Goal: Task Accomplishment & Management: Manage account settings

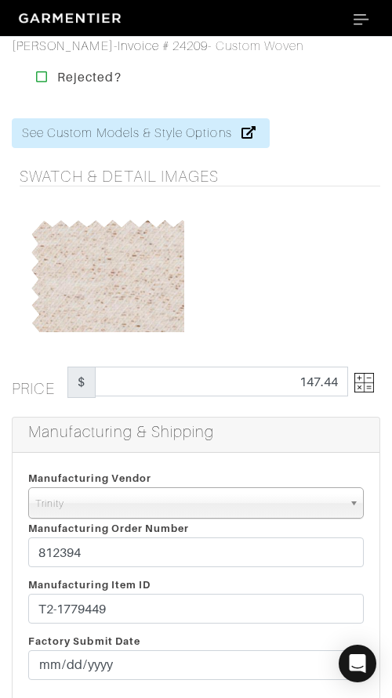
select select "1"
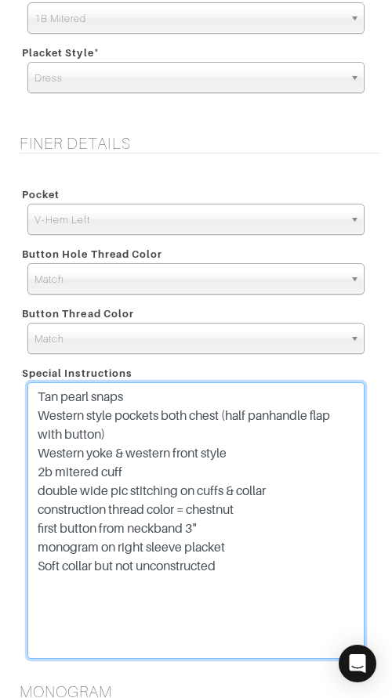
drag, startPoint x: 119, startPoint y: 455, endPoint x: 87, endPoint y: 455, distance: 32.1
click at [87, 455] on textarea "Tan pearl snaps Western style pockets both chest (half panhandle flap with butt…" at bounding box center [195, 520] width 337 height 277
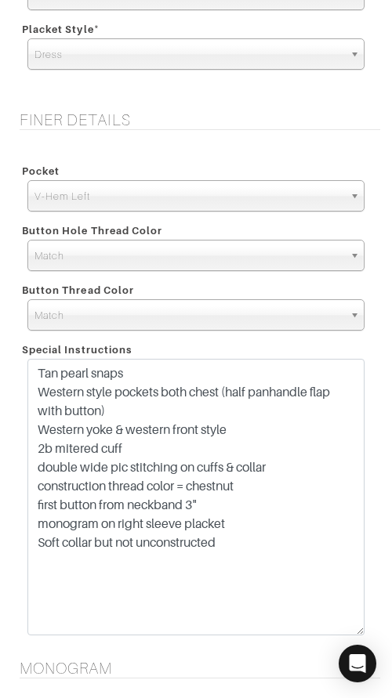
scroll to position [1443, 0]
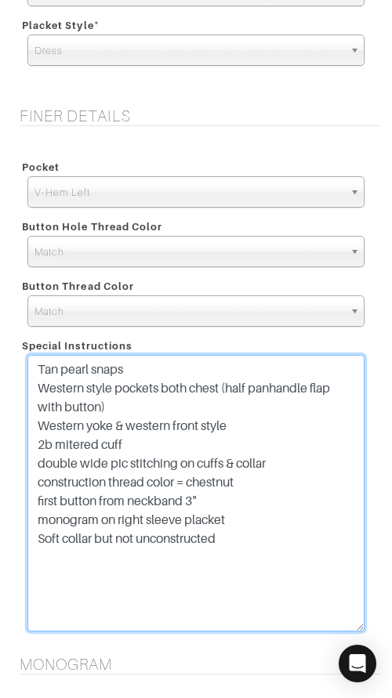
drag, startPoint x: 147, startPoint y: 516, endPoint x: 121, endPoint y: 516, distance: 25.9
click at [118, 516] on textarea "Tan pearl snaps Western style pockets both chest (half panhandle flap with butt…" at bounding box center [195, 493] width 337 height 277
type textarea "Tan pearl snaps Western style pockets both chest (half panhandle flap with butt…"
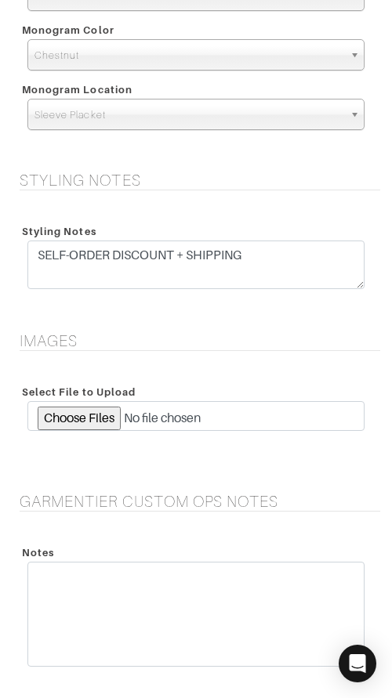
scroll to position [2471, 0]
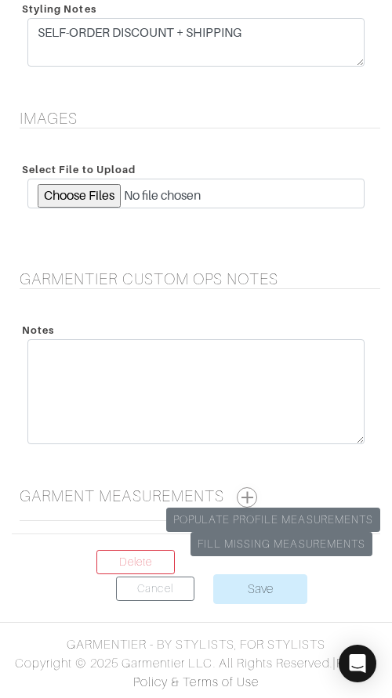
click at [252, 498] on button "button" at bounding box center [247, 497] width 20 height 20
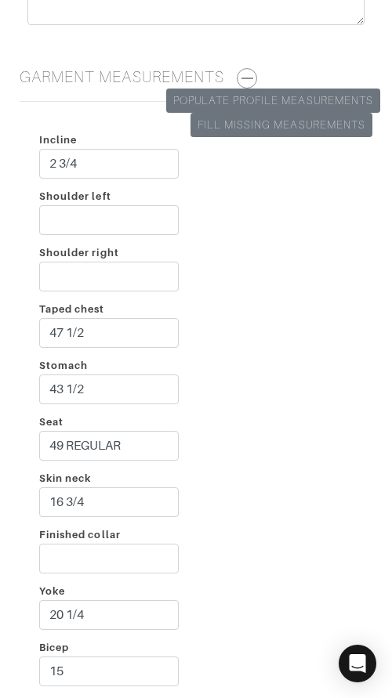
scroll to position [2895, 0]
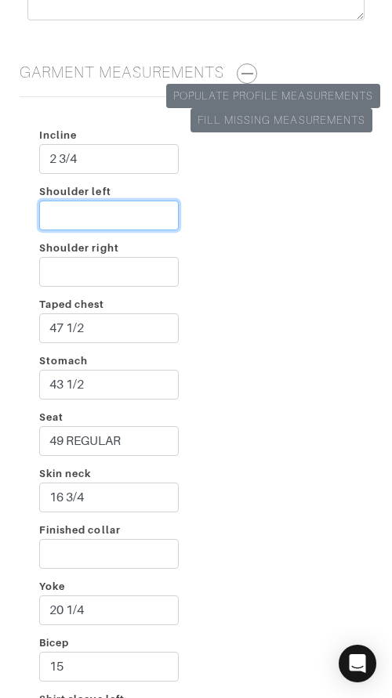
click at [88, 221] on input "Shoulder left" at bounding box center [108, 216] width 139 height 30
type input "2 1/4"
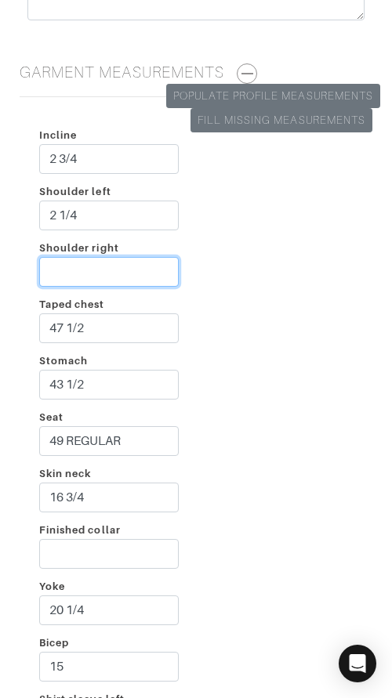
click at [114, 277] on input "Shoulder right" at bounding box center [108, 272] width 139 height 30
type input "3"
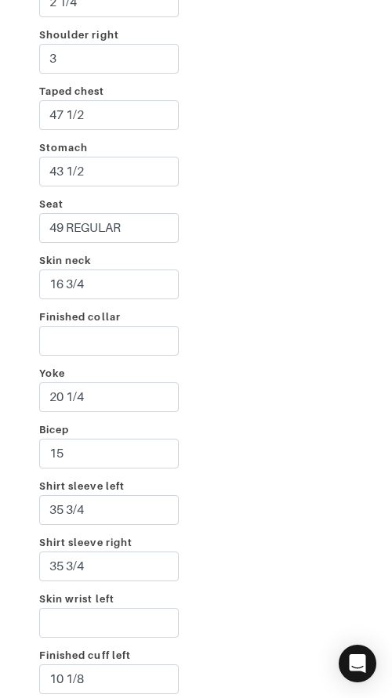
scroll to position [3114, 0]
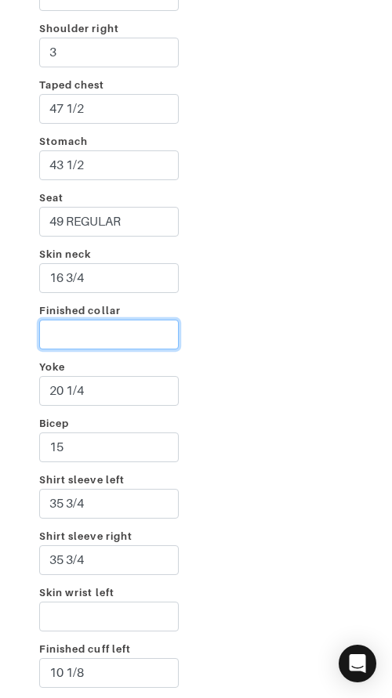
click at [123, 326] on input "Finished collar" at bounding box center [108, 335] width 139 height 30
type input "18 1/4"
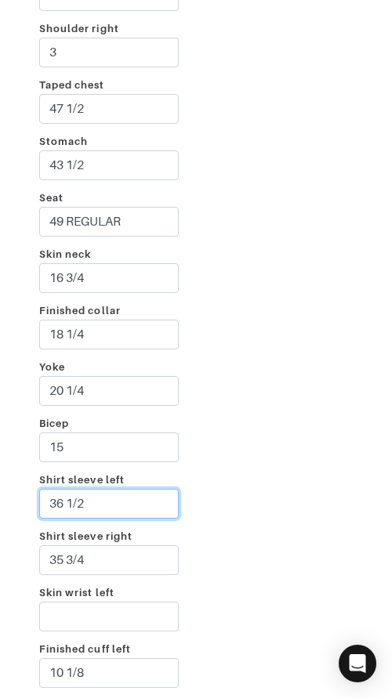
type input "36 1/2"
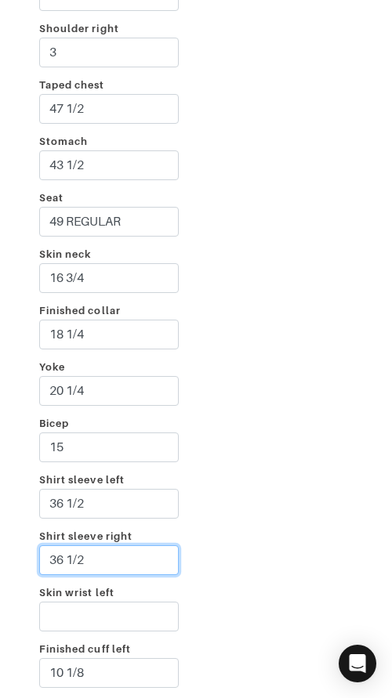
type input "36 1/2"
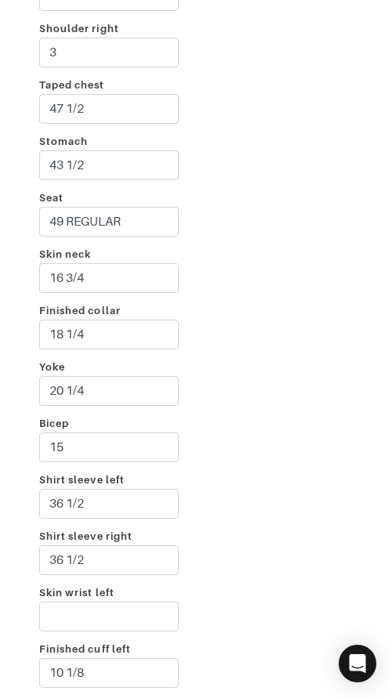
scroll to position [3494, 0]
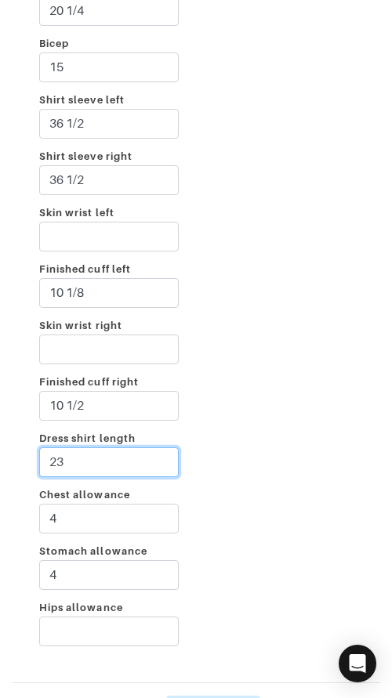
type input "2"
type input "32"
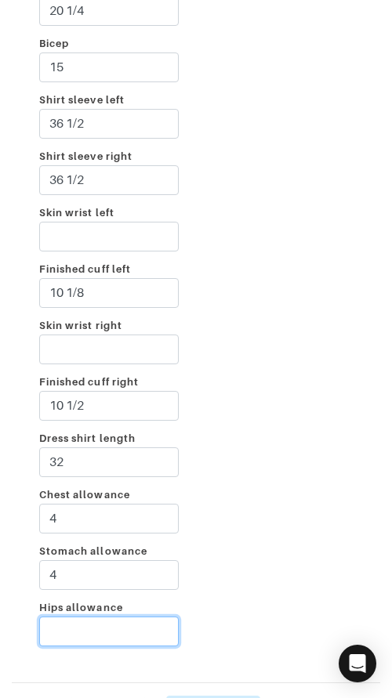
type input "2"
type input "3"
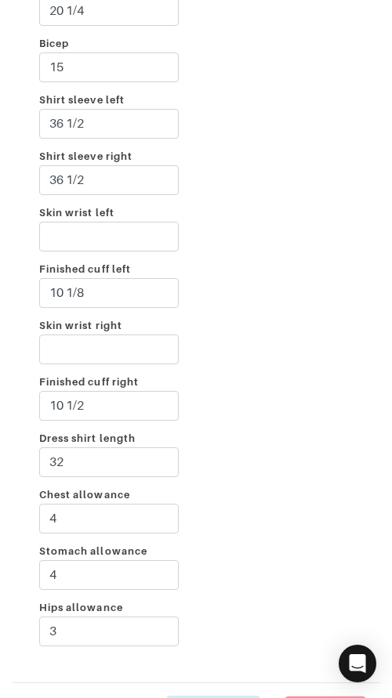
scroll to position [3616, 0]
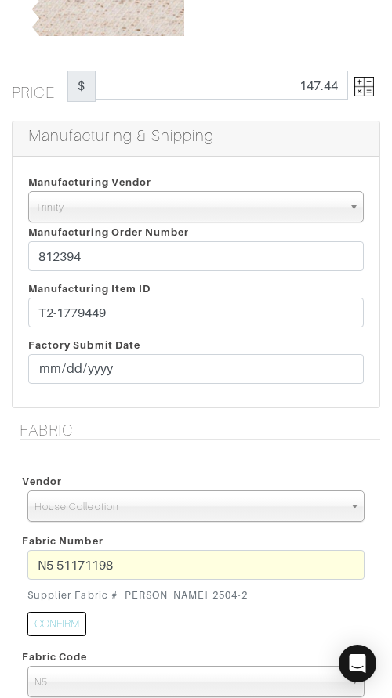
scroll to position [0, 0]
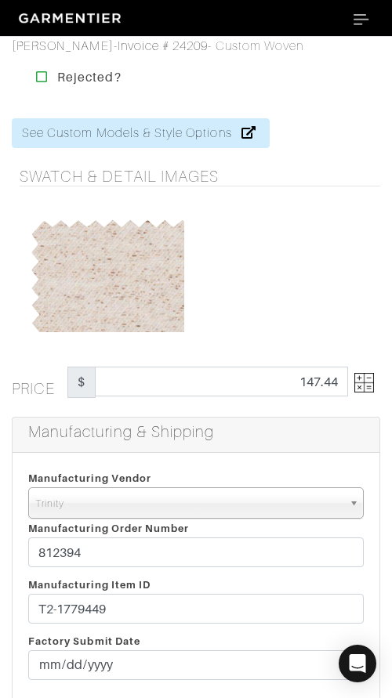
click at [354, 382] on img at bounding box center [364, 383] width 20 height 20
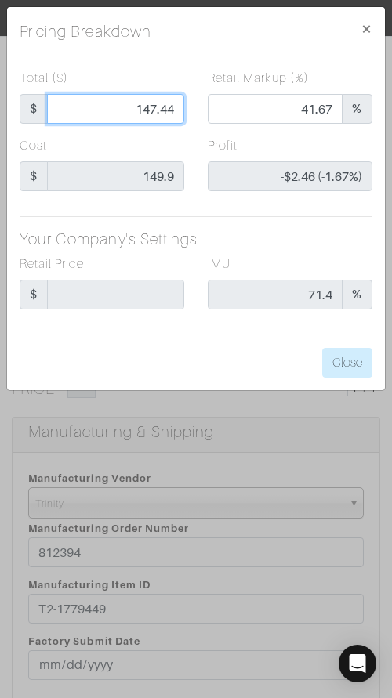
drag, startPoint x: 127, startPoint y: 112, endPoint x: 216, endPoint y: 114, distance: 88.6
click at [215, 114] on div "Total ($) $ 147.44 Retail Markup (%) 41.67 %" at bounding box center [196, 102] width 376 height 67
type input "9"
type input "0.00"
type input "-$140.90 (-1565.56%)"
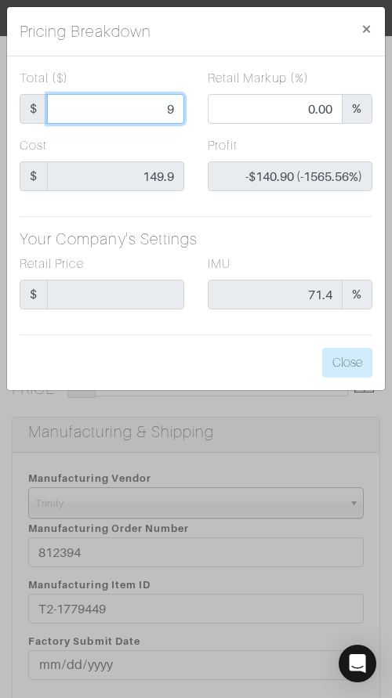
type input "96"
type input "10.42"
type input "-$53.90 (-56.15%)"
type input "96.9"
type input "11.25"
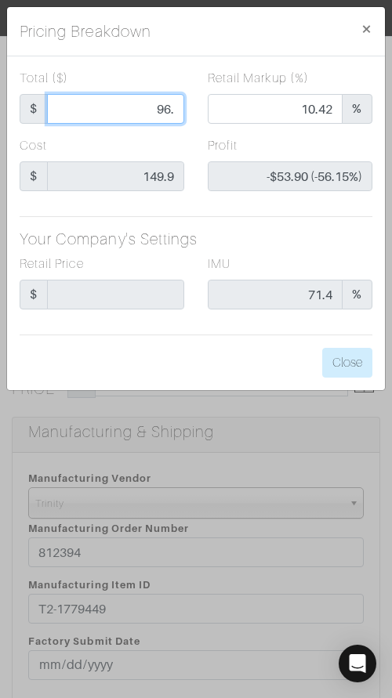
type input "-$53.00 (-54.70%)"
type input "96.94"
type input "11.29"
type input "-$52.96 (-54.63%)"
type input "96.94"
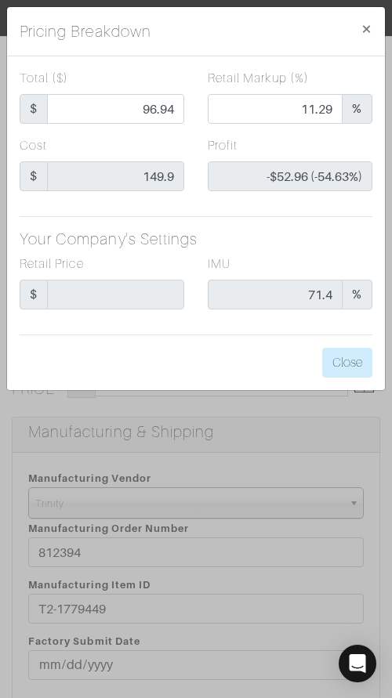
click at [227, 36] on div "Pricing Breakdown ×" at bounding box center [196, 31] width 378 height 49
click at [346, 355] on button "Close" at bounding box center [347, 363] width 50 height 30
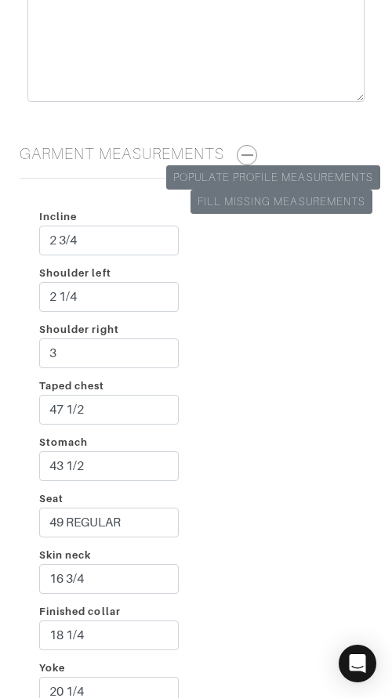
scroll to position [3616, 0]
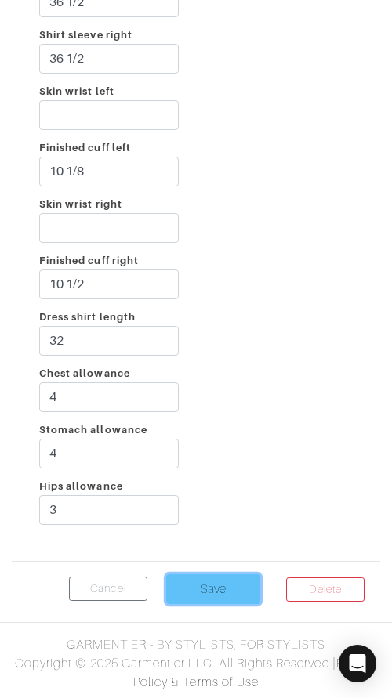
click at [223, 596] on input "Save" at bounding box center [213, 589] width 94 height 30
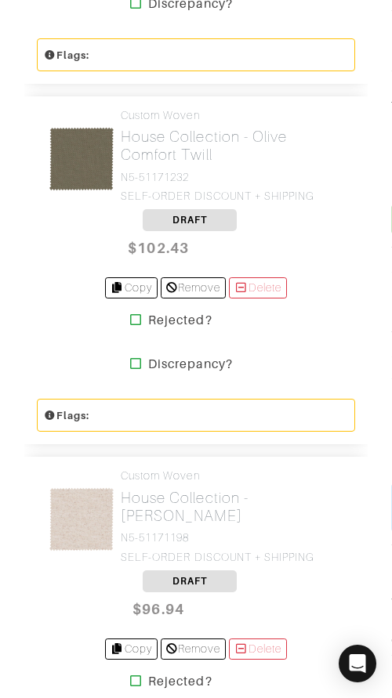
scroll to position [851, 0]
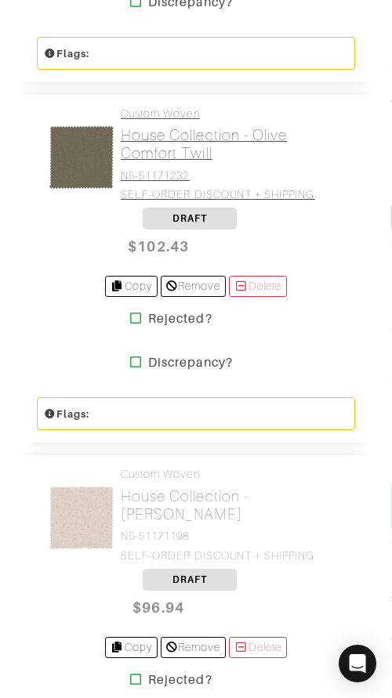
click at [152, 137] on h2 "House Collection - Olive Comfort Twill" at bounding box center [232, 144] width 223 height 36
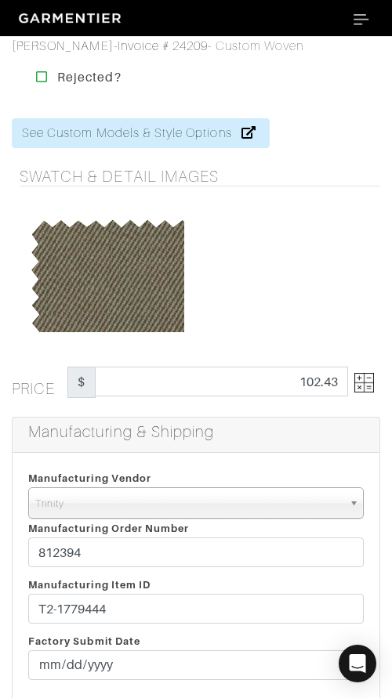
click at [365, 383] on img at bounding box center [364, 383] width 20 height 20
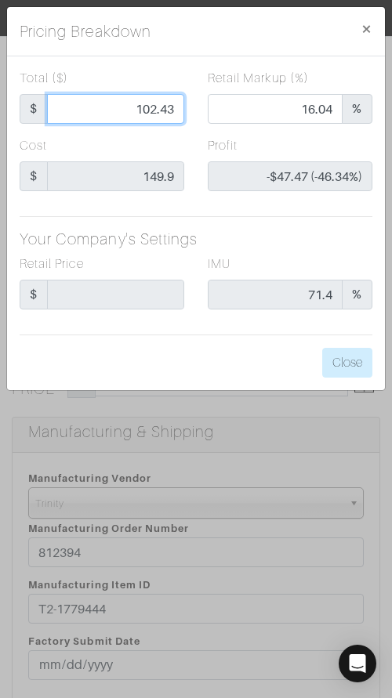
drag, startPoint x: 114, startPoint y: 110, endPoint x: 219, endPoint y: 109, distance: 104.2
click at [219, 109] on div "Total ($) $ 102.43 Retail Markup (%) 16.04 %" at bounding box center [196, 102] width 376 height 67
type input "9"
type input "0.00"
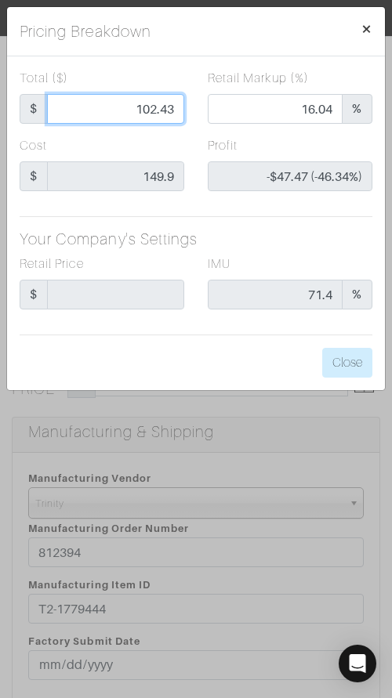
type input "-$140.90 (-1565.56%)"
type input "96"
type input "10.42"
type input "-$53.90 (-56.15%)"
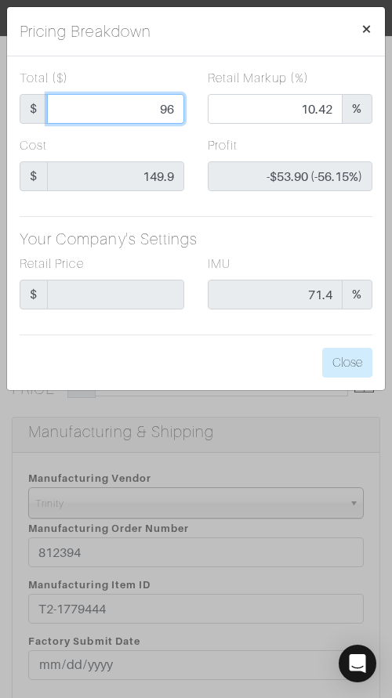
type input "96."
type input "96.9"
type input "11.25"
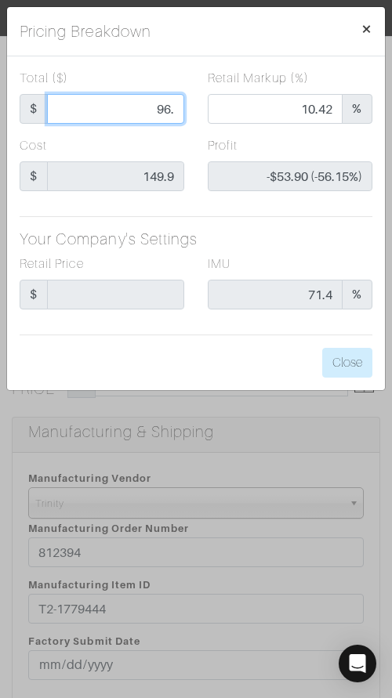
type input "-$53.00 (-54.70%)"
type input "96.94"
type input "11.29"
type input "-$52.96 (-54.63%)"
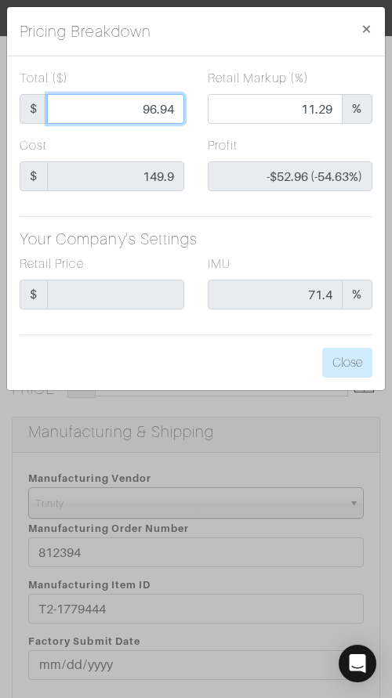
type input "96.94"
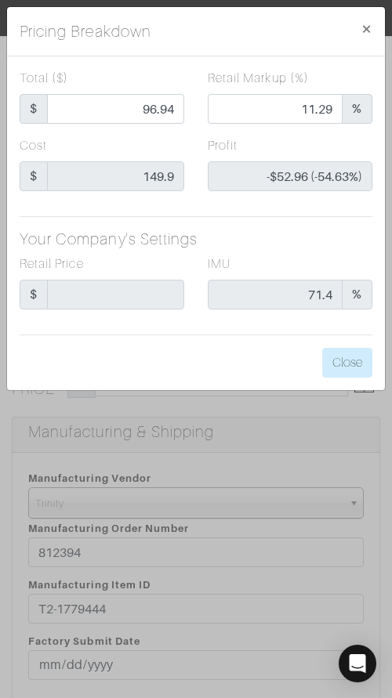
click at [288, 29] on div "Pricing Breakdown ×" at bounding box center [196, 31] width 378 height 49
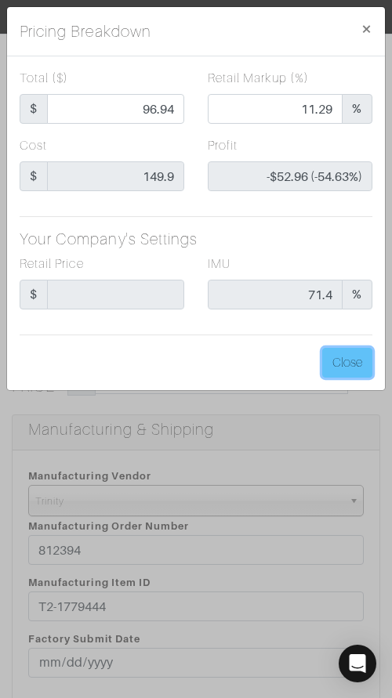
click at [342, 370] on button "Close" at bounding box center [347, 363] width 50 height 30
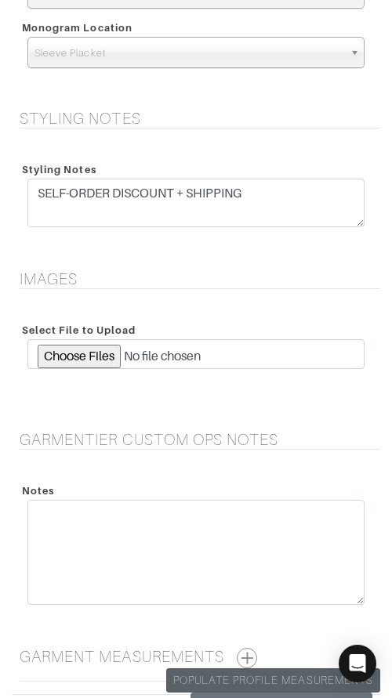
scroll to position [2262, 0]
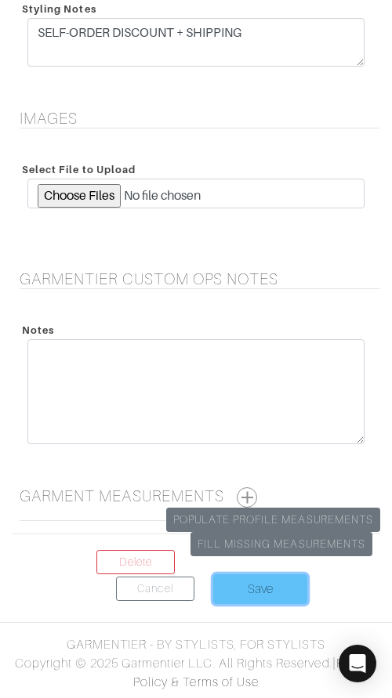
click at [276, 581] on input "Save" at bounding box center [260, 589] width 94 height 30
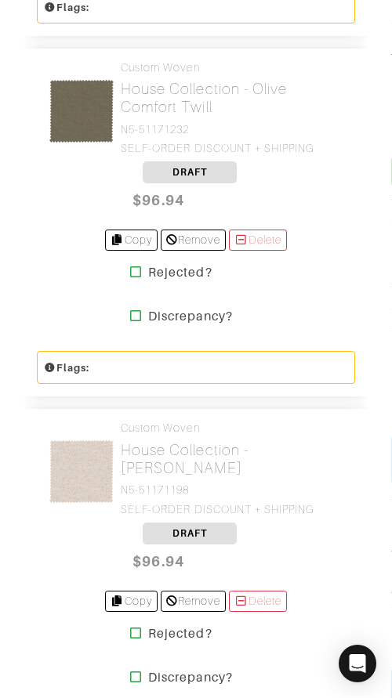
scroll to position [927, 0]
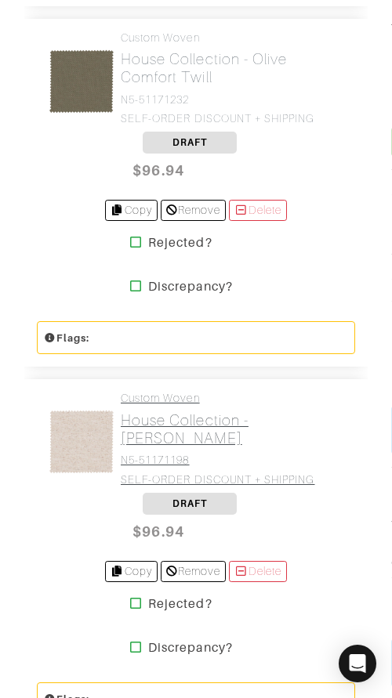
click at [159, 450] on link "Custom Woven House Collection - [PERSON_NAME] Twill N5-51171198 SELF-ORDER DISC…" at bounding box center [232, 439] width 223 height 94
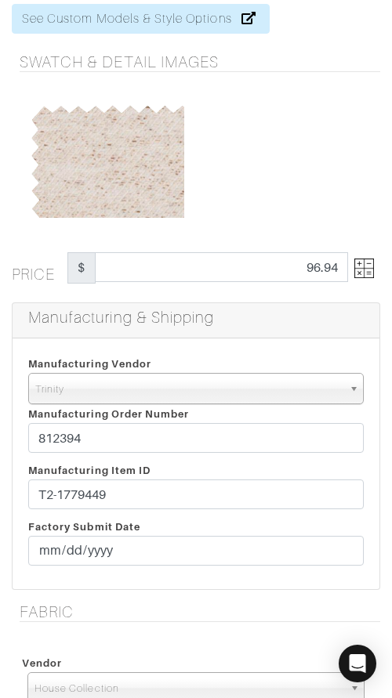
scroll to position [92, 0]
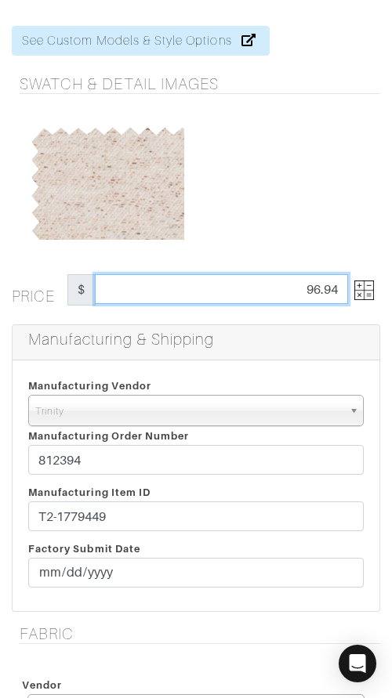
click at [248, 292] on input "96.94" at bounding box center [221, 289] width 253 height 30
type input "106.94"
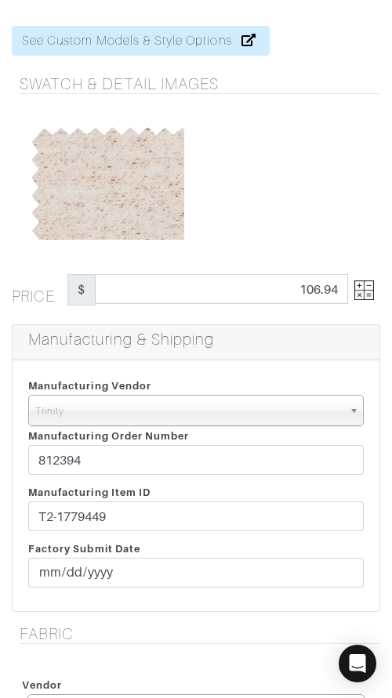
drag, startPoint x: 273, startPoint y: 213, endPoint x: 262, endPoint y: 237, distance: 25.9
click at [272, 214] on div at bounding box center [286, 181] width 180 height 118
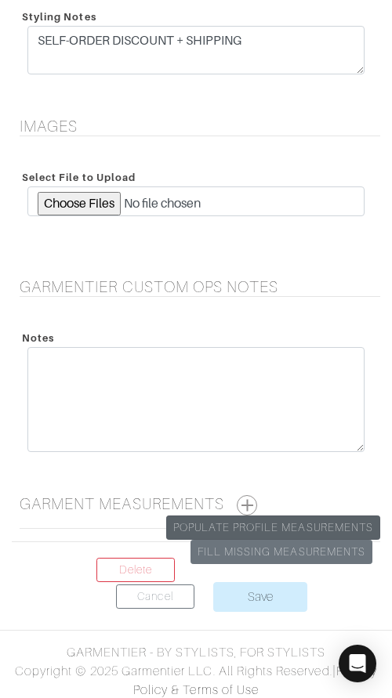
scroll to position [2262, 0]
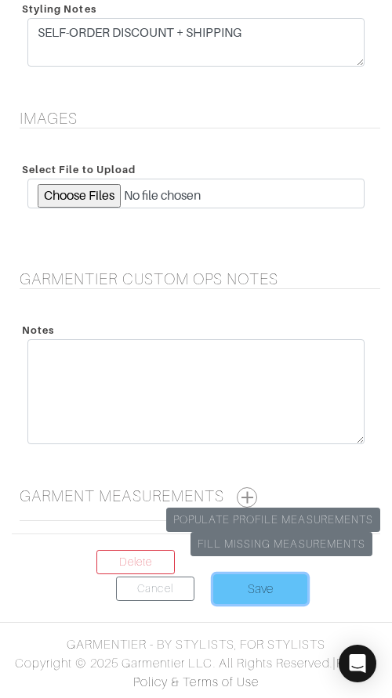
click at [242, 588] on input "Save" at bounding box center [260, 589] width 94 height 30
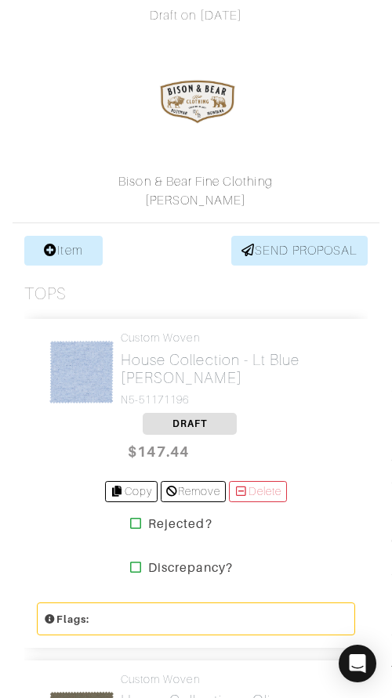
scroll to position [286, 0]
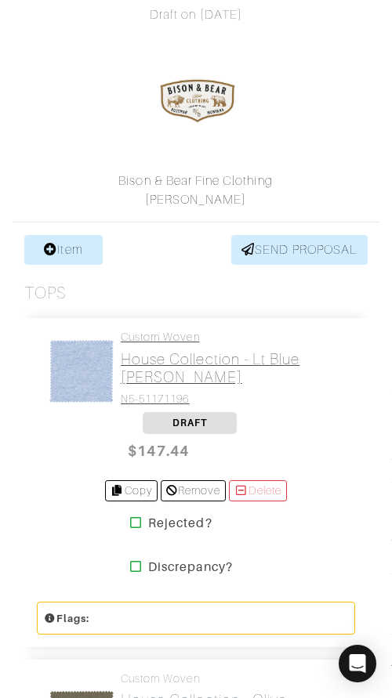
click at [161, 368] on h2 "House Collection - Lt Blue [PERSON_NAME]" at bounding box center [232, 368] width 223 height 36
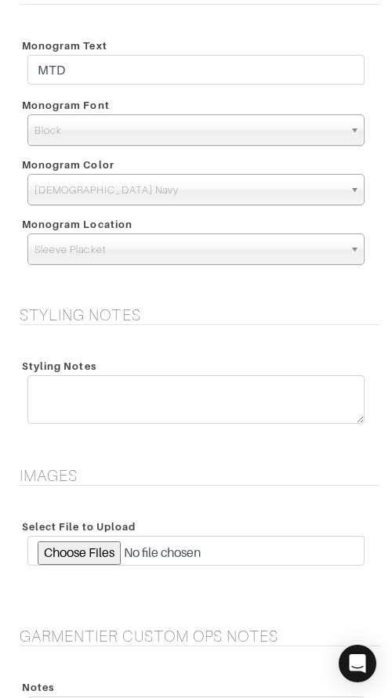
scroll to position [2262, 0]
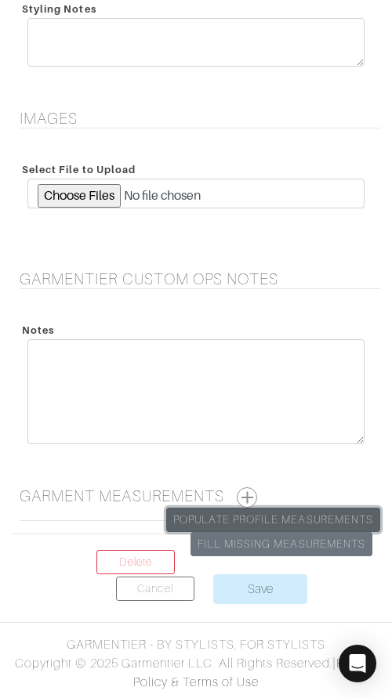
click at [269, 518] on link "Populate Profile Measurements" at bounding box center [273, 520] width 214 height 24
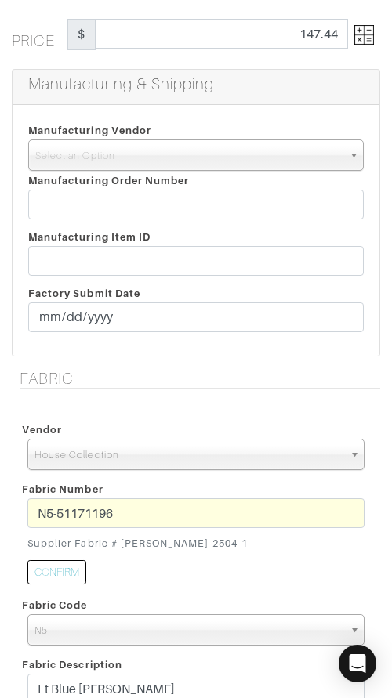
scroll to position [350, 0]
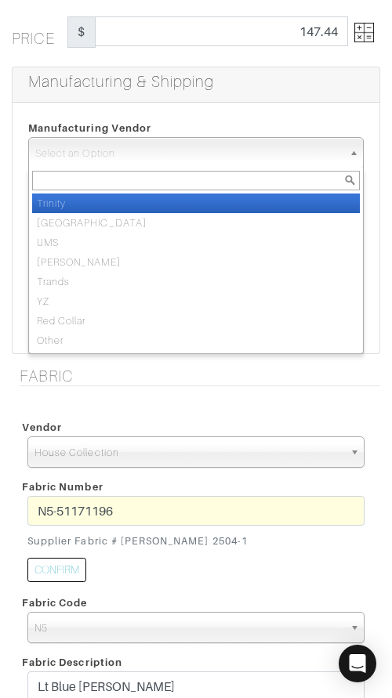
drag, startPoint x: 178, startPoint y: 158, endPoint x: 182, endPoint y: 179, distance: 21.5
click at [178, 159] on span "Select an Option" at bounding box center [188, 153] width 307 height 31
click at [194, 205] on li "Trinity" at bounding box center [196, 204] width 328 height 20
select select "1"
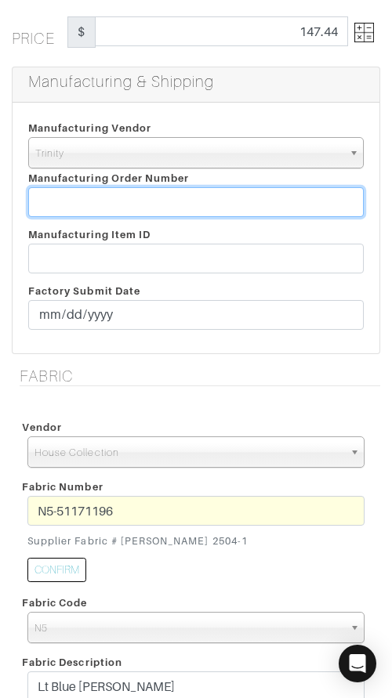
click at [110, 204] on input "text" at bounding box center [195, 202] width 335 height 30
paste input "812394"
type input "812394"
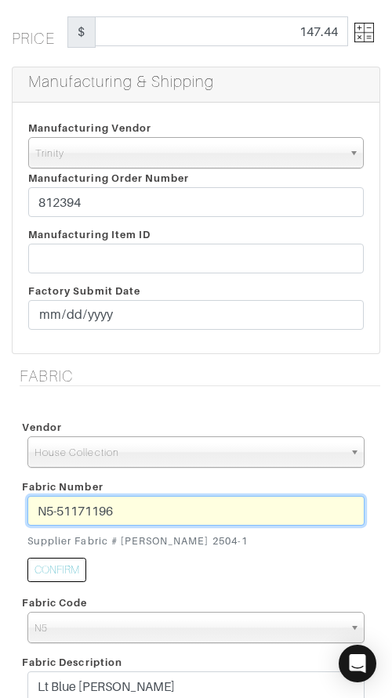
drag, startPoint x: 135, startPoint y: 515, endPoint x: 31, endPoint y: 508, distance: 104.5
click at [26, 509] on div "N5-51171196 Supplier Fabric # GAW 2504-1" at bounding box center [196, 525] width 360 height 59
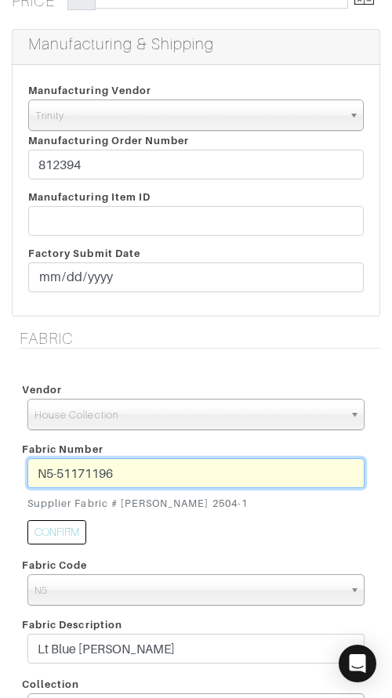
scroll to position [379, 0]
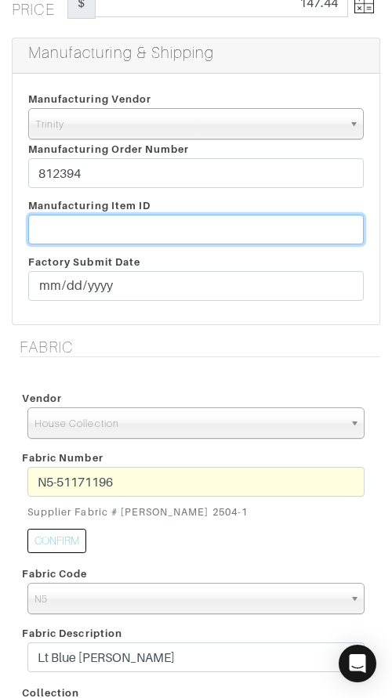
click at [143, 226] on input "text" at bounding box center [195, 230] width 335 height 30
paste input "T2-1779461"
type input "T2-1779461"
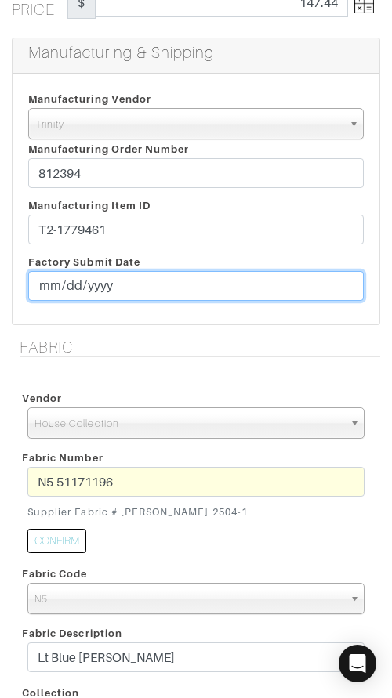
click at [50, 281] on input "date" at bounding box center [195, 286] width 335 height 30
type input "[DATE]"
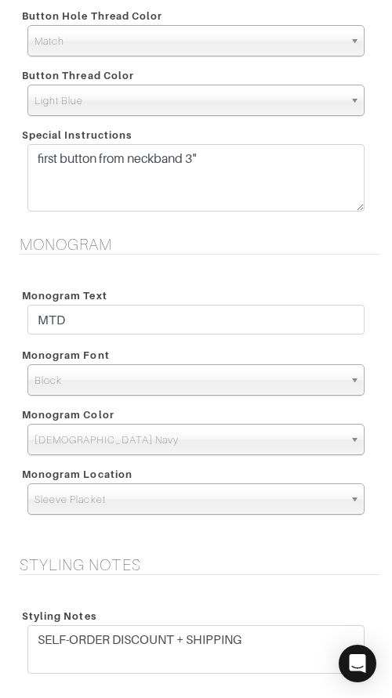
scroll to position [1652, 0]
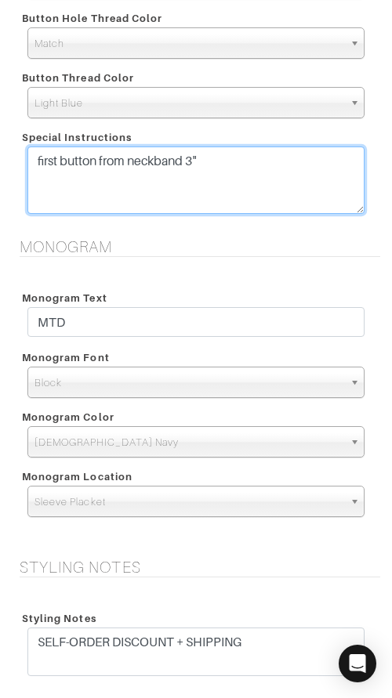
click at [313, 163] on textarea "first button from neckband 3"" at bounding box center [195, 180] width 337 height 67
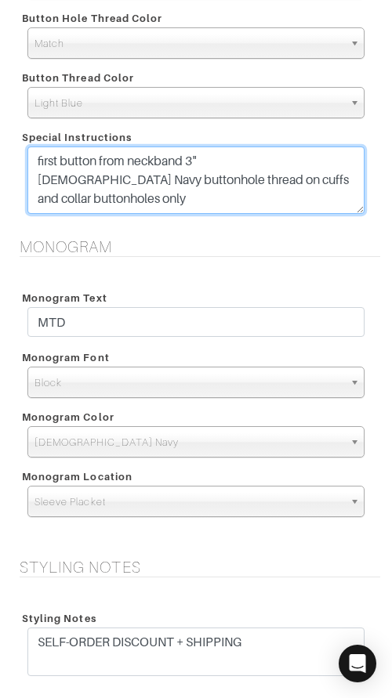
type textarea "first button from neckband 3" British Navy buttonhole thread on cuffs and colla…"
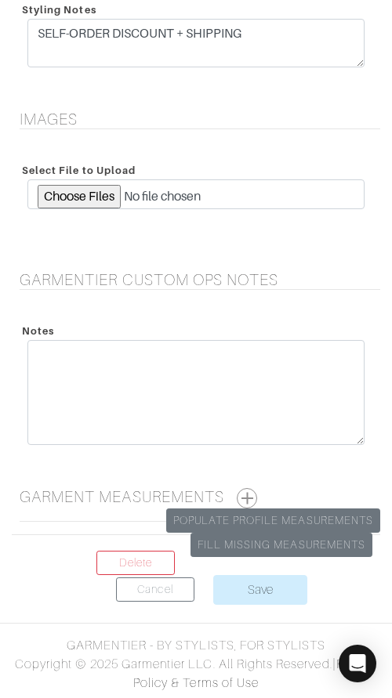
scroll to position [2262, 0]
click at [252, 497] on button "button" at bounding box center [247, 497] width 20 height 20
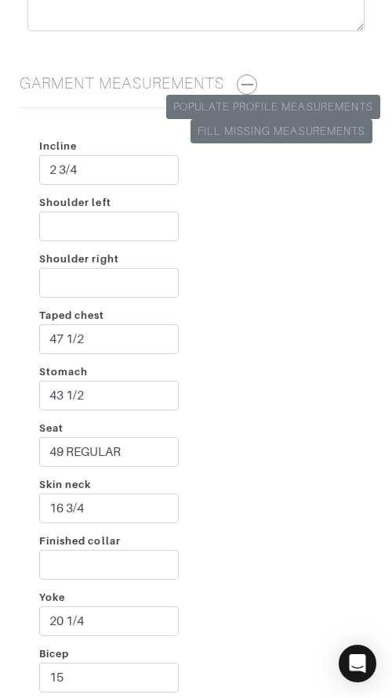
scroll to position [2675, 0]
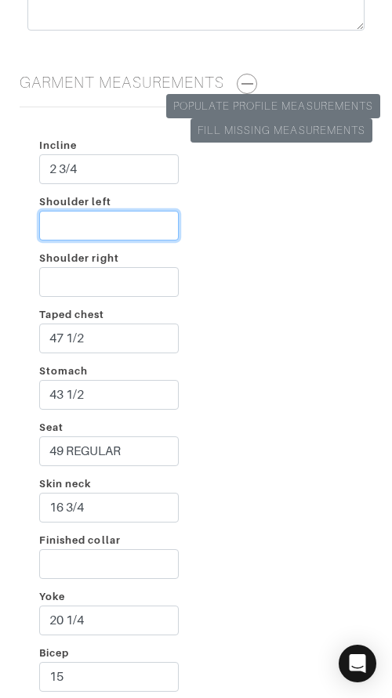
click at [121, 219] on input "Shoulder left" at bounding box center [108, 226] width 139 height 30
type input "2 1/4"
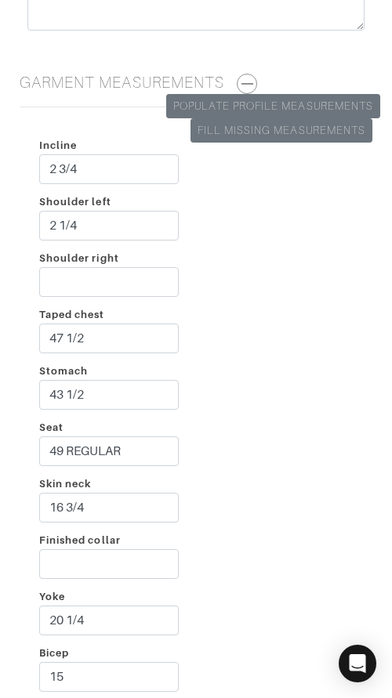
drag, startPoint x: 128, startPoint y: 298, endPoint x: 134, endPoint y: 283, distance: 16.2
click at [128, 296] on div "Shoulder right" at bounding box center [108, 276] width 163 height 56
click at [134, 284] on input "Shoulder right" at bounding box center [108, 282] width 139 height 30
type input "3"
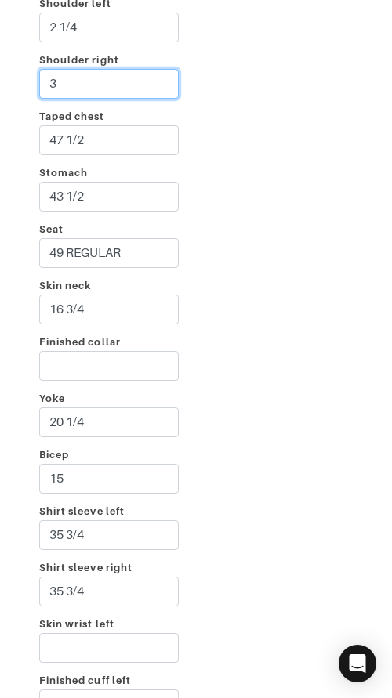
scroll to position [2878, 0]
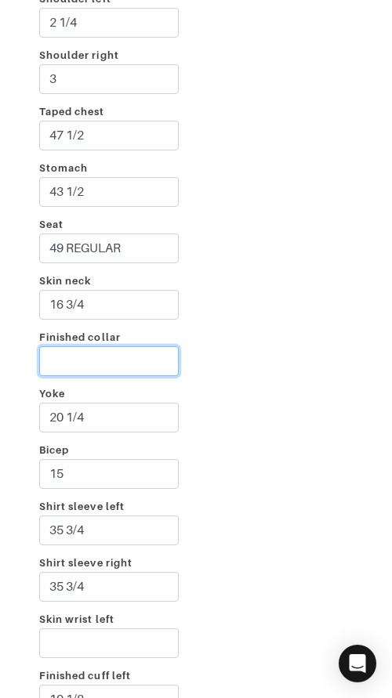
click at [133, 361] on input "Finished collar" at bounding box center [108, 361] width 139 height 30
type input "18 1/4"
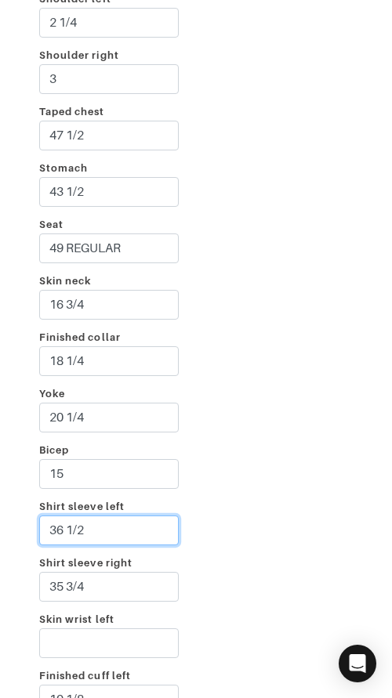
type input "36 1/2"
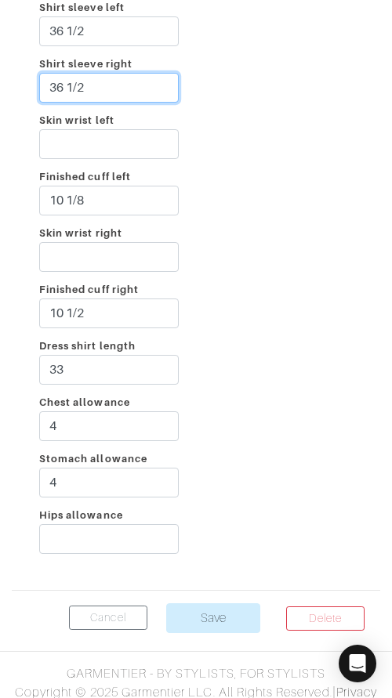
scroll to position [3379, 0]
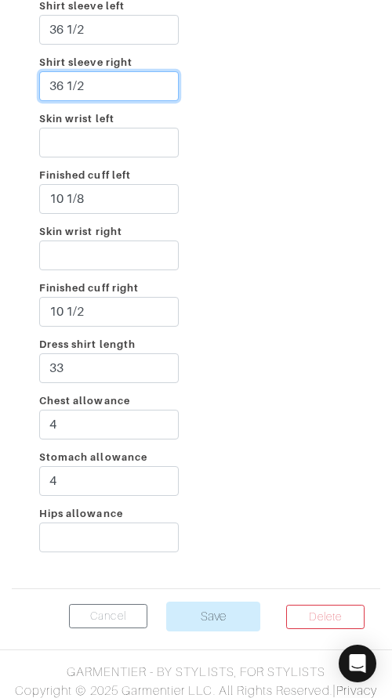
type input "36 1/2"
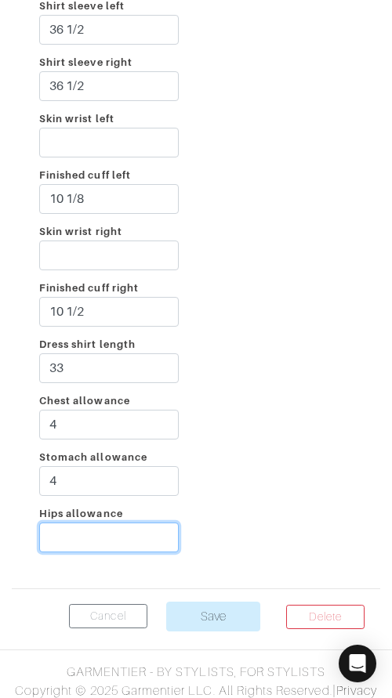
click at [122, 536] on input "Hips allowance" at bounding box center [108, 538] width 139 height 30
type input "3"
drag, startPoint x: 295, startPoint y: 422, endPoint x: 140, endPoint y: 379, distance: 160.3
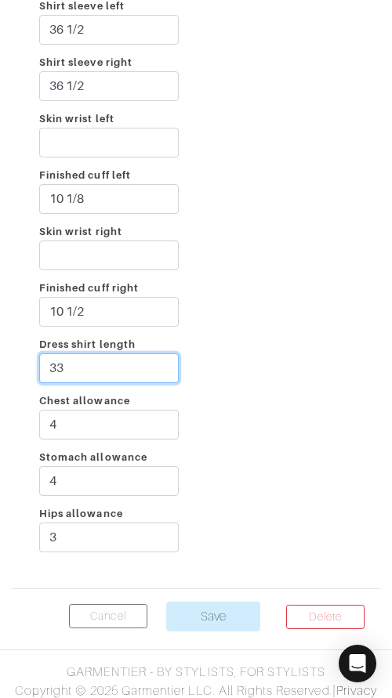
click at [109, 367] on input "33" at bounding box center [108, 368] width 139 height 30
type input "32"
drag, startPoint x: 240, startPoint y: 331, endPoint x: 242, endPoint y: 415, distance: 83.9
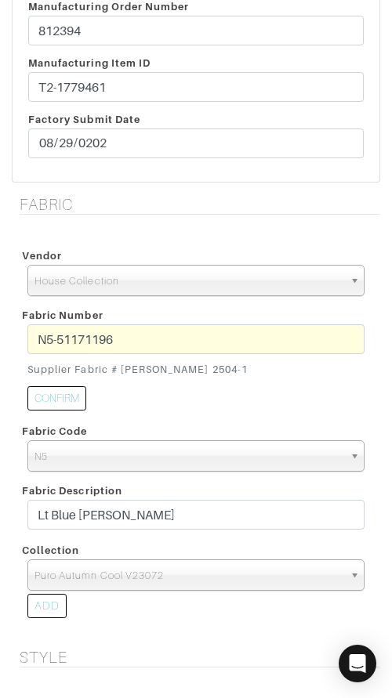
scroll to position [0, 0]
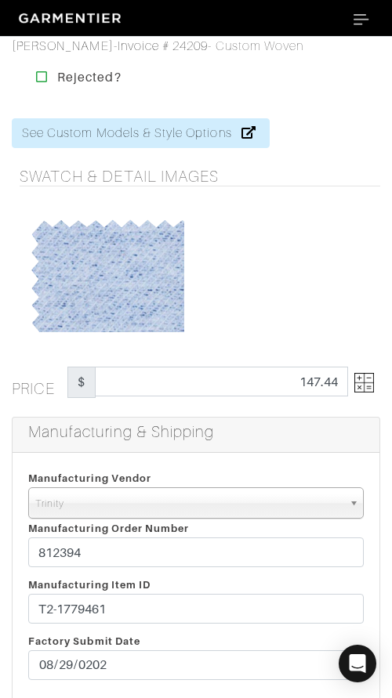
click at [360, 378] on img at bounding box center [364, 383] width 20 height 20
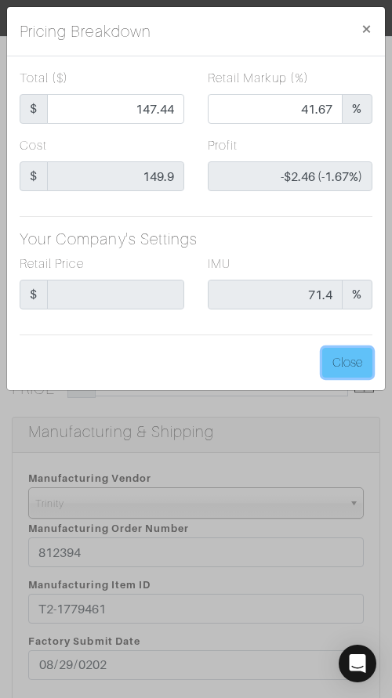
click at [357, 362] on button "Close" at bounding box center [347, 363] width 50 height 30
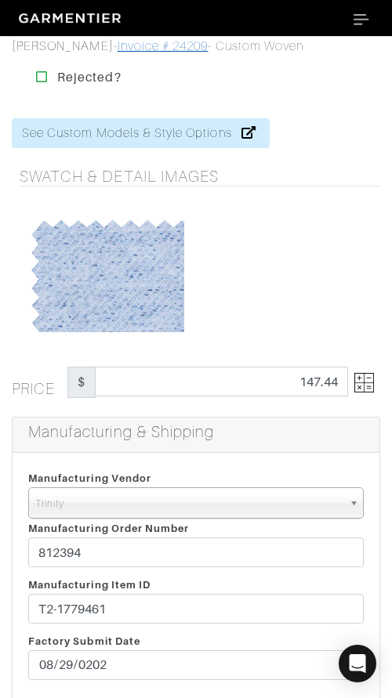
click at [158, 42] on link "Invoice # 24209" at bounding box center [163, 46] width 91 height 14
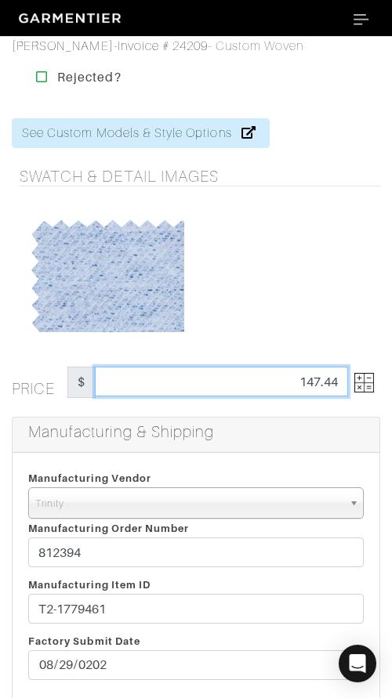
drag, startPoint x: 272, startPoint y: 387, endPoint x: 344, endPoint y: 383, distance: 72.2
click at [344, 383] on input "147.44" at bounding box center [221, 382] width 253 height 30
type input "96.94"
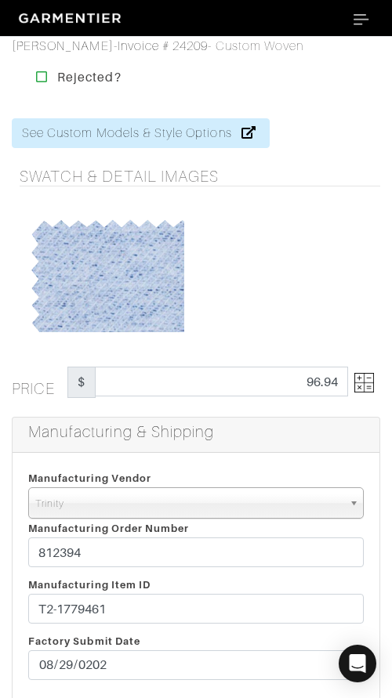
click at [344, 312] on div at bounding box center [286, 274] width 180 height 118
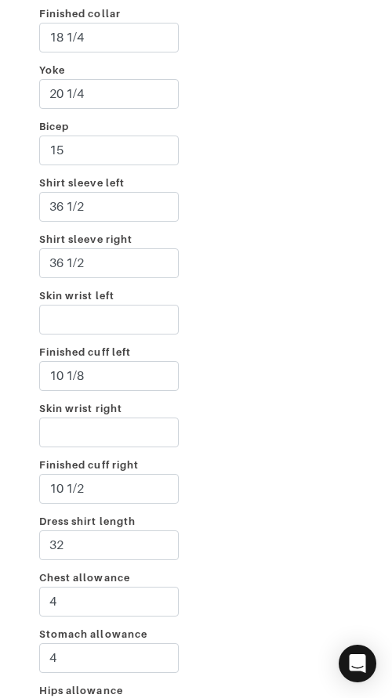
scroll to position [3407, 0]
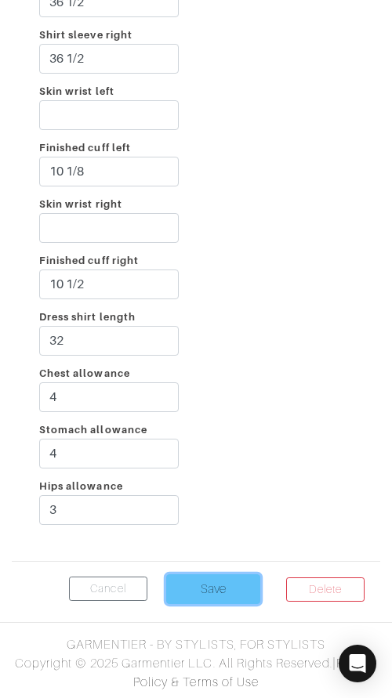
click at [232, 581] on input "Save" at bounding box center [213, 589] width 94 height 30
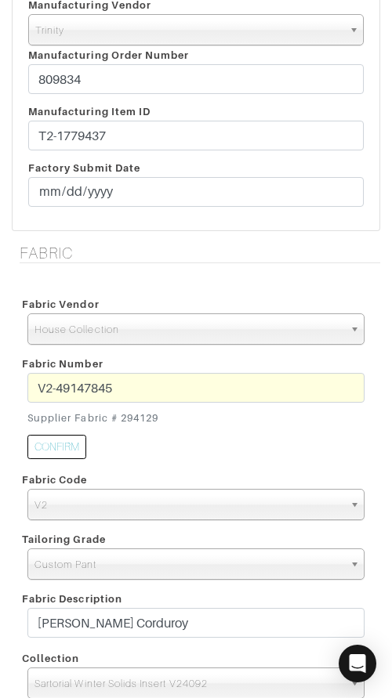
scroll to position [474, 0]
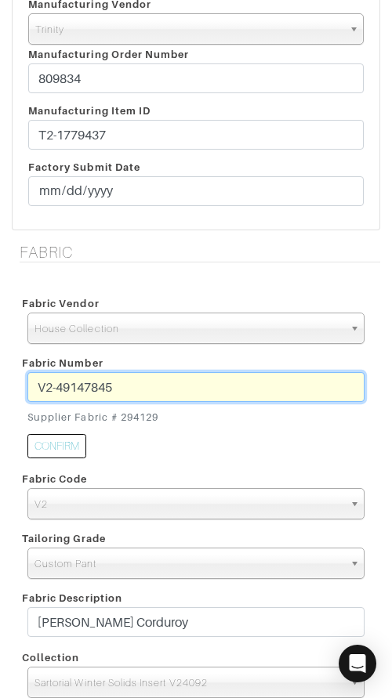
drag, startPoint x: 84, startPoint y: 385, endPoint x: 38, endPoint y: 379, distance: 46.6
click at [38, 380] on input "V2-49147845" at bounding box center [195, 387] width 337 height 30
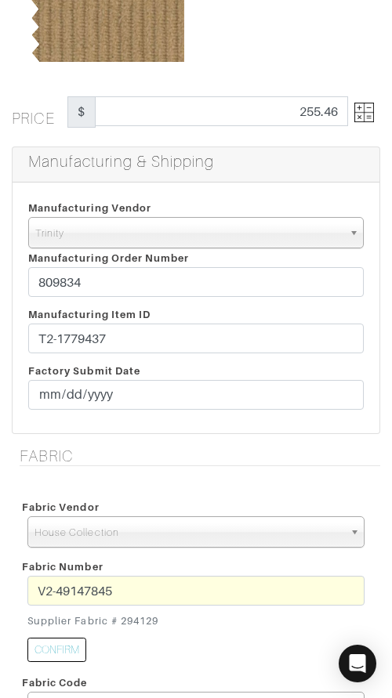
scroll to position [263, 0]
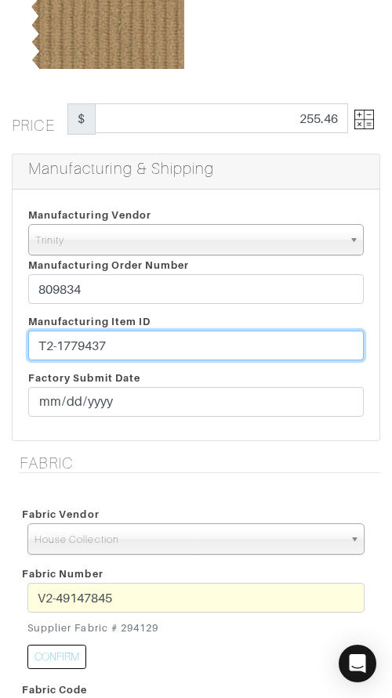
click at [206, 325] on div "Manufacturing Item ID T2-1779437 Factory Submit Date 2025-08-29" at bounding box center [195, 368] width 359 height 113
click at [212, 327] on div "Manufacturing Item ID T2-1779437 Factory Submit Date 2025-08-29" at bounding box center [195, 368] width 359 height 113
paste input "62."
type input "T2-1779462"
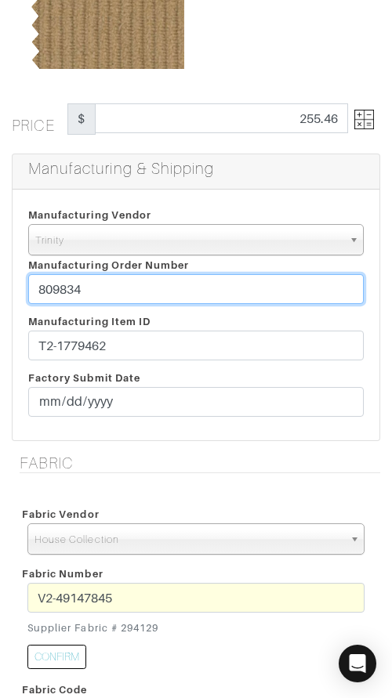
drag, startPoint x: 161, startPoint y: 288, endPoint x: 168, endPoint y: 263, distance: 25.3
click at [168, 263] on div "Manufacturing Vendor Trinity London UMS W. Kleinberg Trands YZ Red Collar Other…" at bounding box center [195, 258] width 359 height 107
paste input "1239"
type input "812394"
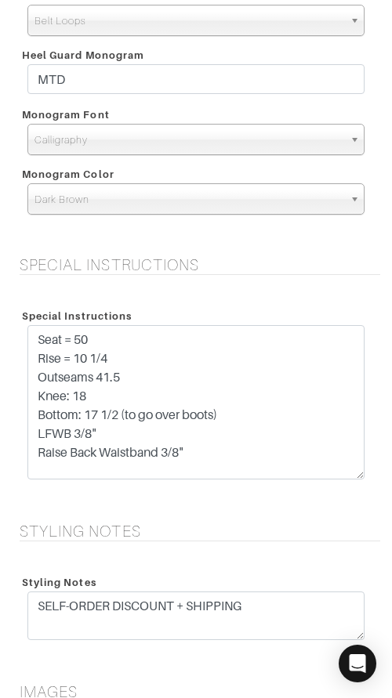
scroll to position [1544, 0]
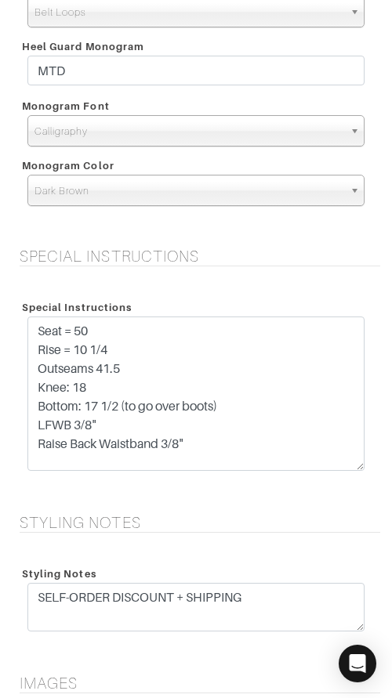
drag, startPoint x: 361, startPoint y: 371, endPoint x: 339, endPoint y: 476, distance: 108.2
click at [339, 476] on div "Seat = 50 Rise = 10 1/4 Outseams 41.5 Knee: 18 Bottom: 17 1/2 (to go over boots…" at bounding box center [196, 398] width 360 height 162
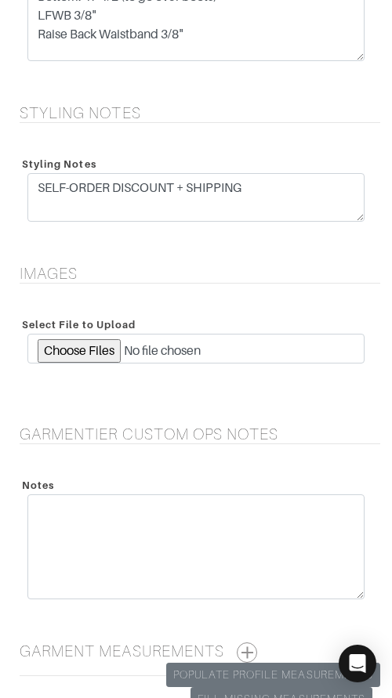
scroll to position [2112, 0]
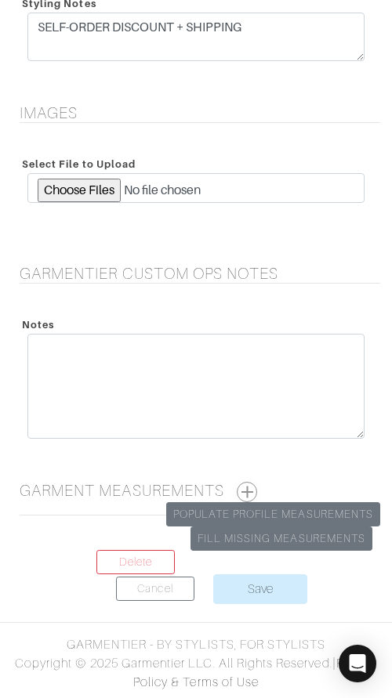
click at [248, 488] on button "button" at bounding box center [247, 492] width 20 height 20
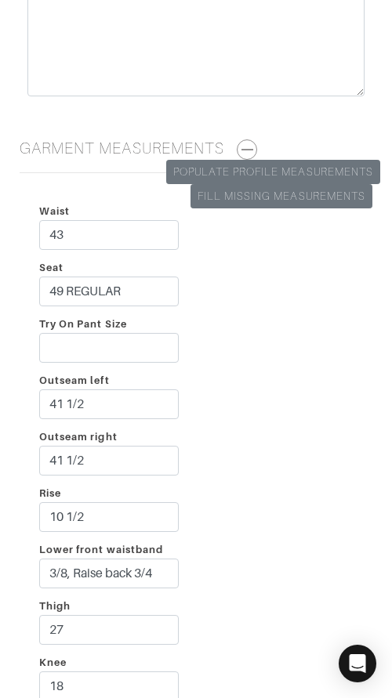
scroll to position [2456, 0]
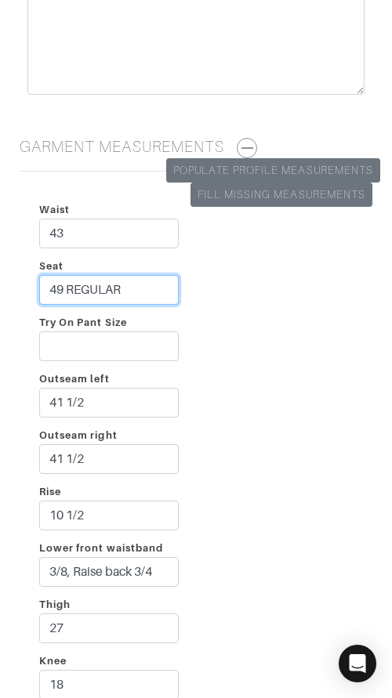
drag, startPoint x: 168, startPoint y: 295, endPoint x: 164, endPoint y: 277, distance: 18.4
click at [164, 276] on input "49 REGULAR" at bounding box center [108, 290] width 139 height 30
drag, startPoint x: 143, startPoint y: 293, endPoint x: 144, endPoint y: 273, distance: 19.6
click at [144, 273] on div "Seat 49 REGULAR" at bounding box center [108, 284] width 163 height 56
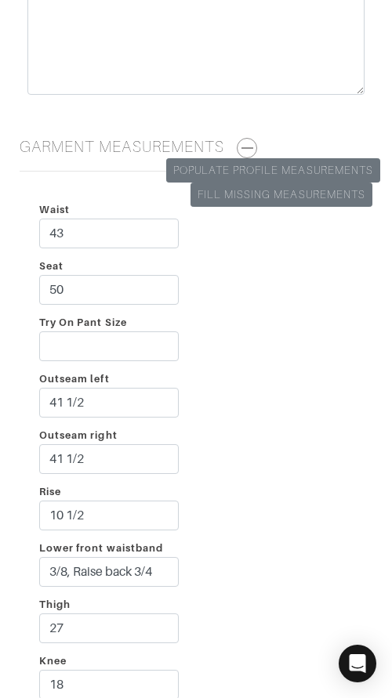
click at [286, 273] on div "Waist 43 Seat 50 Try On Pant Size Outseam left 41 1/2 Outseam right 41 1/2 Rise…" at bounding box center [196, 510] width 368 height 652
drag, startPoint x: 125, startPoint y: 287, endPoint x: 127, endPoint y: 276, distance: 11.1
click at [127, 276] on input "50" at bounding box center [108, 290] width 139 height 30
type input "49 REGULAR"
drag, startPoint x: 244, startPoint y: 302, endPoint x: 241, endPoint y: 328, distance: 26.2
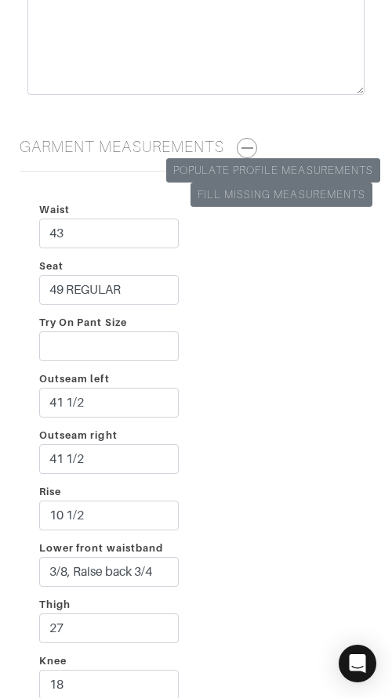
click at [244, 302] on div "Waist 43 Seat 49 REGULAR Try On Pant Size Outseam left 41 1/2 Outseam right 41 …" at bounding box center [196, 510] width 368 height 652
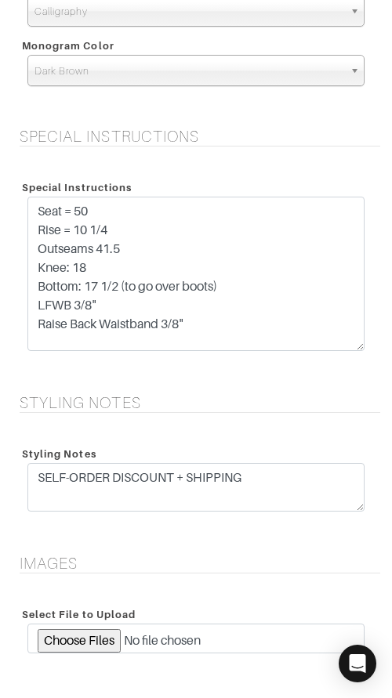
scroll to position [1657, 0]
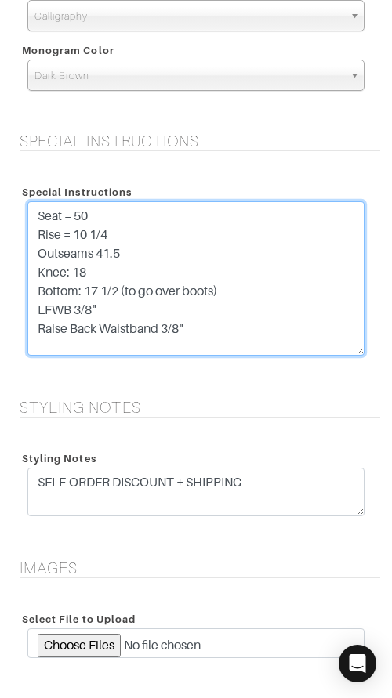
click at [178, 211] on textarea "Seat = 50 Rise = 10 1/4 Outseams 41.5 Knee: 18 Bottom: 17 1/2 (to go over boots…" at bounding box center [195, 278] width 337 height 154
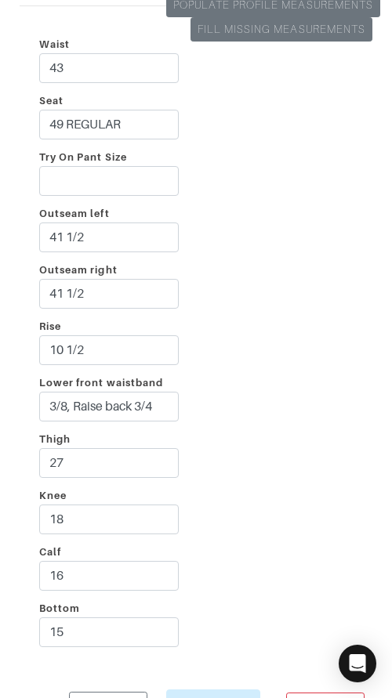
scroll to position [2623, 0]
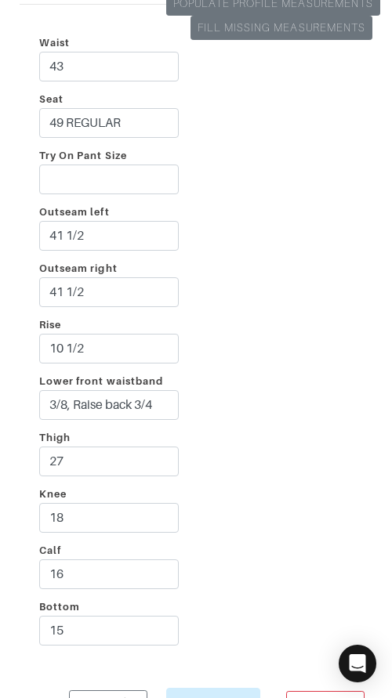
type textarea "Seat = 50 (49 REGULAR) Rise = 10 1/4 Outseams 41.5 Knee: 18 Bottom: 17 1/2 (to …"
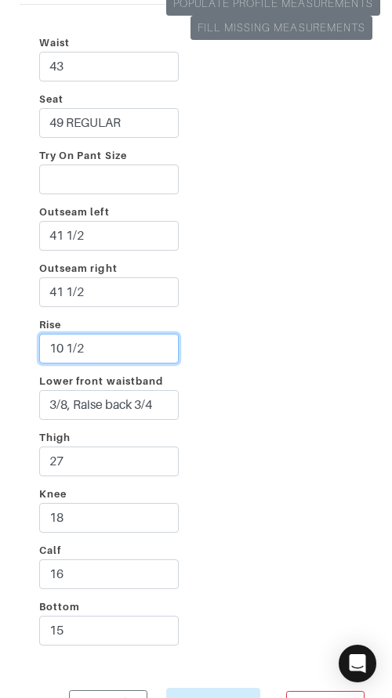
click at [123, 339] on input "10 1/2" at bounding box center [108, 349] width 139 height 30
click at [123, 347] on input "10 1/2" at bounding box center [108, 349] width 139 height 30
type input "10 1/4"
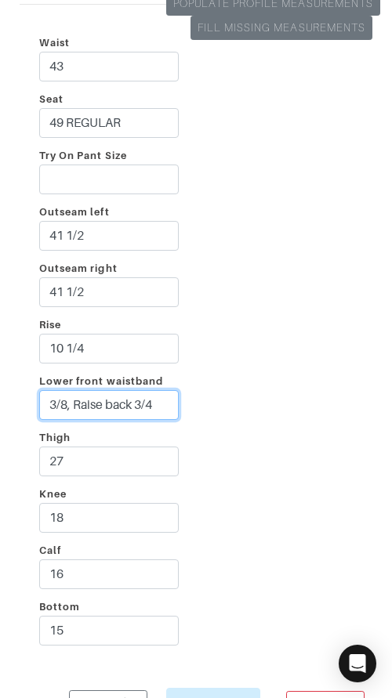
click at [172, 404] on input "3/8, Raise back 3/4" at bounding box center [108, 405] width 139 height 30
type input "3/8, Raise back 3/8"
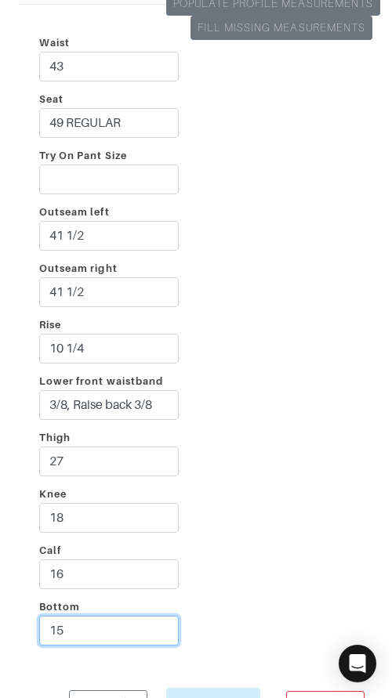
drag, startPoint x: 108, startPoint y: 630, endPoint x: 118, endPoint y: 614, distance: 19.0
click at [118, 614] on div "Bottom 15" at bounding box center [108, 625] width 163 height 56
type input "17 1/2"
click at [215, 549] on div "Waist 43 Seat 49 REGULAR Try On Pant Size Outseam left 41 1/2 Outseam right 41 …" at bounding box center [196, 343] width 368 height 652
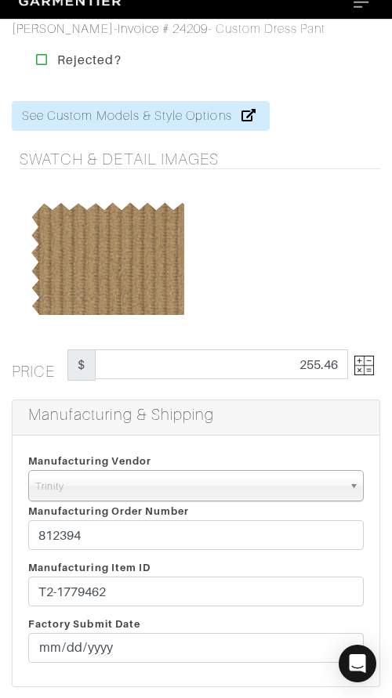
scroll to position [20, 0]
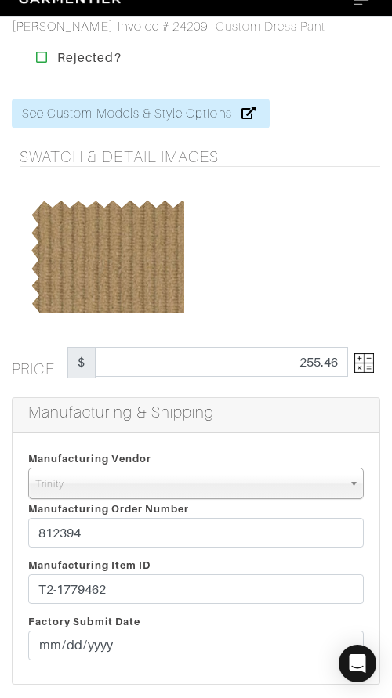
click at [360, 363] on img at bounding box center [364, 363] width 20 height 20
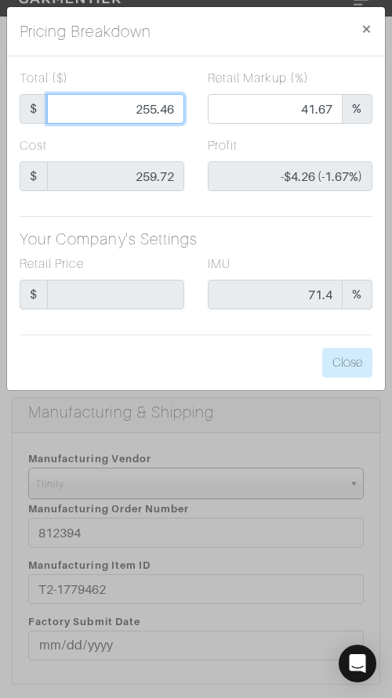
drag, startPoint x: 158, startPoint y: 112, endPoint x: 238, endPoint y: 112, distance: 79.9
click at [238, 112] on div "Total ($) $ 255.46 Retail Markup (%) 41.67 %" at bounding box center [196, 102] width 376 height 67
type input "1"
type input "0.00"
type input "-$258.72 (-25872.00%)"
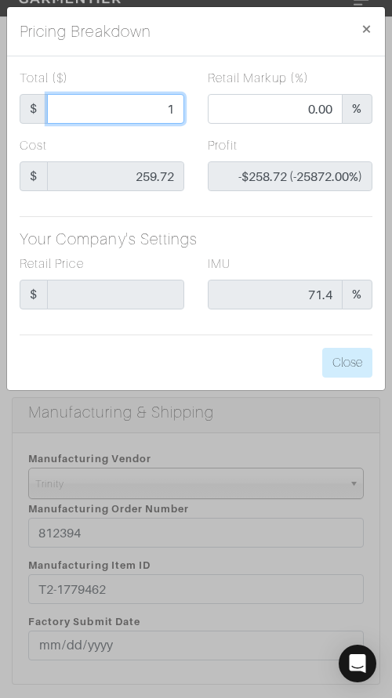
type input "16"
type input "-$243.72 (-1523.25%)"
type input "162"
type input "8.02"
type input "-$97.72 (-60.32%)"
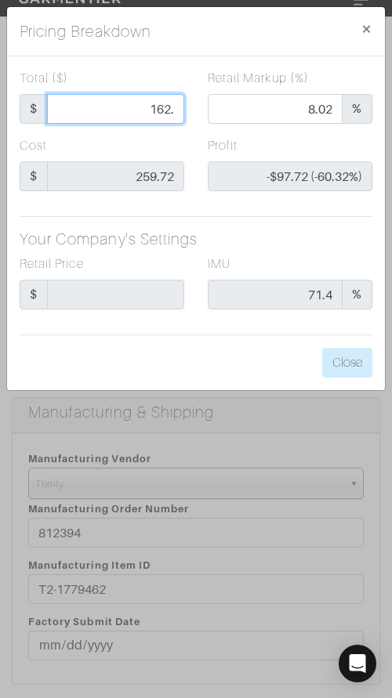
type input "162.8"
type input "8.48"
type input "-$96.92 (-59.53%)"
type input "162.83"
type input "8.49"
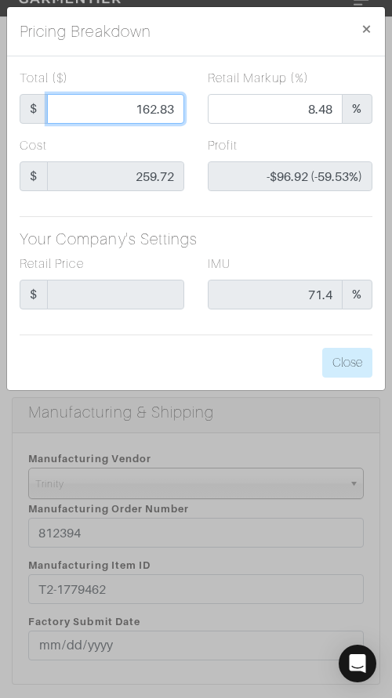
type input "-$96.89 (-59.50%)"
type input "162.83"
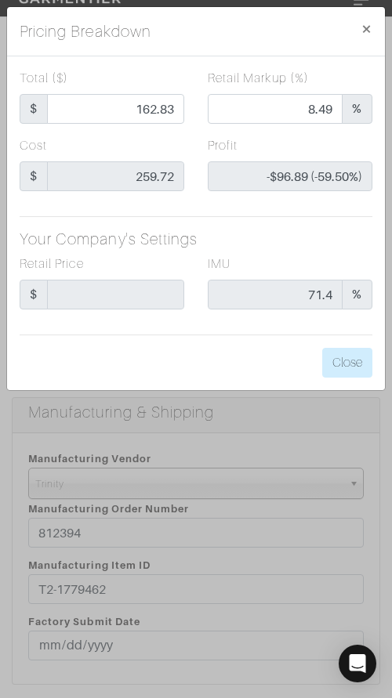
click at [257, 55] on div "Pricing Breakdown ×" at bounding box center [196, 31] width 378 height 49
click at [337, 360] on button "Close" at bounding box center [347, 363] width 50 height 30
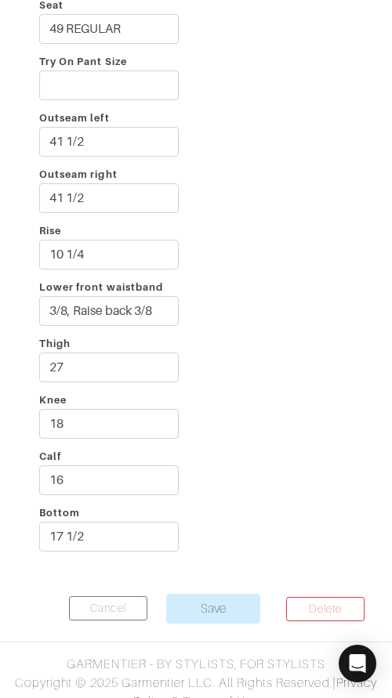
scroll to position [2737, 0]
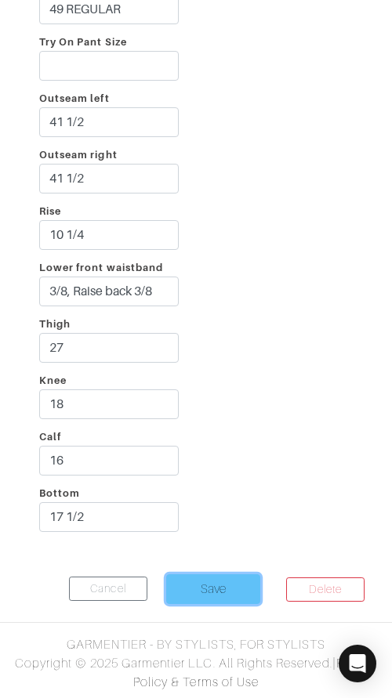
click at [204, 585] on input "Save" at bounding box center [213, 589] width 94 height 30
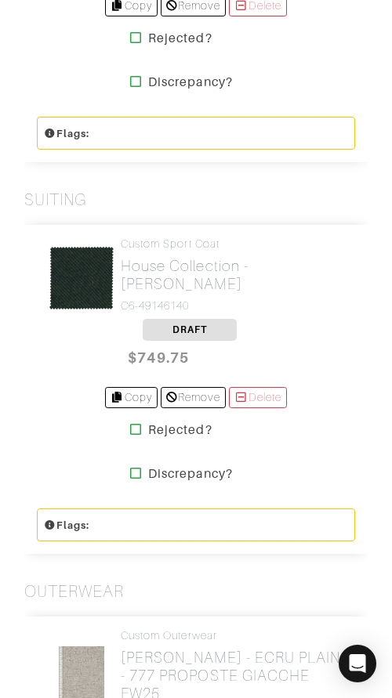
scroll to position [1935, 0]
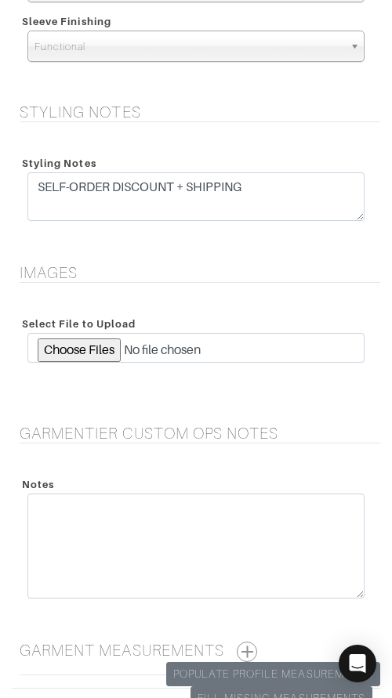
scroll to position [2972, 0]
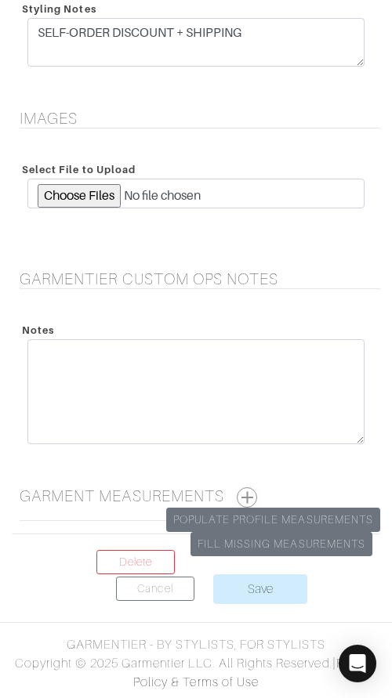
click at [245, 497] on button "button" at bounding box center [247, 497] width 20 height 20
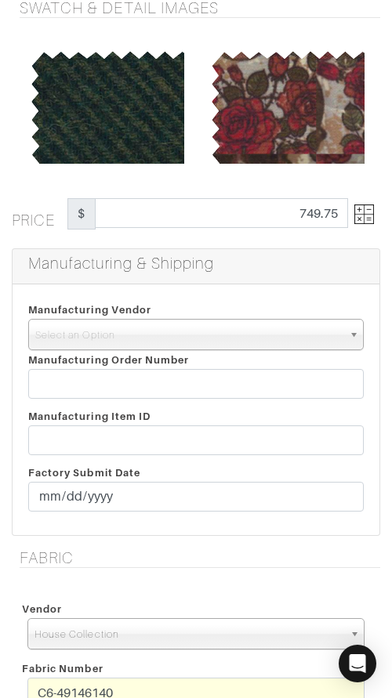
scroll to position [170, 0]
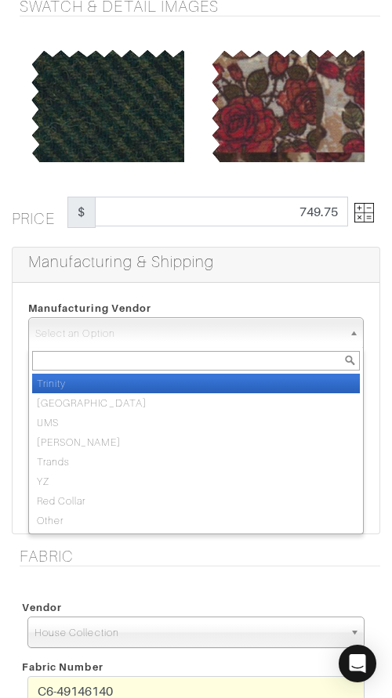
drag, startPoint x: 230, startPoint y: 332, endPoint x: 232, endPoint y: 366, distance: 33.8
click at [230, 332] on span "Select an Option" at bounding box center [188, 333] width 307 height 31
click at [231, 382] on li "Trinity" at bounding box center [196, 384] width 328 height 20
select select "1"
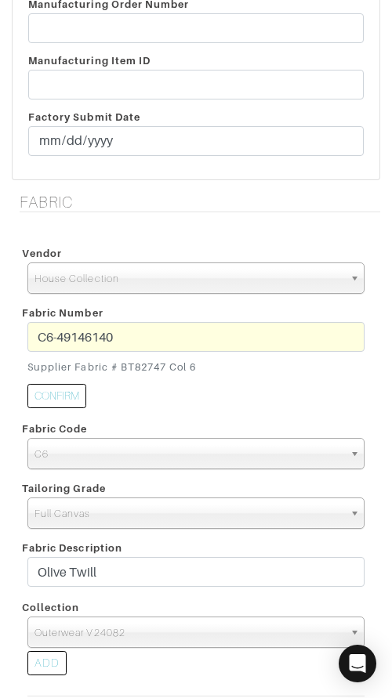
scroll to position [527, 0]
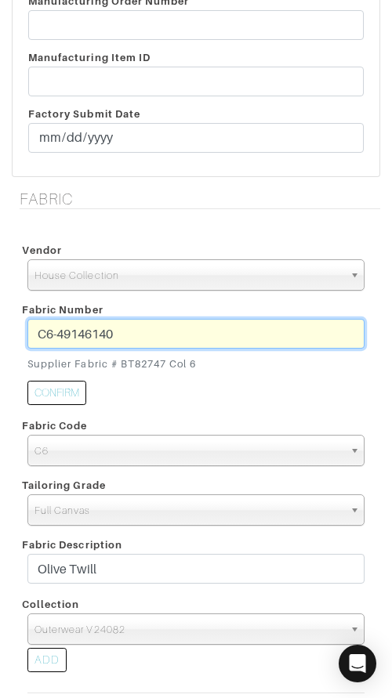
drag, startPoint x: 164, startPoint y: 337, endPoint x: 30, endPoint y: 333, distance: 134.1
click at [30, 333] on input "C6-49146140" at bounding box center [195, 334] width 337 height 30
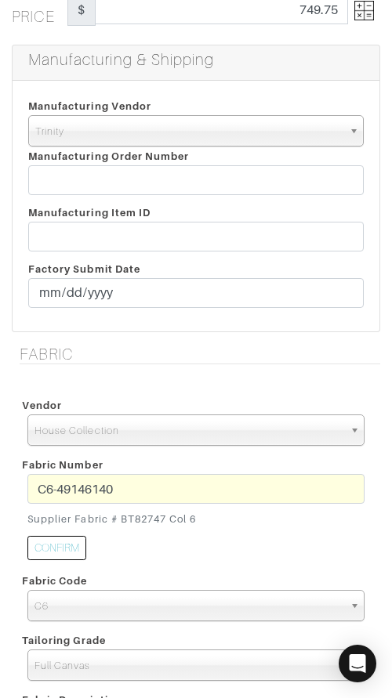
scroll to position [371, 0]
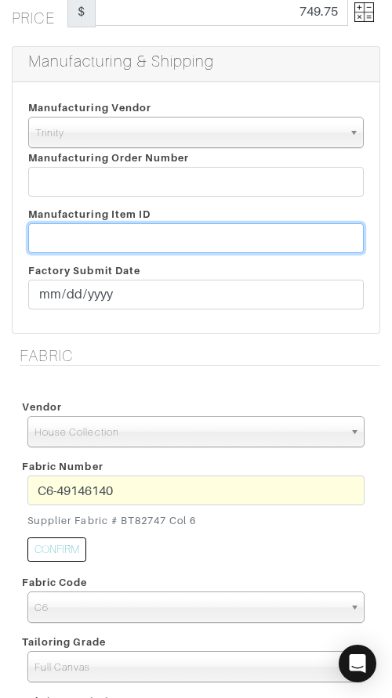
click at [244, 238] on input "text" at bounding box center [195, 238] width 335 height 30
paste input "T2-1779463"
type input "T2-1779463"
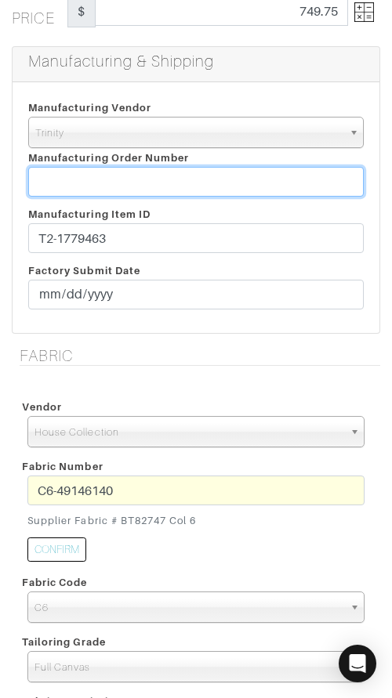
click at [183, 182] on input "text" at bounding box center [195, 182] width 335 height 30
paste input "812394"
type input "812394"
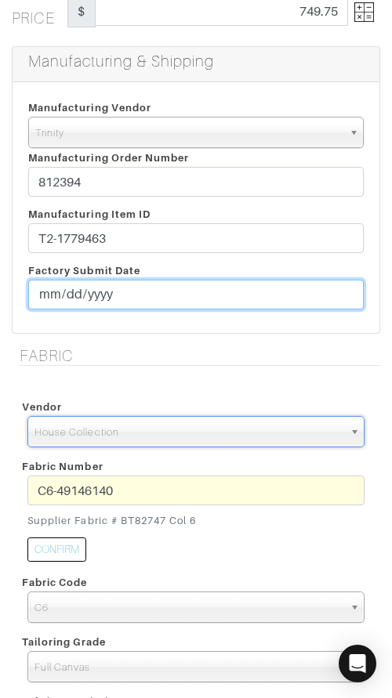
click at [47, 303] on input "date" at bounding box center [195, 295] width 335 height 30
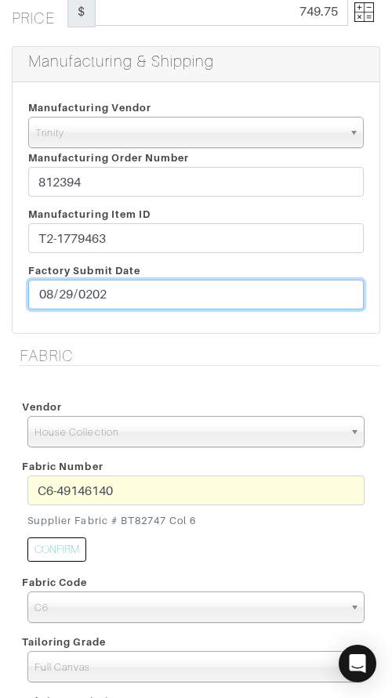
type input "[DATE]"
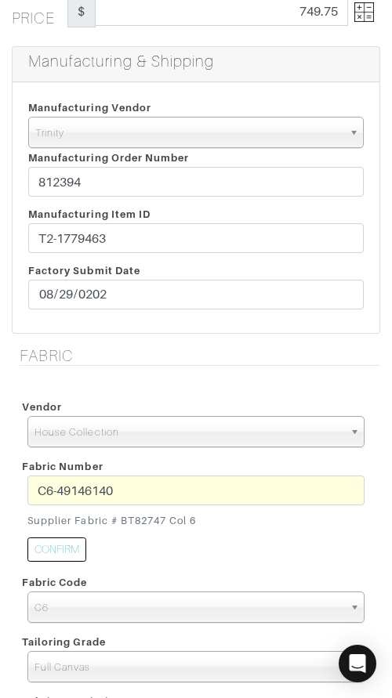
click at [251, 364] on h5 "Fabric" at bounding box center [200, 355] width 360 height 19
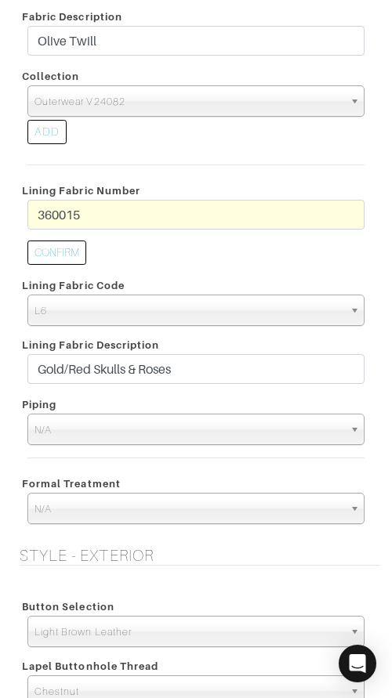
scroll to position [1061, 0]
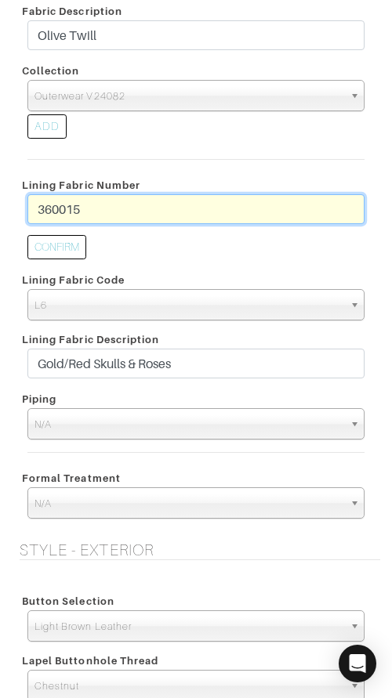
drag, startPoint x: 172, startPoint y: 207, endPoint x: 13, endPoint y: 203, distance: 159.1
click at [13, 203] on div "Vendor Zegna Scabal Loro Piana Gladson Dormeuil House Collection London Marzoni…" at bounding box center [196, 114] width 368 height 853
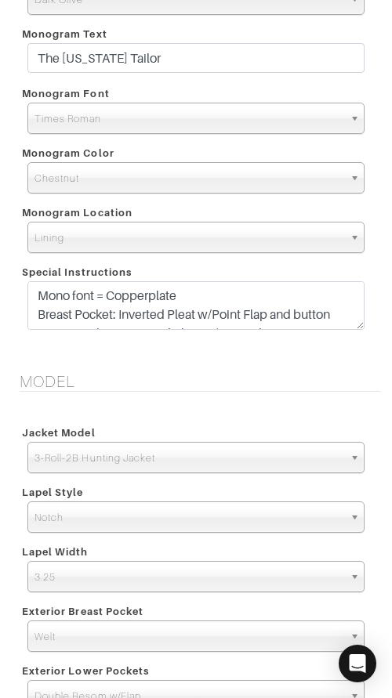
scroll to position [2052, 0]
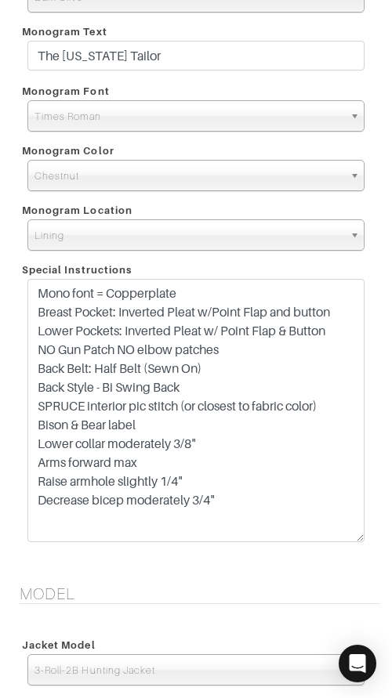
drag, startPoint x: 355, startPoint y: 323, endPoint x: 339, endPoint y: 535, distance: 213.0
click at [339, 535] on textarea "Mono font = Copperplate Breast Pocket: Inverted Pleat w/Point Flap and button L…" at bounding box center [195, 410] width 337 height 263
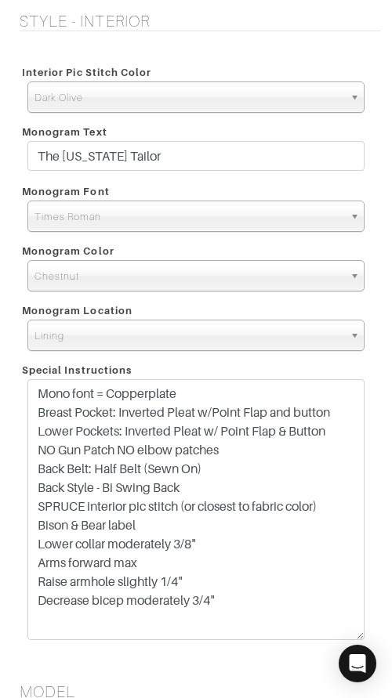
scroll to position [1954, 0]
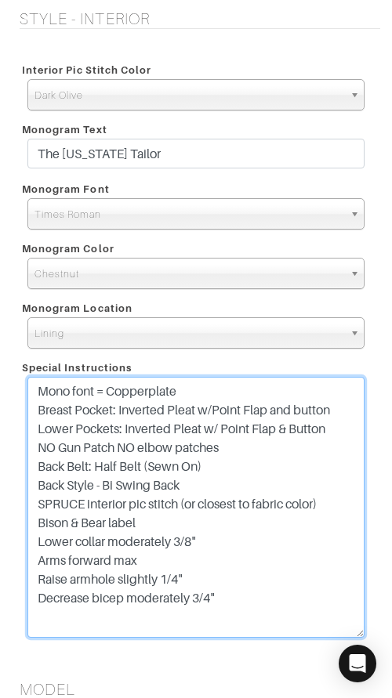
drag, startPoint x: 196, startPoint y: 410, endPoint x: 122, endPoint y: 410, distance: 73.7
click at [120, 411] on textarea "Mono font = Copperplate Breast Pocket: Inverted Pleat w/Point Flap and button L…" at bounding box center [195, 507] width 337 height 261
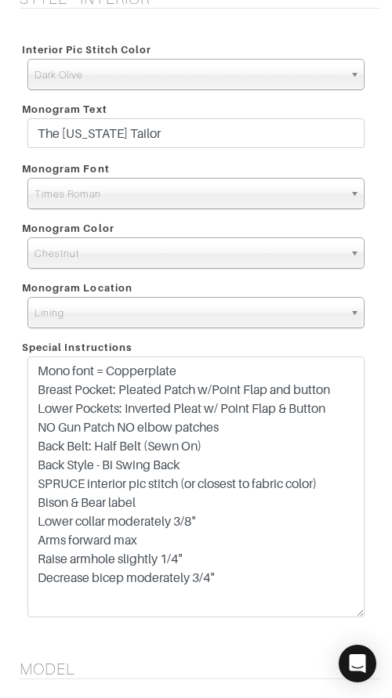
scroll to position [1980, 0]
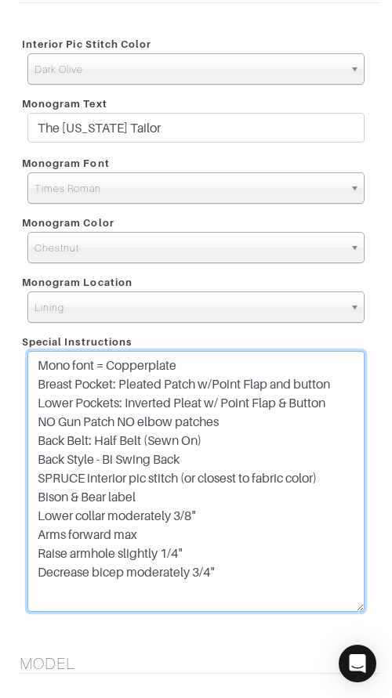
drag, startPoint x: 85, startPoint y: 480, endPoint x: 41, endPoint y: 476, distance: 44.1
click at [38, 476] on textarea "Mono font = Copperplate Breast Pocket: Inverted Pleat w/Point Flap and button L…" at bounding box center [195, 481] width 337 height 261
drag, startPoint x: 347, startPoint y: 477, endPoint x: 25, endPoint y: 469, distance: 322.2
click at [26, 473] on div "Mono font = Copperplate Breast Pocket: Inverted Pleat w/Point Flap and button L…" at bounding box center [196, 485] width 360 height 269
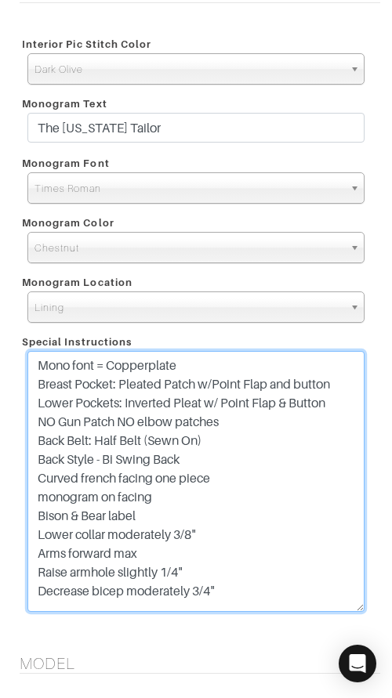
type textarea "Mono font = Copperplate Breast Pocket: Pleated Patch w/Point Flap and button Lo…"
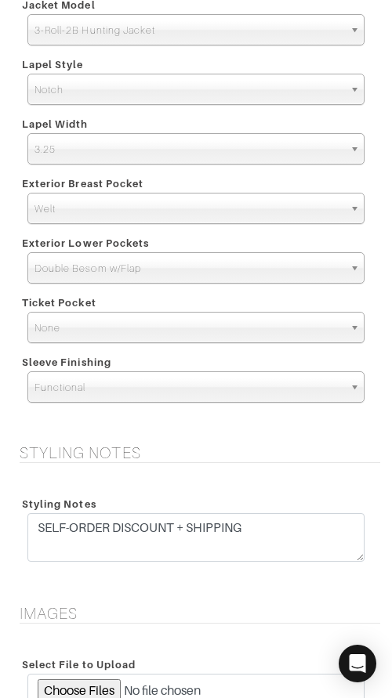
scroll to position [2660, 0]
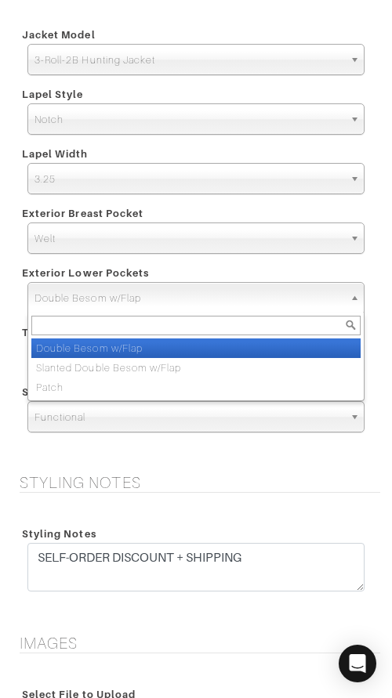
click at [260, 295] on span "Double Besom w/Flap" at bounding box center [188, 298] width 309 height 31
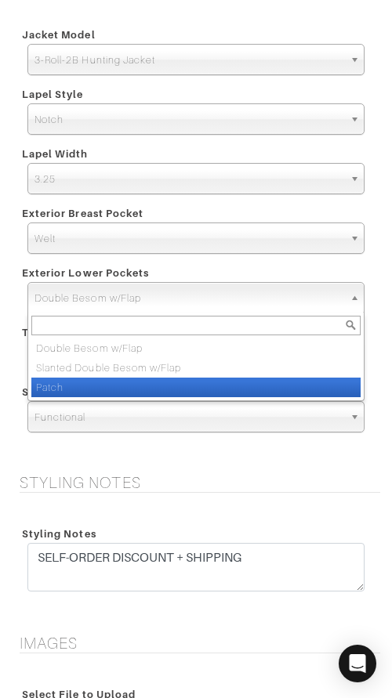
click at [232, 384] on li "Patch" at bounding box center [195, 388] width 329 height 20
select select "Patch"
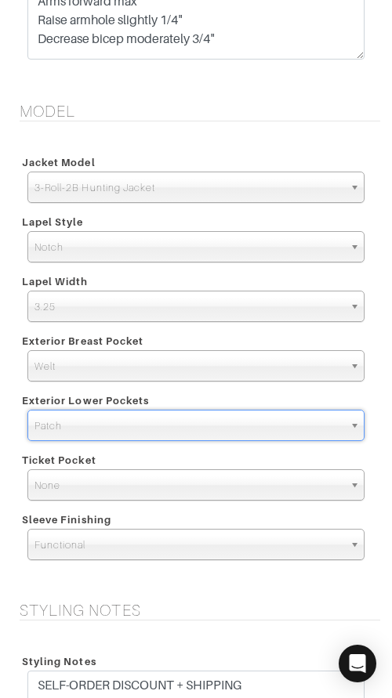
scroll to position [2531, 0]
click at [220, 351] on link "Welt" at bounding box center [195, 366] width 337 height 31
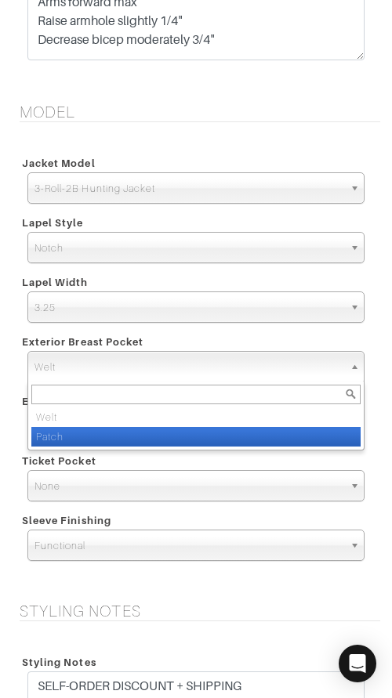
click at [217, 434] on li "Patch" at bounding box center [195, 437] width 329 height 20
select select "Patch"
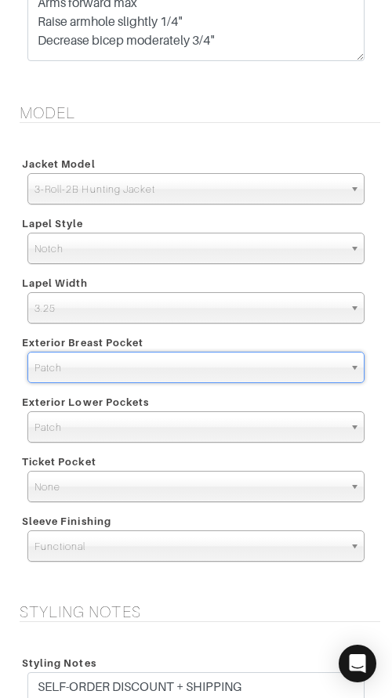
click at [226, 617] on h5 "Styling Notes" at bounding box center [200, 612] width 360 height 19
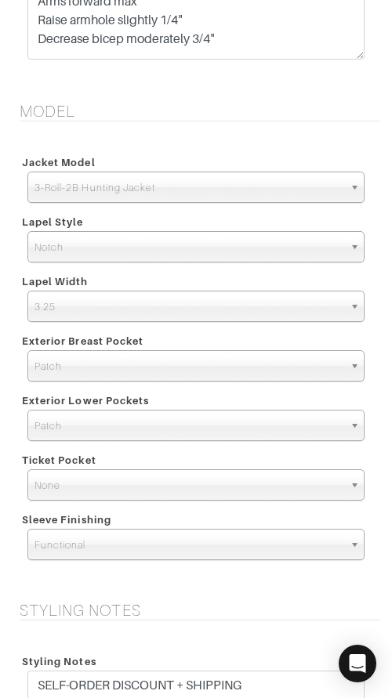
click at [226, 610] on h5 "Styling Notes" at bounding box center [200, 610] width 360 height 19
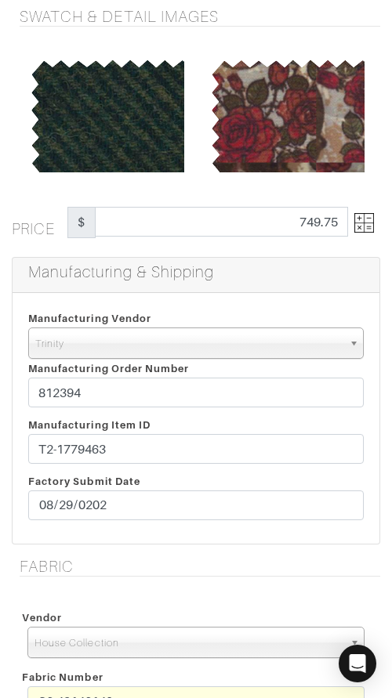
scroll to position [150, 0]
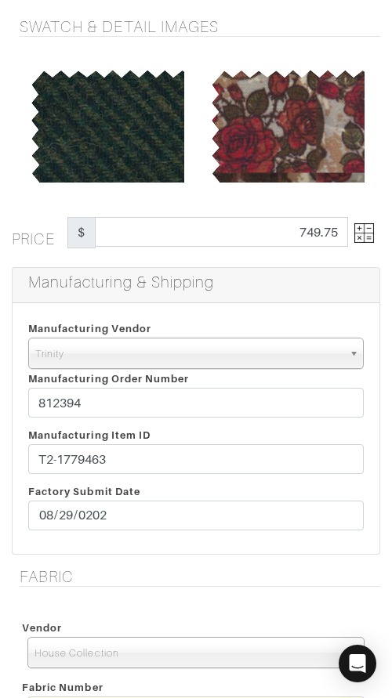
click at [363, 223] on img at bounding box center [364, 233] width 20 height 20
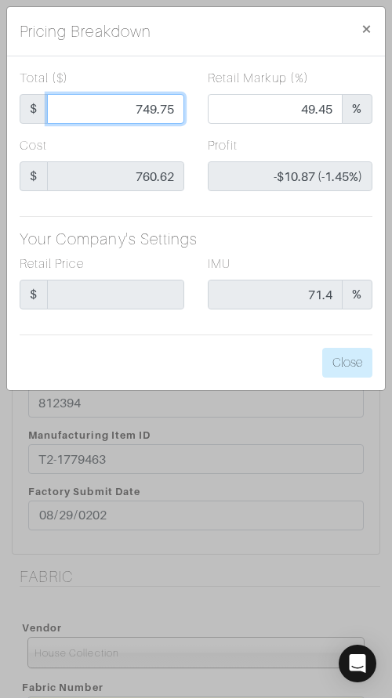
drag, startPoint x: 123, startPoint y: 116, endPoint x: 190, endPoint y: 116, distance: 67.4
click at [190, 116] on div "Total ($) $ 749.75" at bounding box center [102, 102] width 188 height 67
type input "4"
type input "0.00"
type input "-$756.62 (-18915.50%)"
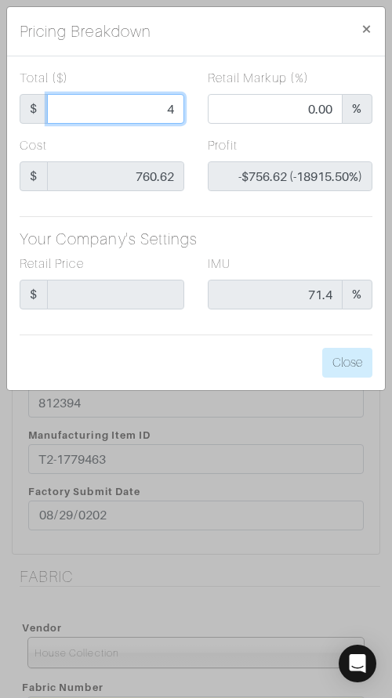
type input "47"
type input "-$713.62 (-1518.34%)"
type input "473"
type input "19.87"
type input "-$287.62 (-60.81%)"
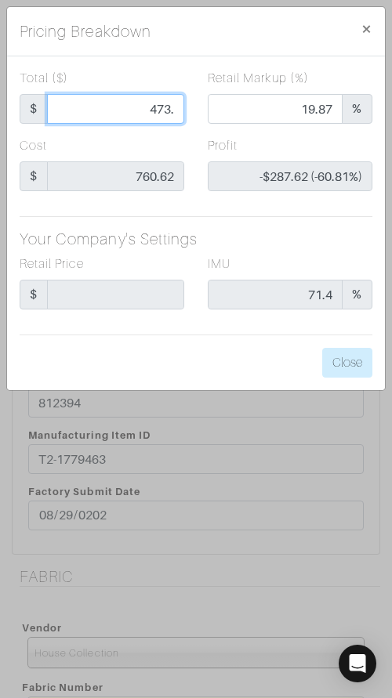
type input "473.3"
type input "19.92"
type input "-$287.32 (-60.71%)"
type input "473.37"
type input "19.94"
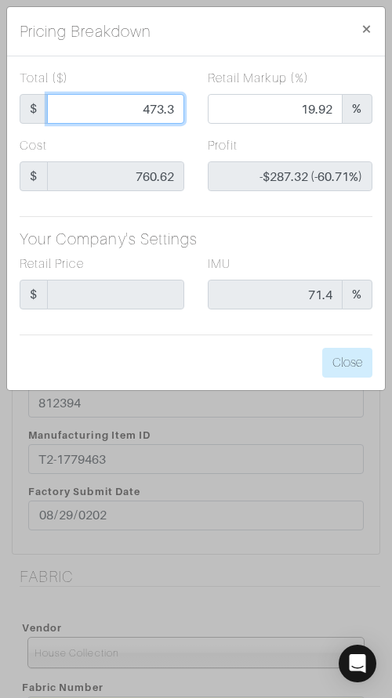
type input "-$287.25 (-60.68%)"
type input "473.37"
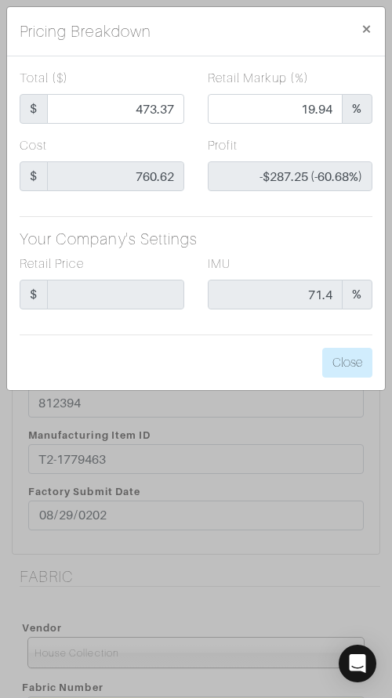
click at [208, 71] on label "Retail Markup (%)" at bounding box center [258, 78] width 101 height 19
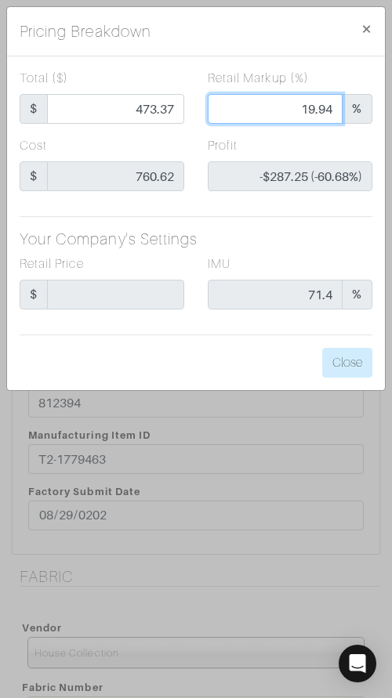
click at [208, 94] on input "19.94" at bounding box center [275, 109] width 135 height 30
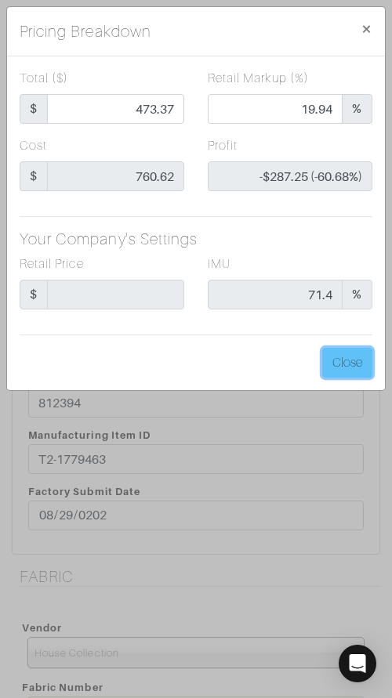
click at [335, 348] on button "Close" at bounding box center [347, 363] width 50 height 30
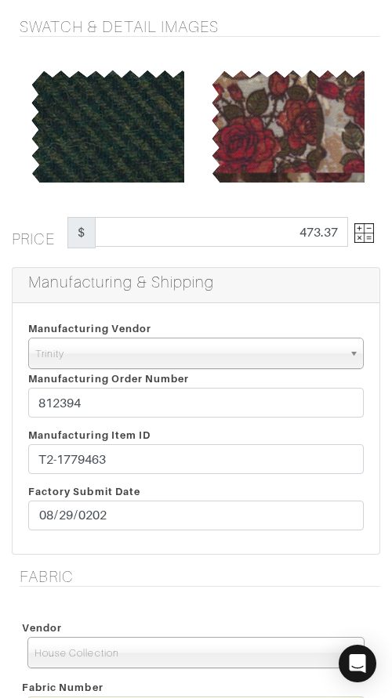
click at [362, 229] on img at bounding box center [364, 233] width 20 height 20
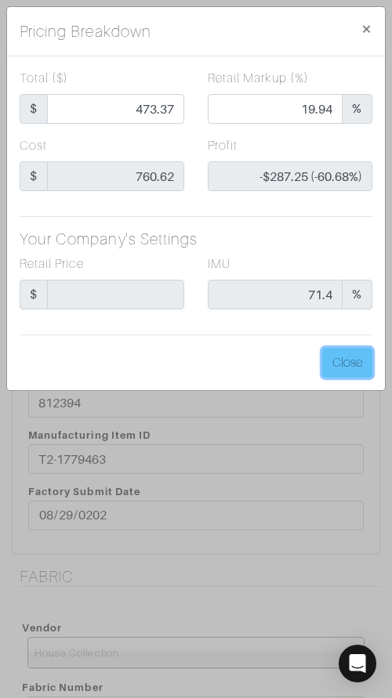
click at [348, 356] on button "Close" at bounding box center [347, 363] width 50 height 30
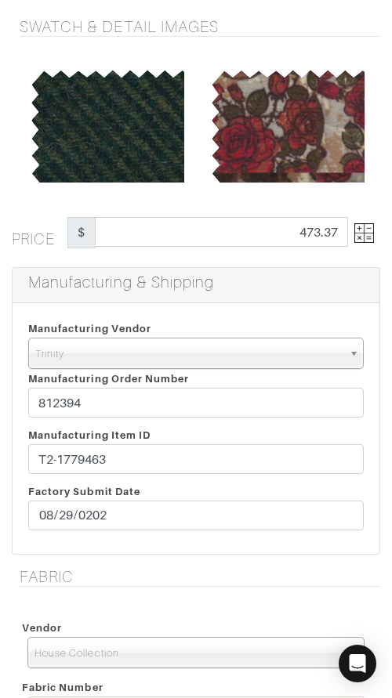
click at [295, 295] on div "Manufacturing & Shipping" at bounding box center [196, 285] width 367 height 35
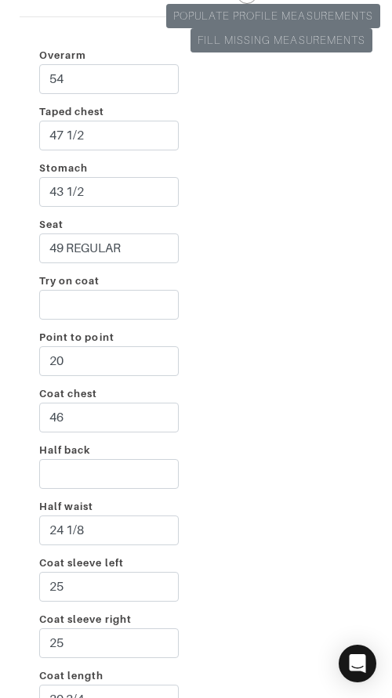
scroll to position [3878, 0]
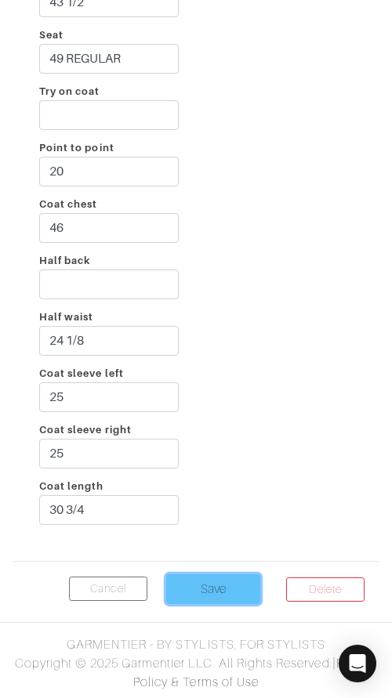
click at [218, 583] on input "Save" at bounding box center [213, 589] width 94 height 30
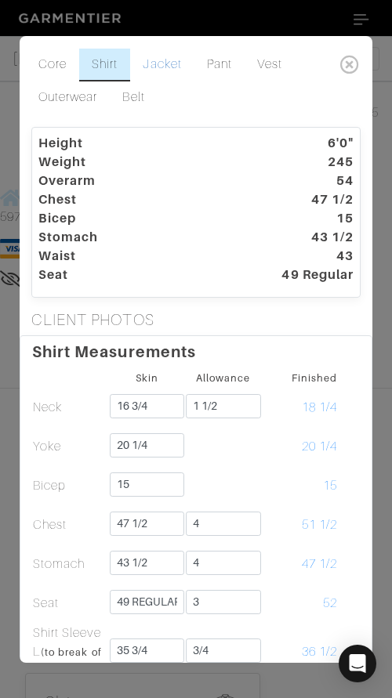
click at [172, 61] on link "Jacket" at bounding box center [161, 65] width 63 height 33
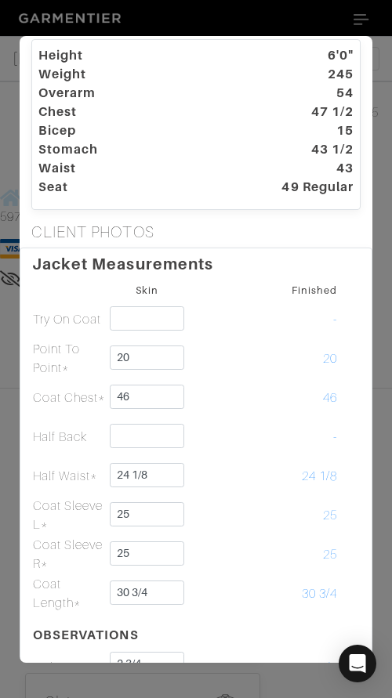
scroll to position [139, 0]
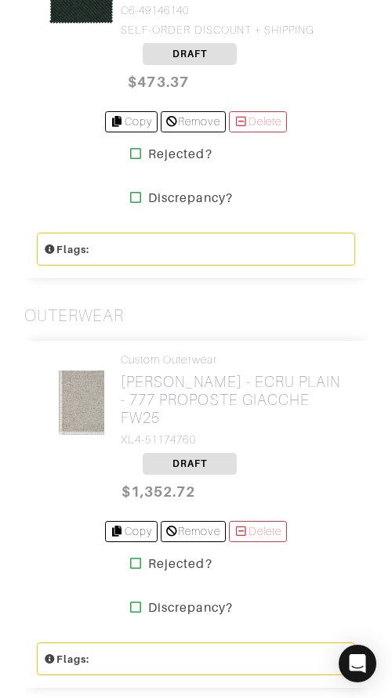
scroll to position [2220, 0]
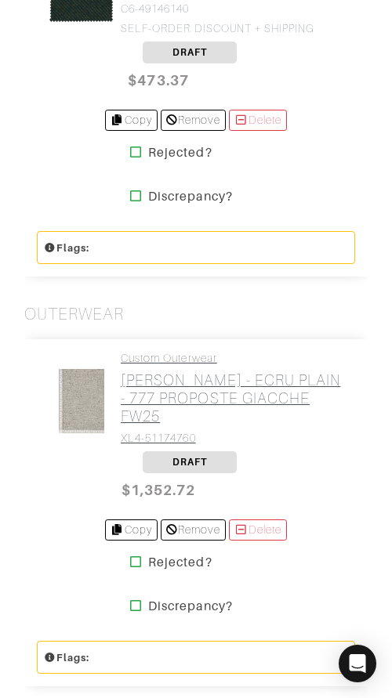
click at [197, 371] on h2 "[PERSON_NAME] - ECRU PLAIN - 777 PROPOSTE GIACCHE FW25" at bounding box center [232, 398] width 223 height 54
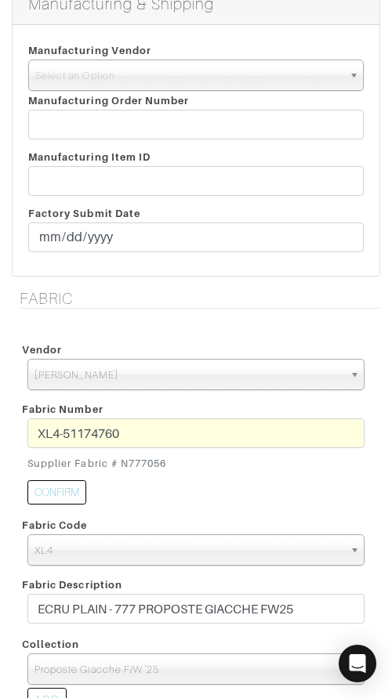
scroll to position [435, 0]
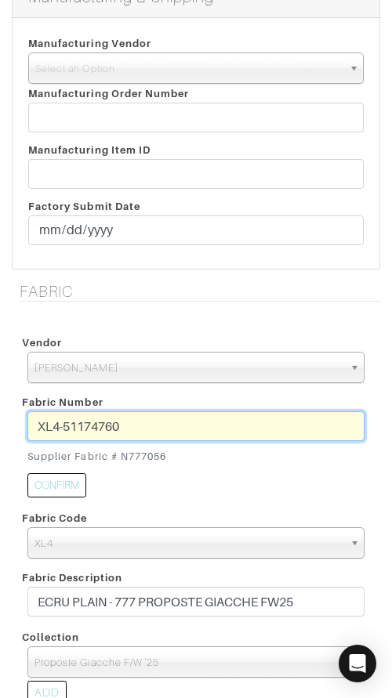
drag, startPoint x: 192, startPoint y: 418, endPoint x: 194, endPoint y: 407, distance: 10.5
click at [194, 408] on div "Fabric Number XL4-51174760 Supplier Fabric # N777056 CONFIRM" at bounding box center [196, 447] width 360 height 116
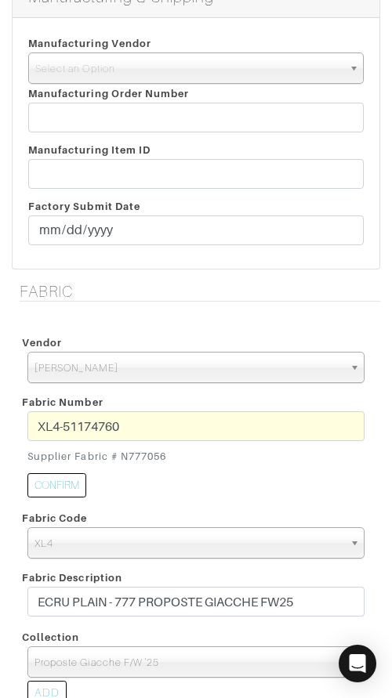
drag, startPoint x: 122, startPoint y: 452, endPoint x: 228, endPoint y: 455, distance: 105.8
click at [225, 456] on small "Supplier Fabric # N777056" at bounding box center [195, 456] width 337 height 15
copy small "N777056"
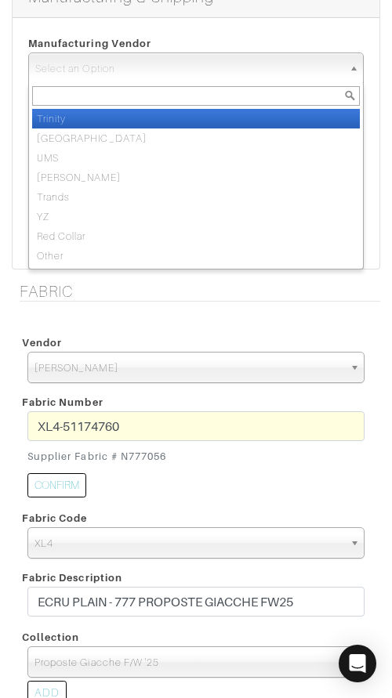
drag, startPoint x: 163, startPoint y: 74, endPoint x: 173, endPoint y: 115, distance: 42.0
click at [164, 78] on span "Select an Option" at bounding box center [188, 68] width 307 height 31
click at [174, 118] on li "Trinity" at bounding box center [196, 119] width 328 height 20
select select "1"
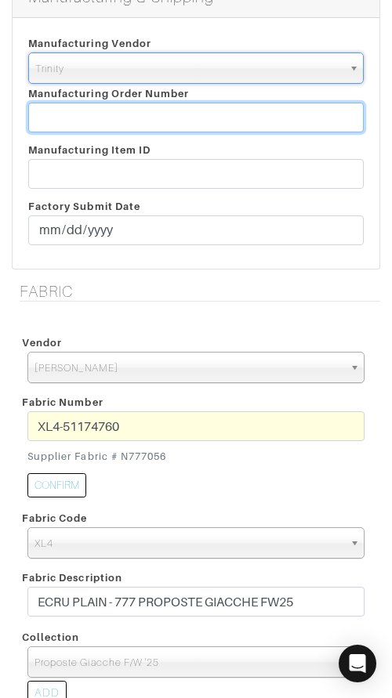
click at [174, 118] on input "text" at bounding box center [195, 118] width 335 height 30
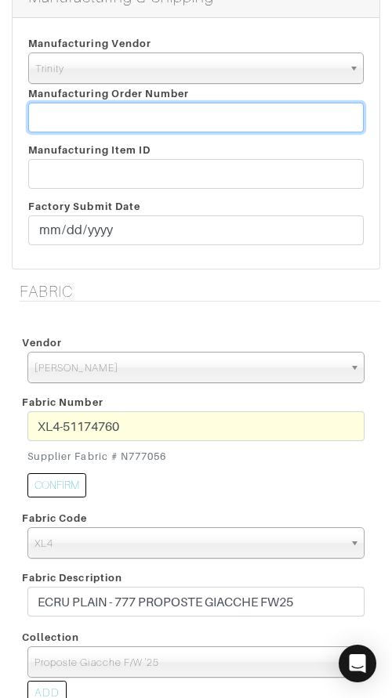
paste input "T2-1779464."
type input "T2-1779464"
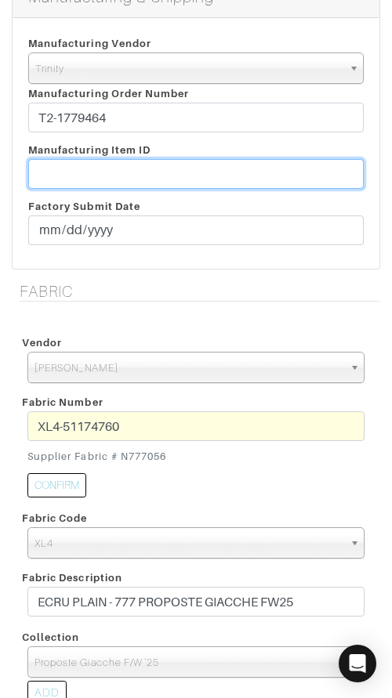
paste input "T2-1779464."
drag, startPoint x: 237, startPoint y: 175, endPoint x: 236, endPoint y: 161, distance: 13.3
click at [236, 161] on input "T2-1779464." at bounding box center [195, 174] width 335 height 30
paste input "812394"
type input "812394"
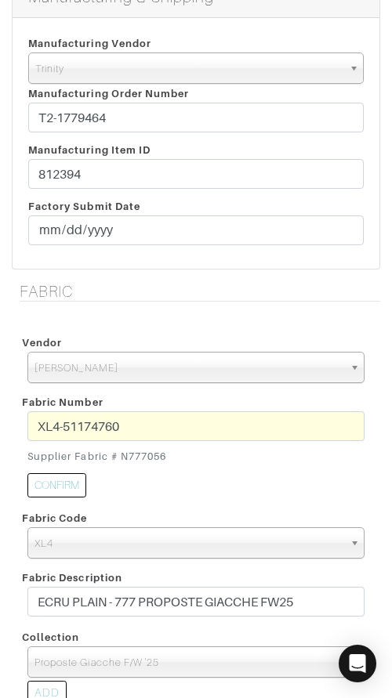
click at [206, 290] on h5 "Fabric" at bounding box center [200, 291] width 360 height 19
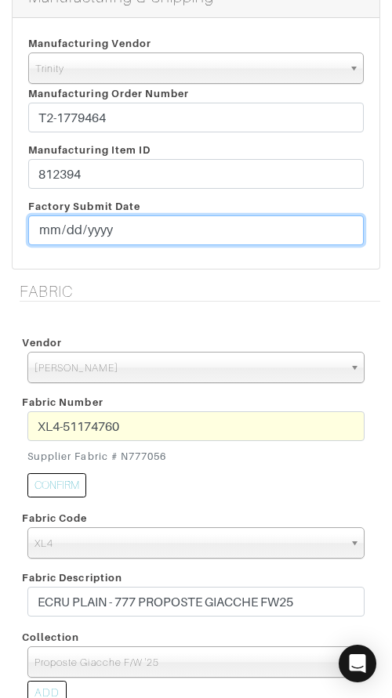
click at [48, 237] on input "date" at bounding box center [195, 231] width 335 height 30
type input "2025-08-29"
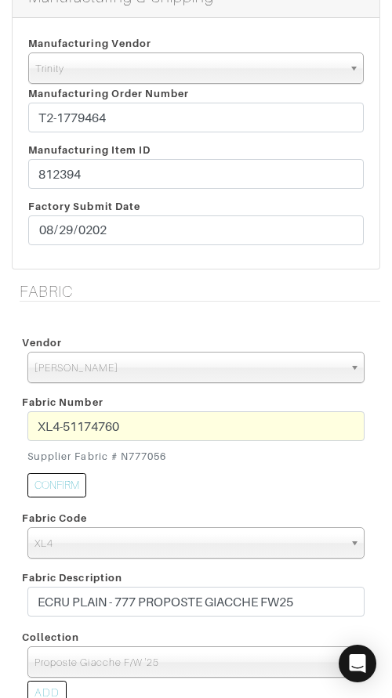
click at [118, 298] on h5 "Fabric" at bounding box center [200, 291] width 360 height 19
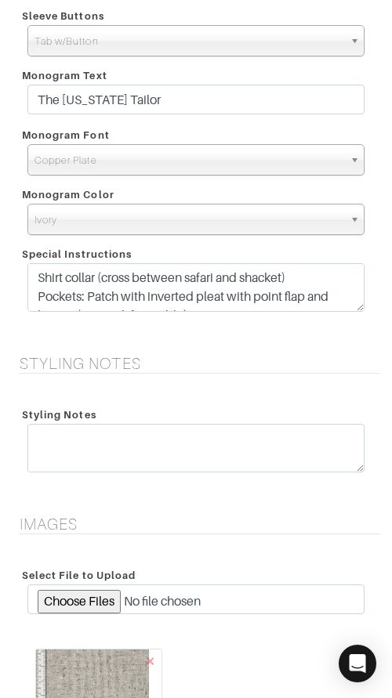
scroll to position [1572, 0]
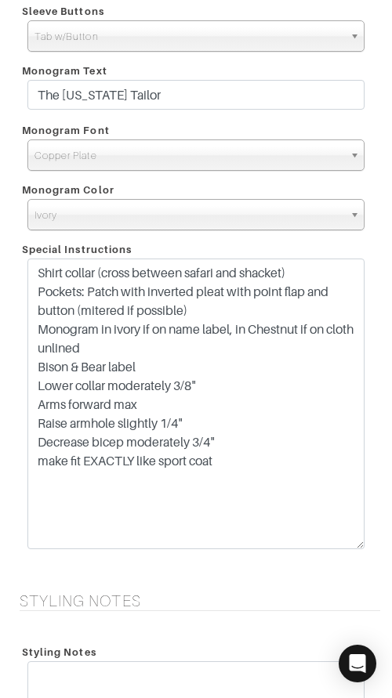
drag, startPoint x: 358, startPoint y: 301, endPoint x: 351, endPoint y: 545, distance: 244.6
click at [351, 545] on textarea "Shirt collar (cross between safari and shacket) Pockets: Patch with inverted pl…" at bounding box center [195, 404] width 337 height 291
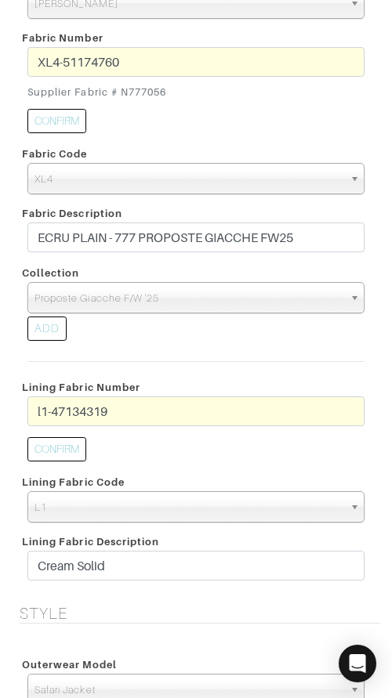
scroll to position [795, 0]
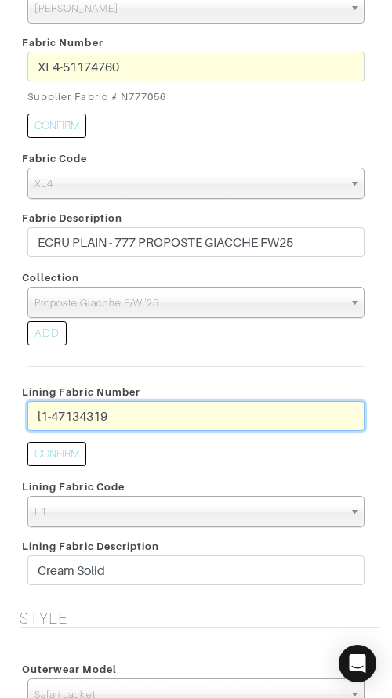
drag, startPoint x: 229, startPoint y: 413, endPoint x: 35, endPoint y: 409, distance: 193.6
click at [33, 409] on input "l1-47134319" at bounding box center [195, 416] width 337 height 30
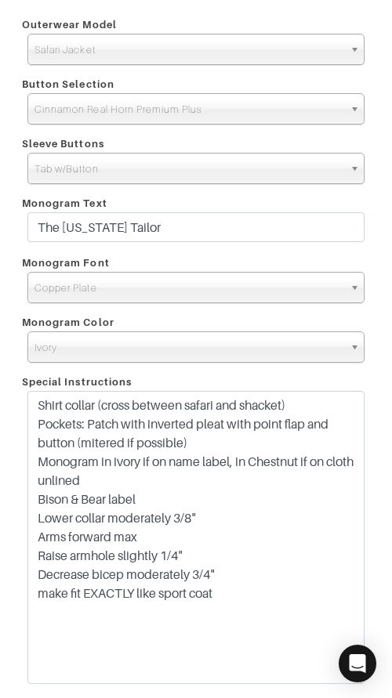
scroll to position [1443, 0]
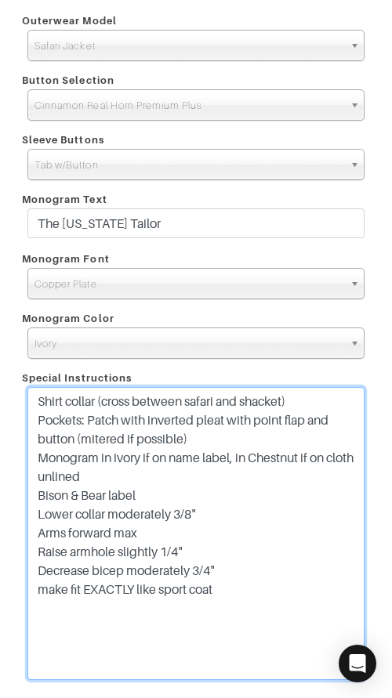
drag, startPoint x: 50, startPoint y: 462, endPoint x: 107, endPoint y: 483, distance: 60.7
click at [106, 483] on textarea "Shirt collar (cross between safari and shacket) Pockets: Patch with inverted pl…" at bounding box center [195, 533] width 337 height 293
click at [183, 437] on textarea "Shirt collar (cross between safari and shacket) Pockets: Patch with inverted pl…" at bounding box center [195, 533] width 337 height 293
click at [357, 413] on textarea "Shirt collar (cross between safari and shacket) Pockets: Patch with inverted pl…" at bounding box center [195, 533] width 337 height 293
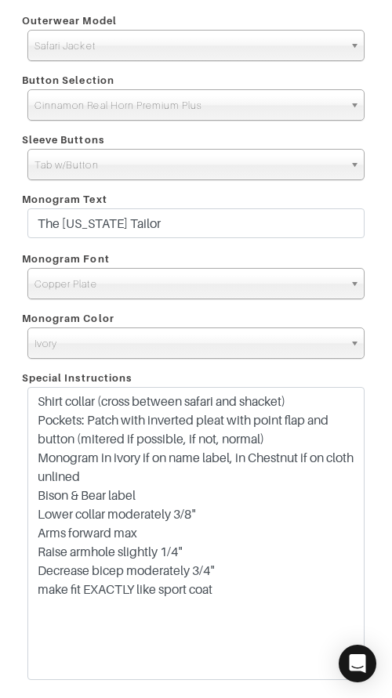
click at [386, 406] on div "Style Outerwear Model Peak Lapel Notch Lapel Bal Collar Peak Lapel Notch Lapel …" at bounding box center [196, 332] width 392 height 744
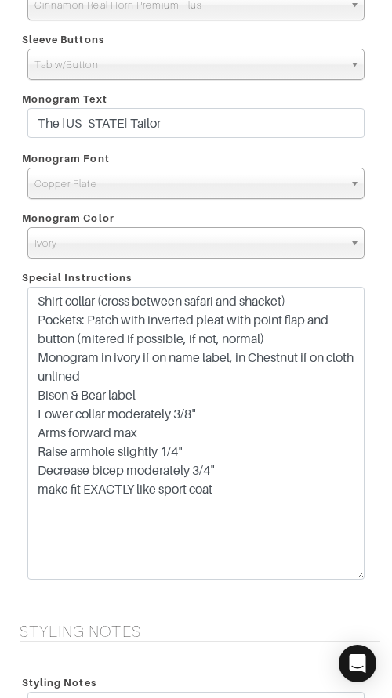
scroll to position [1640, 0]
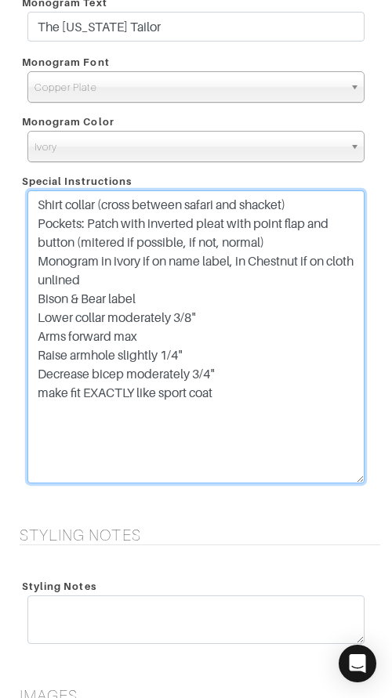
click at [196, 281] on textarea "Shirt collar (cross between safari and shacket) Pockets: Patch with inverted pl…" at bounding box center [195, 336] width 337 height 293
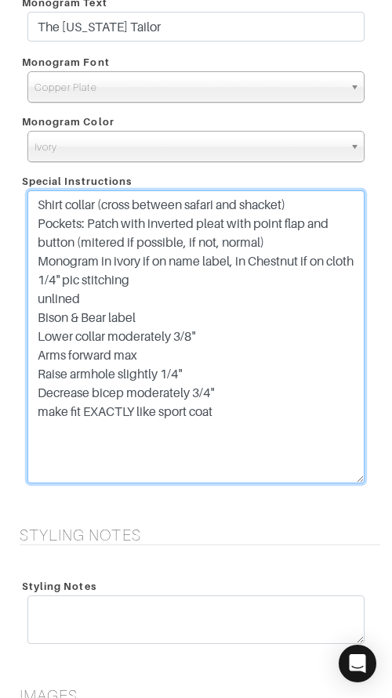
type textarea "Shirt collar (cross between safari and shacket) Pockets: Patch with inverted pl…"
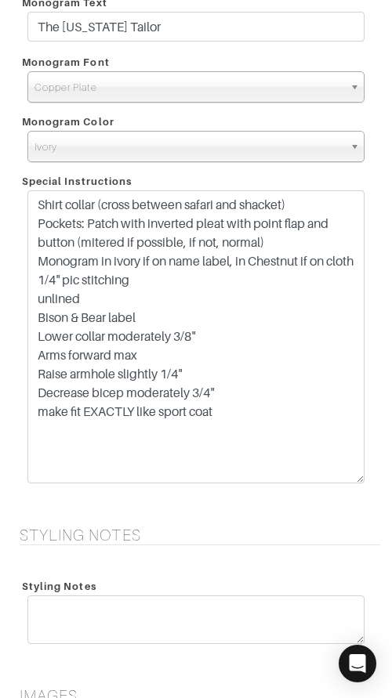
click at [250, 496] on div "Outerwear Model Peak Lapel Notch Lapel Bal Collar Peak Lapel Notch Lapel Bal Co…" at bounding box center [196, 151] width 368 height 712
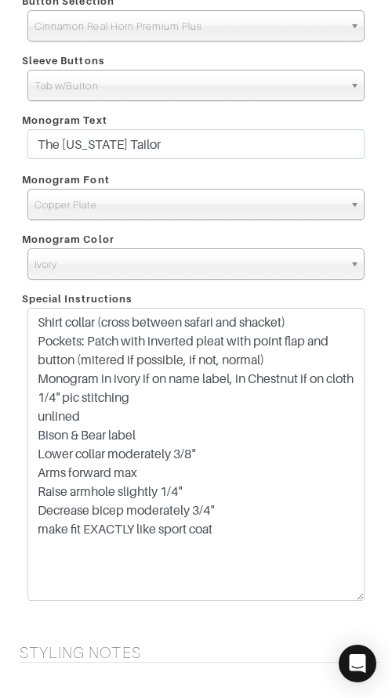
scroll to position [1547, 0]
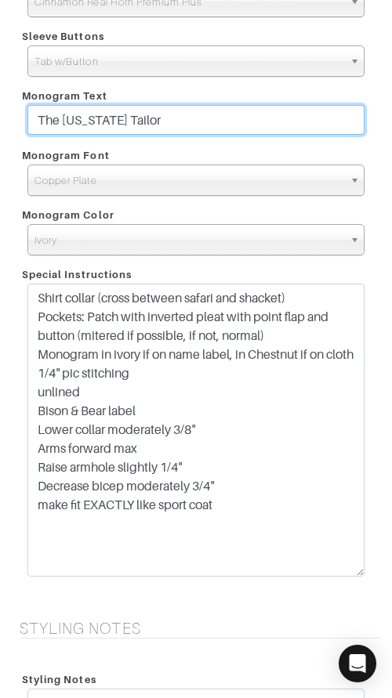
drag, startPoint x: 211, startPoint y: 125, endPoint x: 208, endPoint y: 105, distance: 20.5
click at [208, 105] on input "The Montana Tailor" at bounding box center [195, 120] width 337 height 30
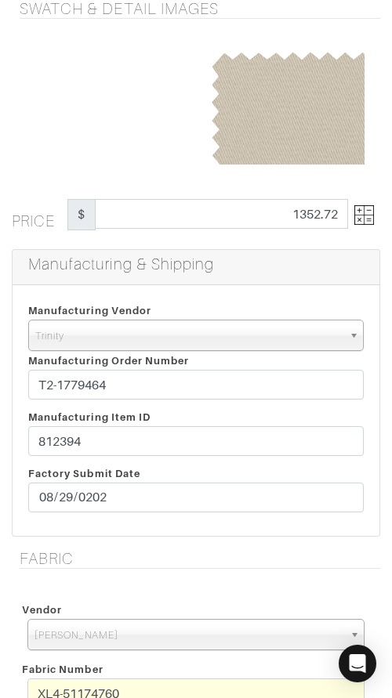
scroll to position [169, 0]
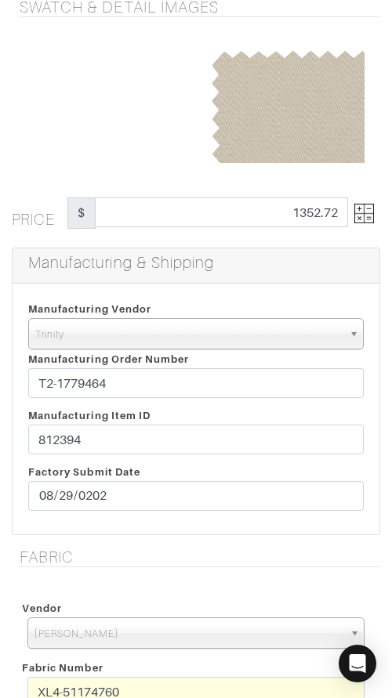
click at [361, 212] on img at bounding box center [364, 214] width 20 height 20
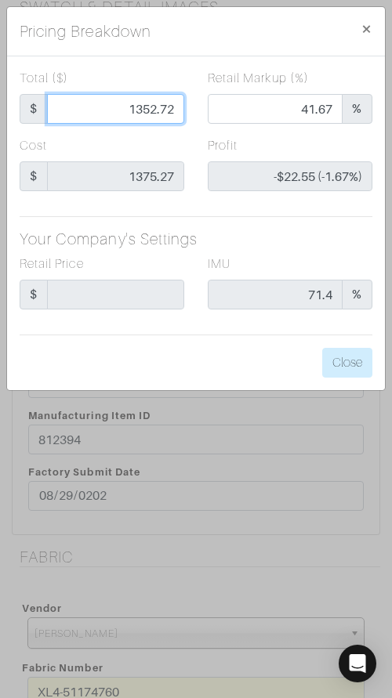
drag, startPoint x: 116, startPoint y: 105, endPoint x: 176, endPoint y: 105, distance: 59.6
click at [176, 105] on input "1352.72" at bounding box center [115, 109] width 137 height 30
type input "7"
type input "0.00"
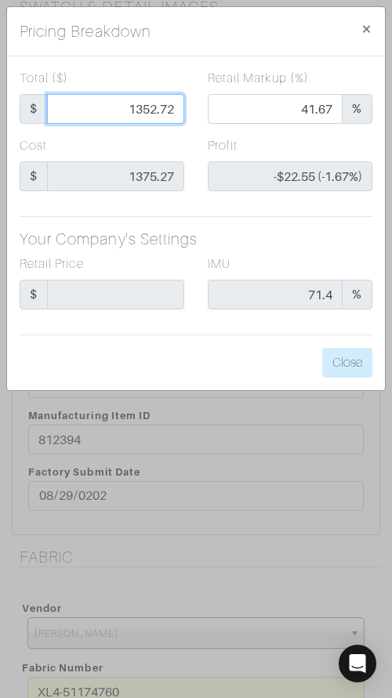
type input "-$1,368.27 (-19546.71%)"
type input "70"
type input "-$1,305.27 (-1864.67%)"
type input "707"
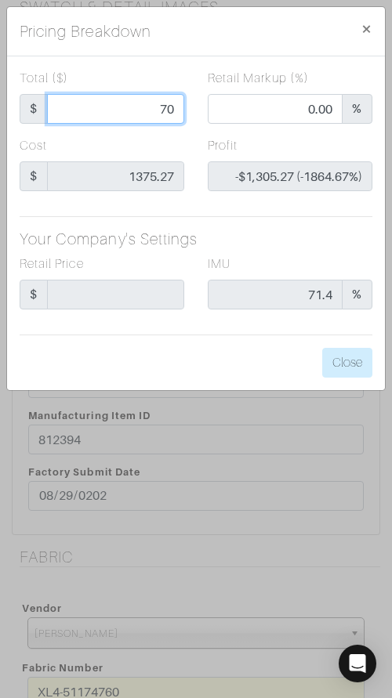
type input "707"
type input "-$668.27 (-94.52%)"
type input "707."
type input "707.6"
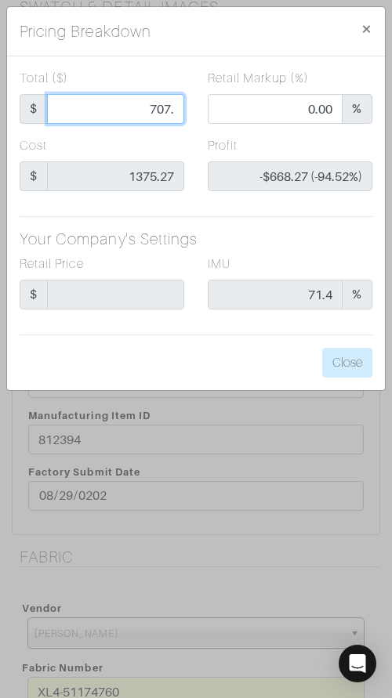
type input "707.6"
type input "-$667.67 (-94.36%)"
type input "707.63"
type input "-$667.64 (-94.35%)"
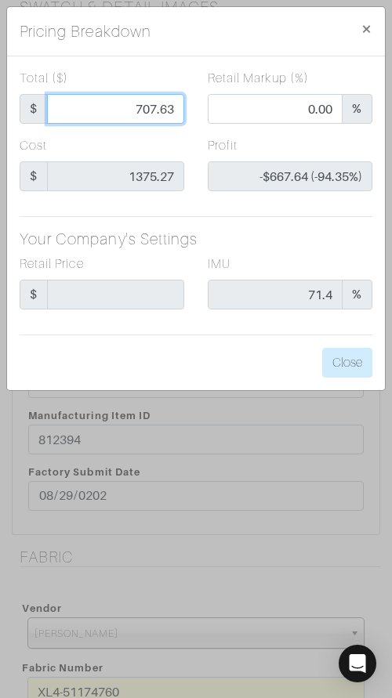
type input "707.63"
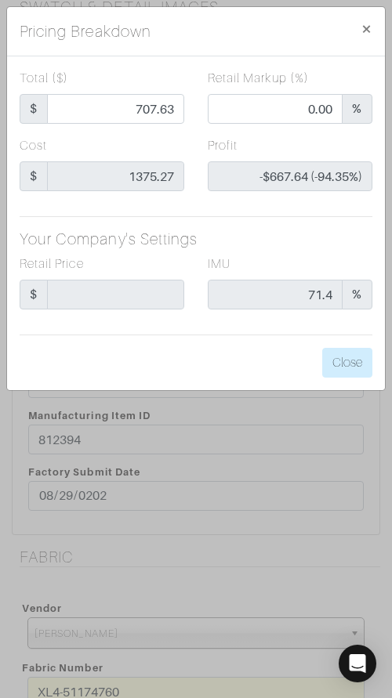
click at [255, 19] on div "Pricing Breakdown ×" at bounding box center [196, 31] width 378 height 49
click at [352, 368] on button "Close" at bounding box center [347, 363] width 50 height 30
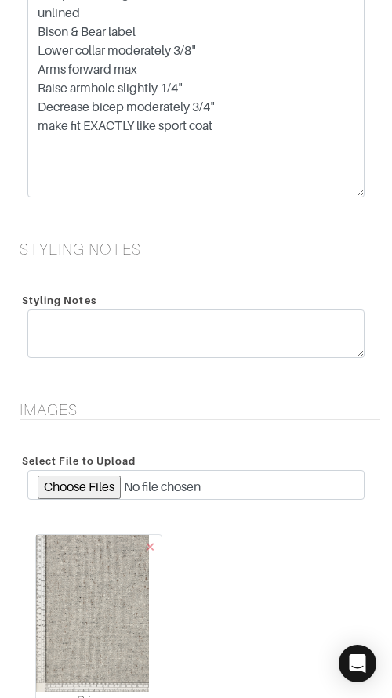
scroll to position [2411, 0]
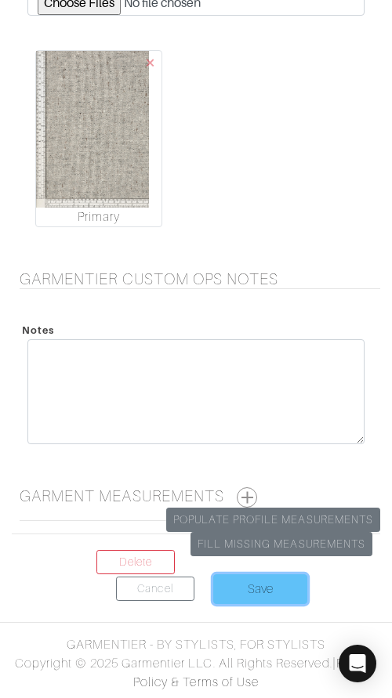
click at [251, 586] on input "Save" at bounding box center [260, 589] width 94 height 30
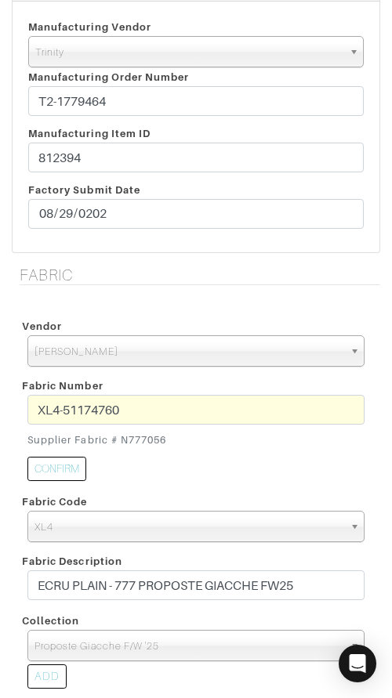
scroll to position [62, 0]
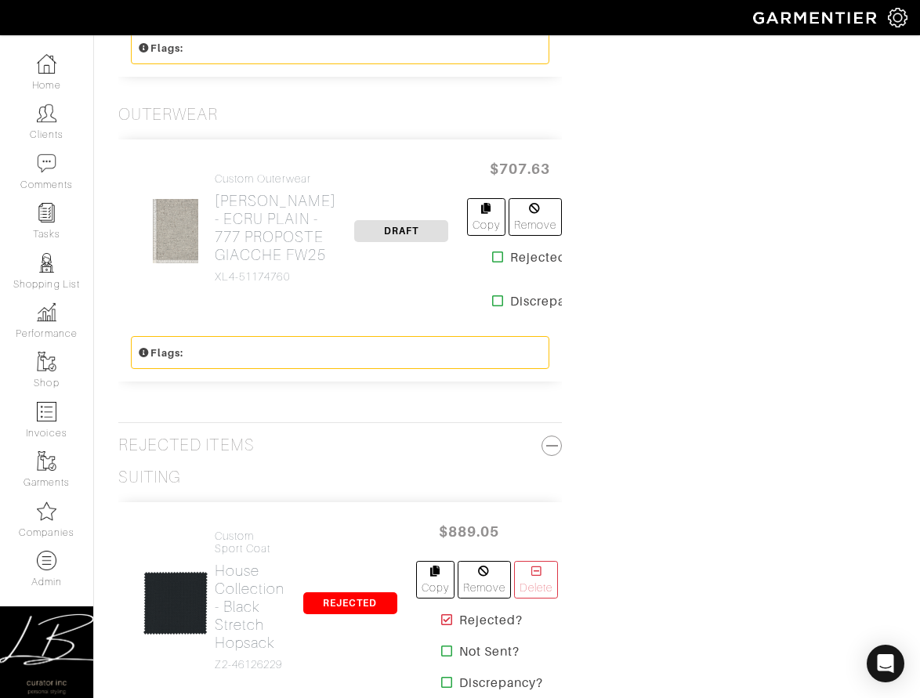
scroll to position [1764, 0]
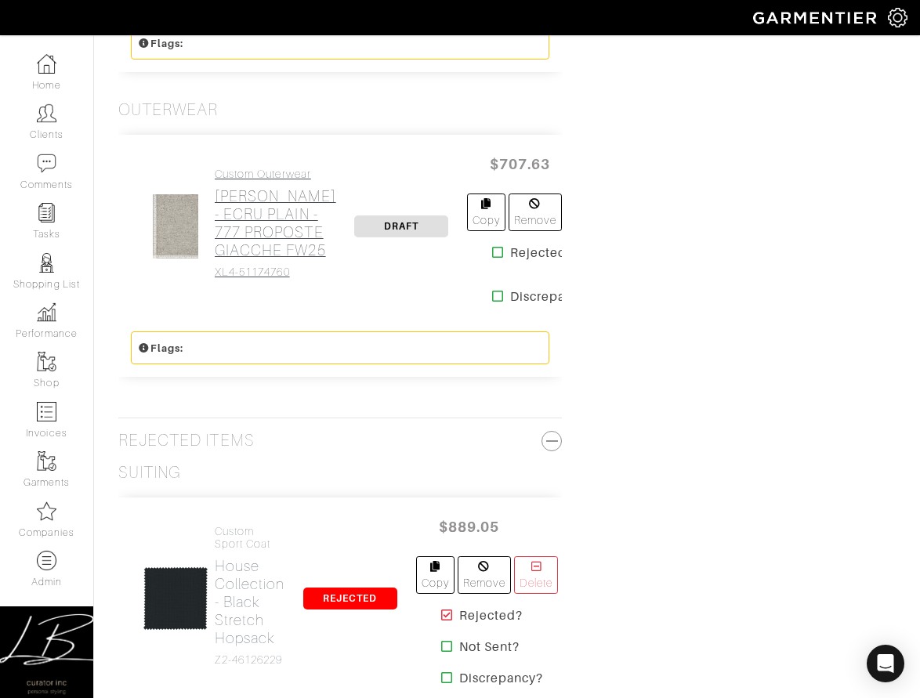
click at [240, 259] on h2 "[PERSON_NAME] - ECRU PLAIN - 777 PROPOSTE GIACCHE FW25" at bounding box center [275, 223] width 121 height 72
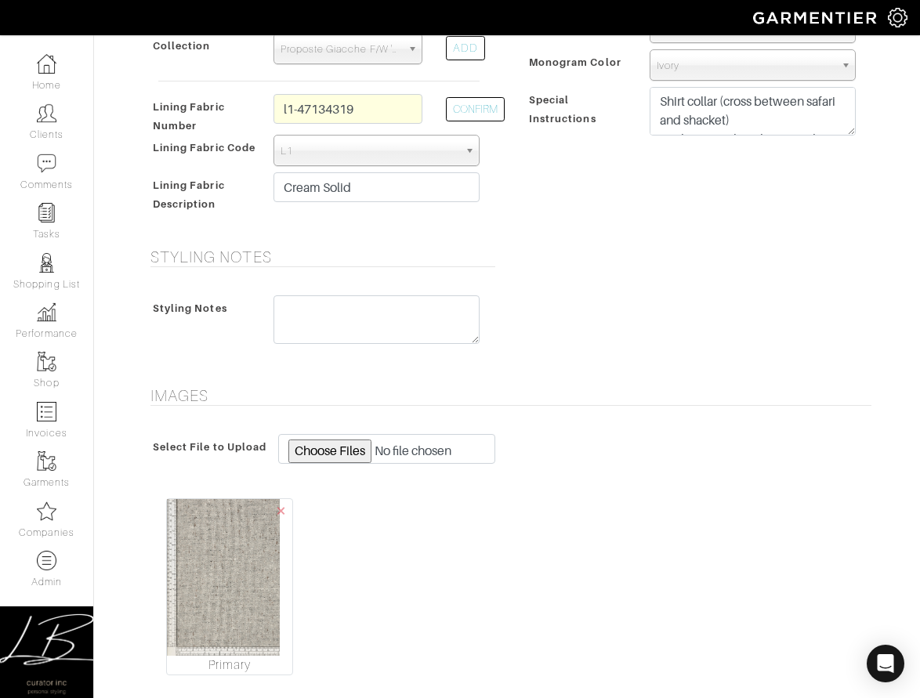
scroll to position [752, 0]
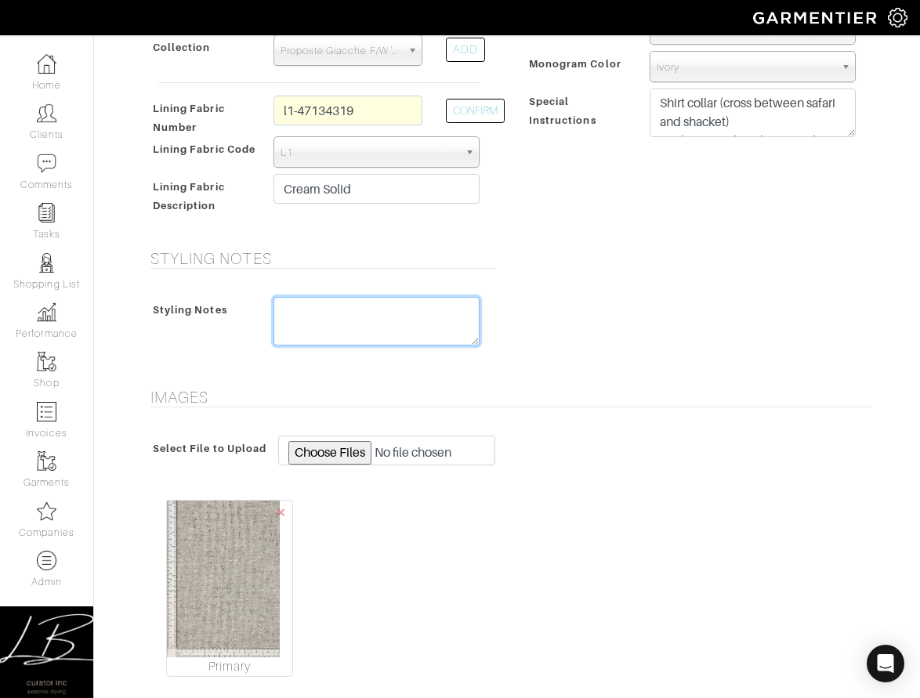
click at [317, 330] on textarea at bounding box center [376, 321] width 206 height 49
paste textarea "Custom Sport Coat House Collection - Olive Twill C6-49146140 SELF-ORDER DISCOUN…"
drag, startPoint x: 285, startPoint y: 321, endPoint x: 267, endPoint y: 272, distance: 51.8
click at [267, 272] on div "Styling Notes Styling Notes Custom Sport Coat House Collection - Olive Twill C6…" at bounding box center [319, 309] width 376 height 120
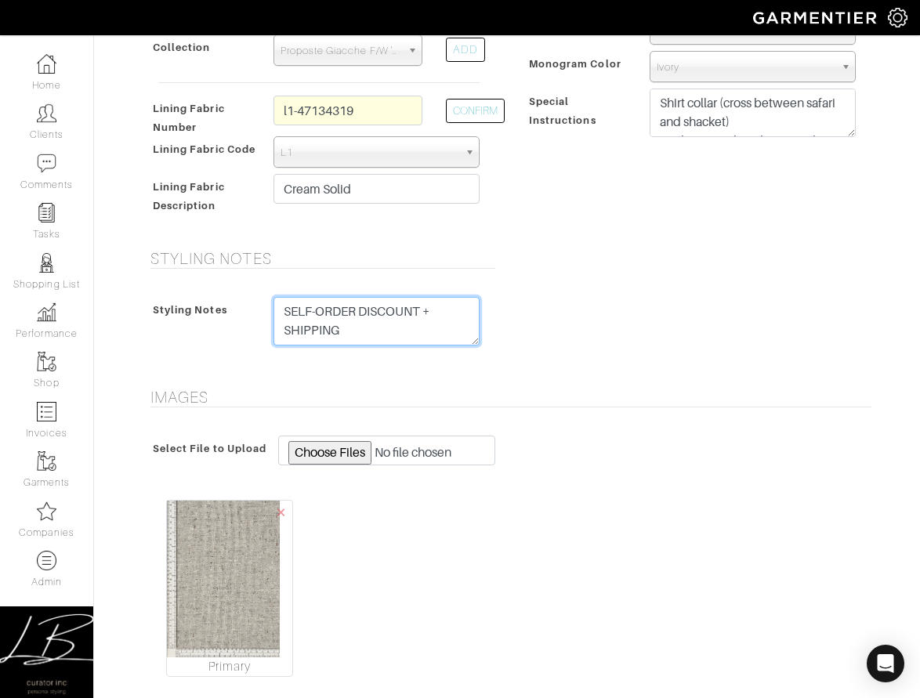
type textarea "SELF-ORDER DISCOUNT + SHIPPING"
click at [391, 244] on form "See Custom Models & Style Options Swatch & Detail Images Price $ 707.63 Manufac…" at bounding box center [507, 188] width 729 height 1669
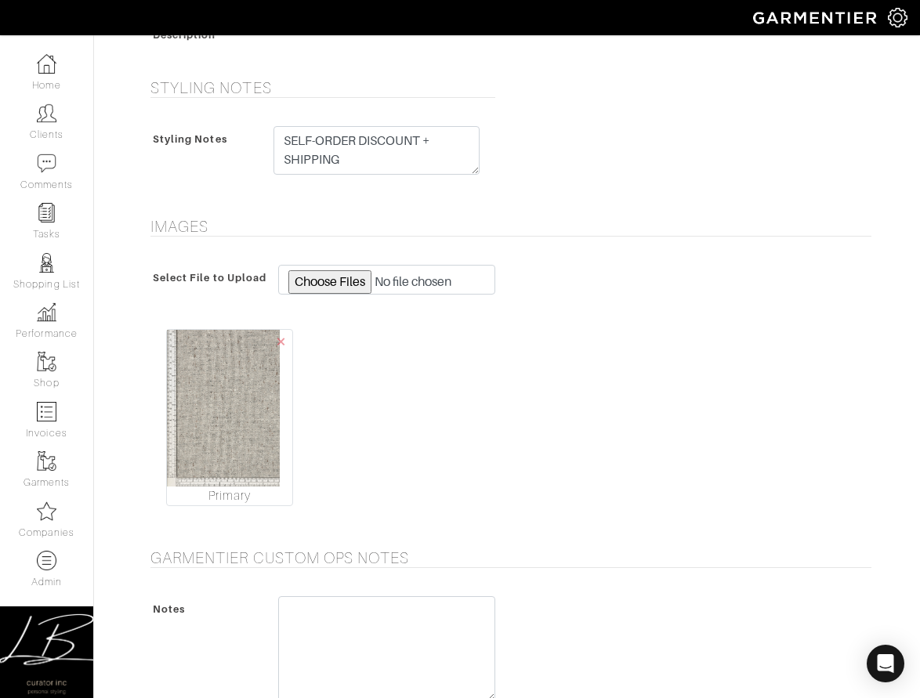
scroll to position [1152, 0]
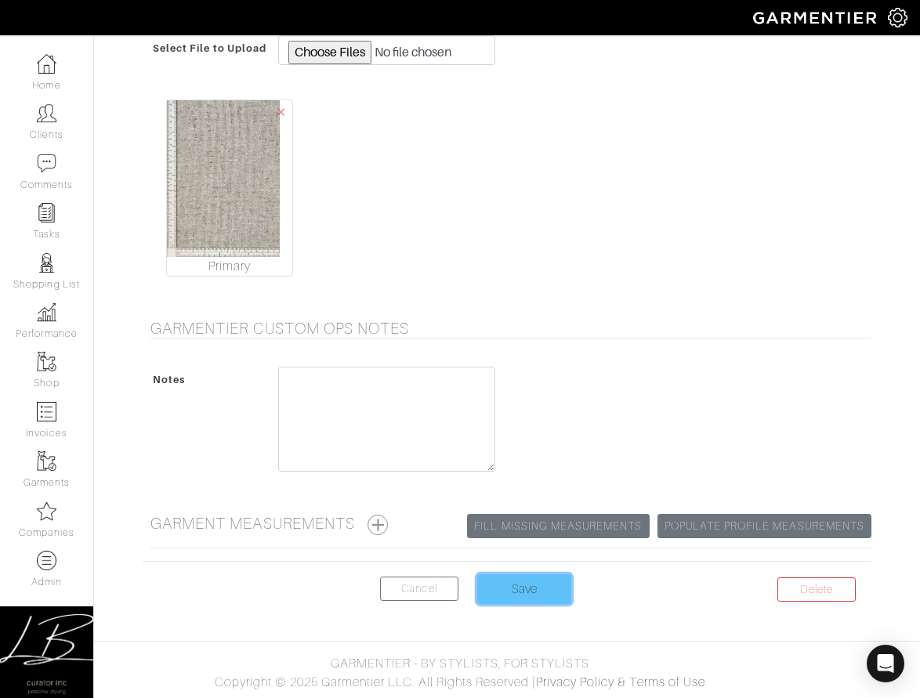
click at [391, 585] on input "Save" at bounding box center [524, 589] width 94 height 30
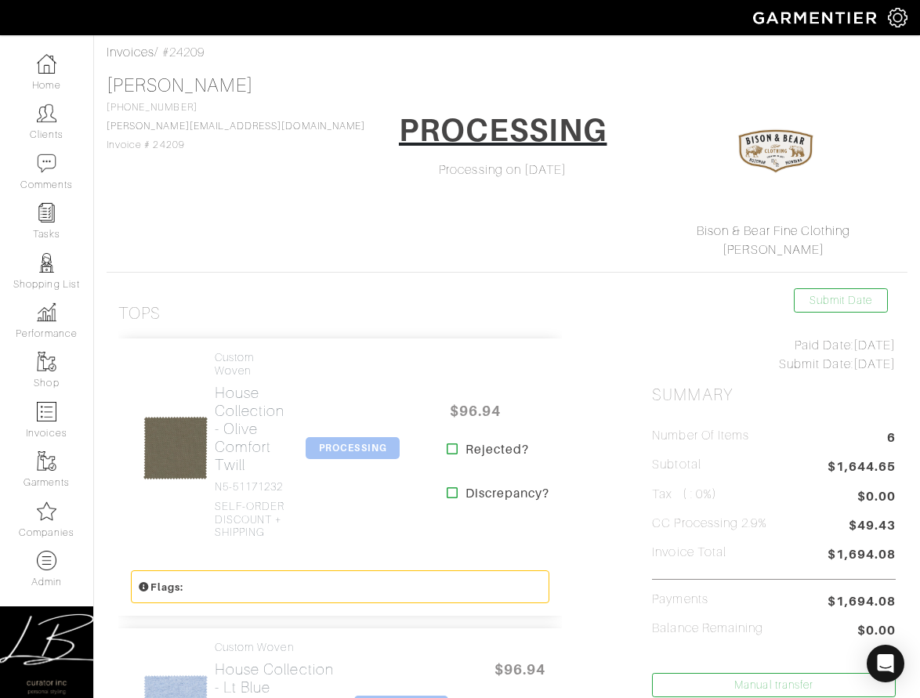
scroll to position [64, 0]
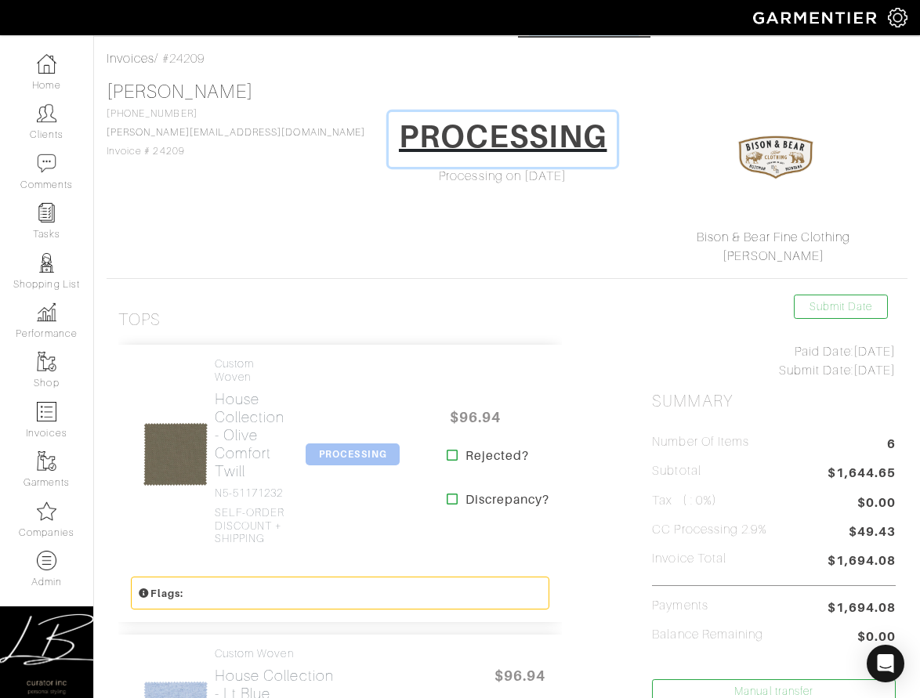
click at [406, 125] on h1 "PROCESSING" at bounding box center [503, 137] width 208 height 38
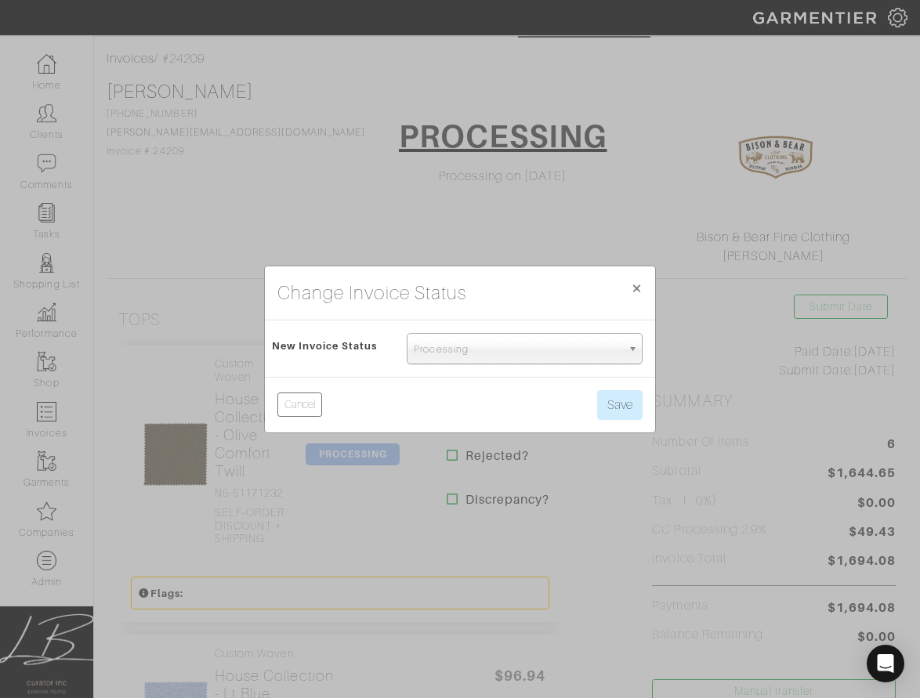
click at [480, 364] on div "New Invoice Status Custom Review Processing Production Shipped Complete Paid Pr…" at bounding box center [460, 349] width 390 height 56
click at [480, 349] on span "Processing" at bounding box center [518, 349] width 208 height 31
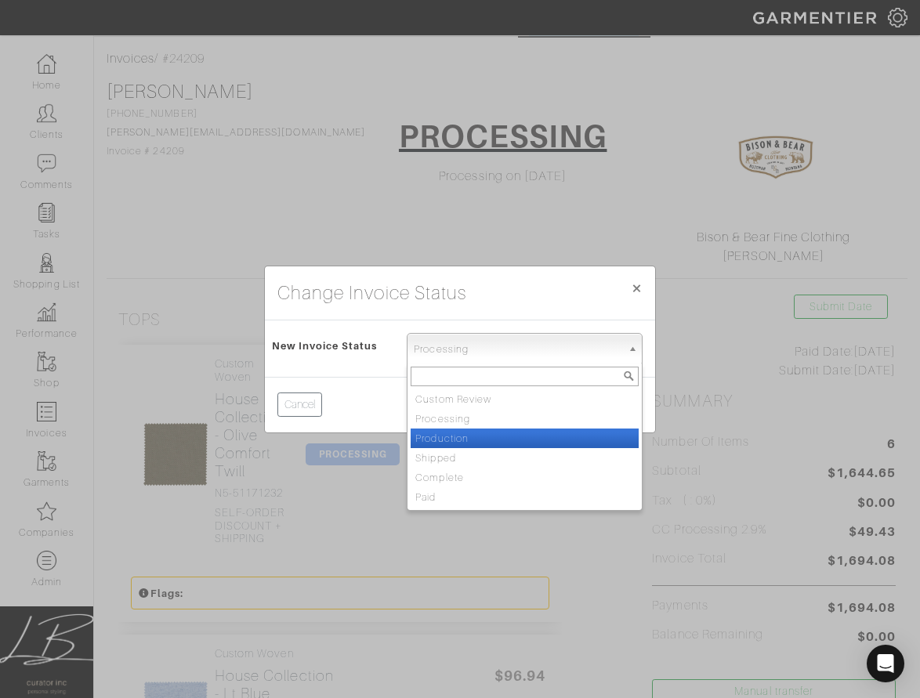
click at [482, 440] on li "Production" at bounding box center [525, 439] width 228 height 20
select select "Production"
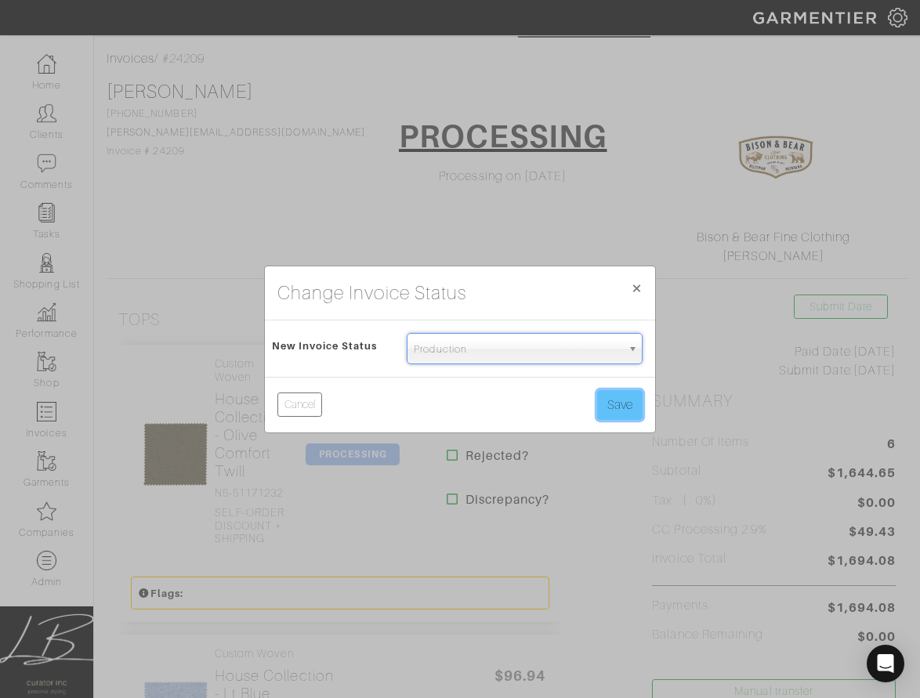
click at [620, 415] on button "Save" at bounding box center [619, 405] width 45 height 30
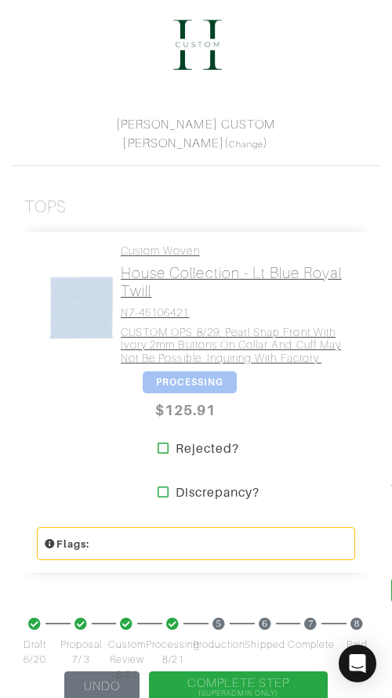
scroll to position [344, 0]
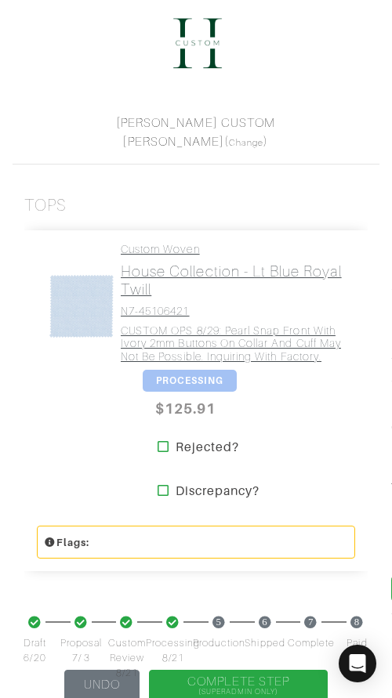
click at [184, 299] on link "Custom Woven House Collection - Lt Blue Royal Twill N7-45106421 CUSTOM OPS 8/29…" at bounding box center [232, 303] width 223 height 121
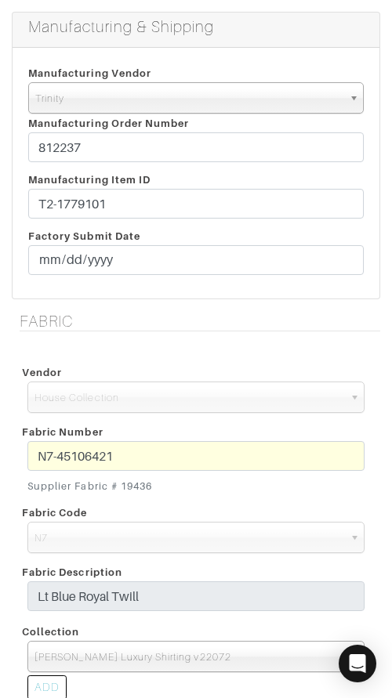
scroll to position [377, 0]
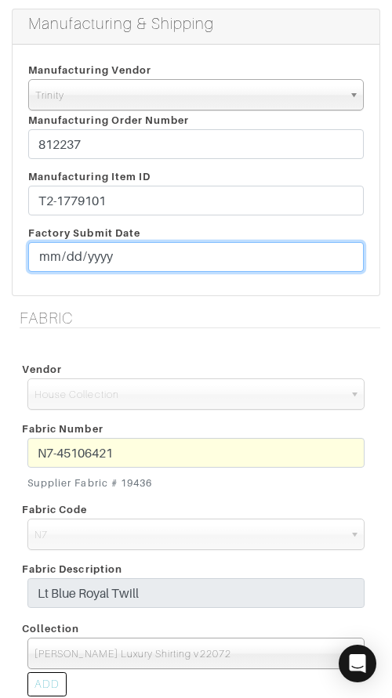
click at [67, 255] on input "[DATE]" at bounding box center [195, 257] width 335 height 30
type input "[DATE]"
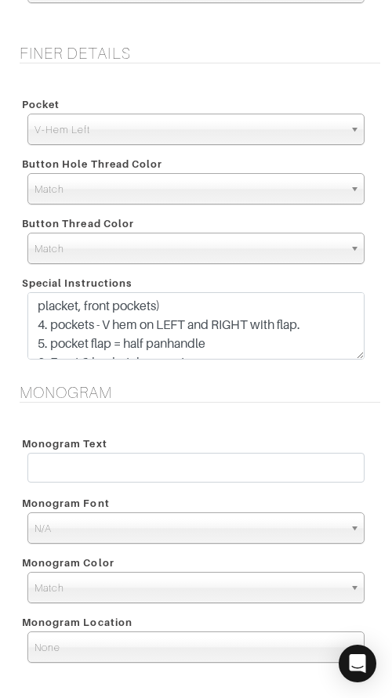
scroll to position [88, 0]
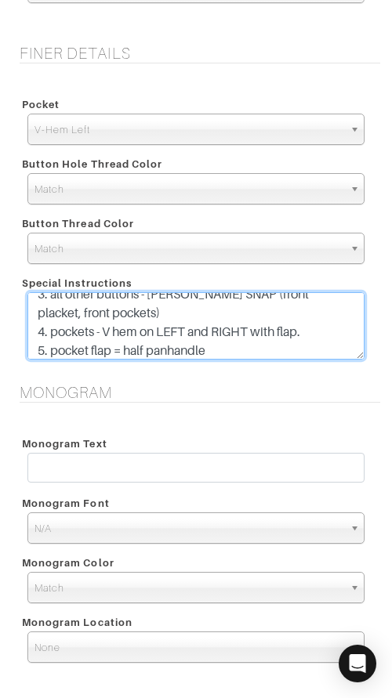
click at [240, 354] on textarea "*Recreating cuccinelli western shirt so lots of special instructions* 1. 3" col…" at bounding box center [195, 325] width 337 height 67
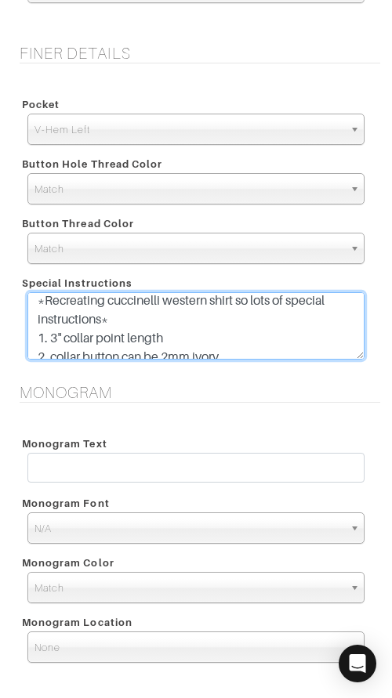
scroll to position [0, 0]
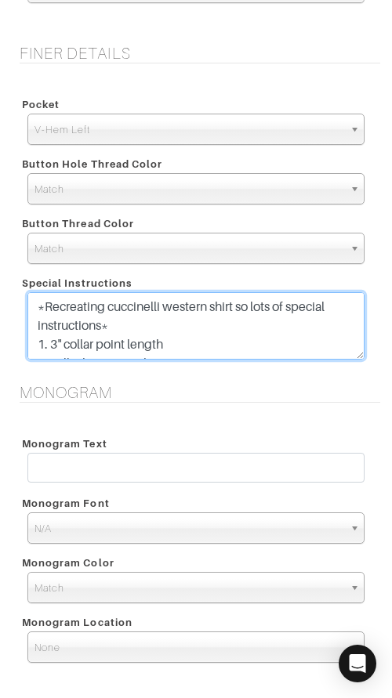
type textarea "*Recreating cuccinelli western shirt so lots of special instructions* 1. 3" col…"
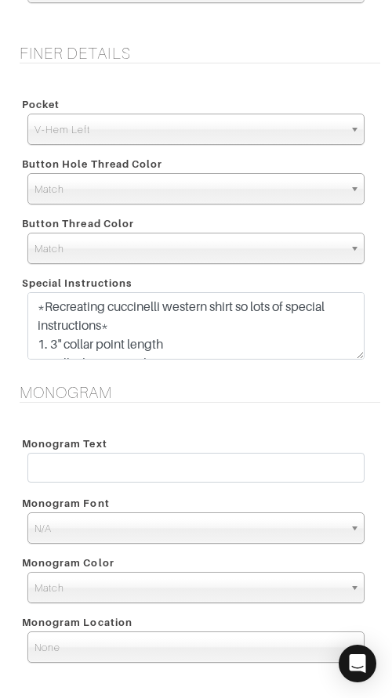
click at [253, 406] on div "Monogram Monogram Text Monogram Font N/A Script Calligraphy Times Roman Block N…" at bounding box center [196, 534] width 392 height 302
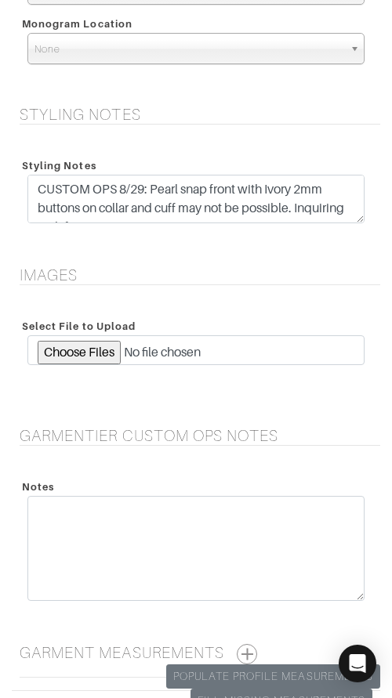
scroll to position [2195, 0]
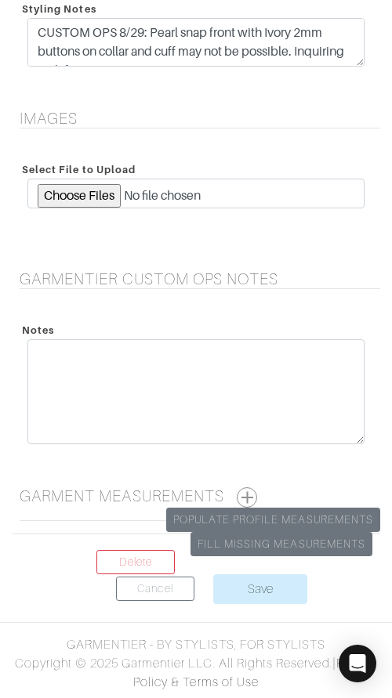
click at [254, 495] on button "button" at bounding box center [247, 497] width 20 height 20
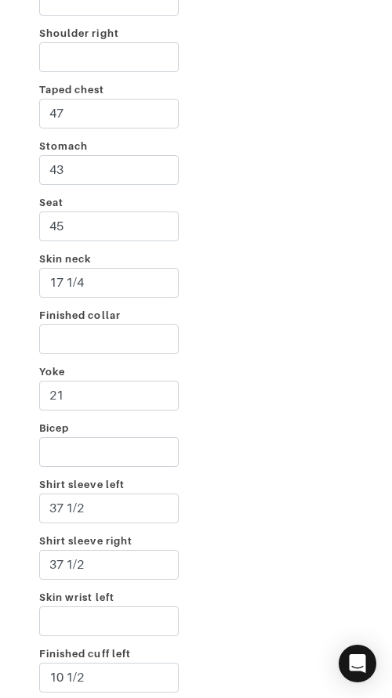
scroll to position [2842, 0]
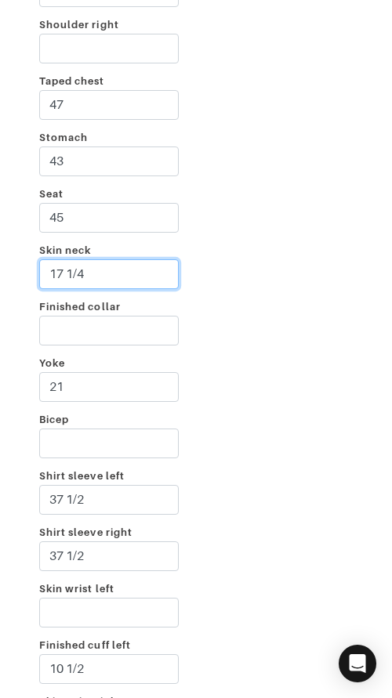
drag, startPoint x: 154, startPoint y: 271, endPoint x: 158, endPoint y: 258, distance: 13.7
click at [158, 258] on div "Skin neck 17 1/4" at bounding box center [108, 269] width 163 height 56
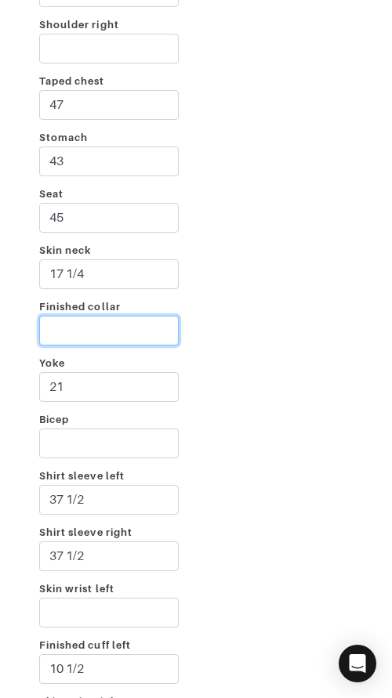
paste input "17 1/4"
type input "17 1/4"
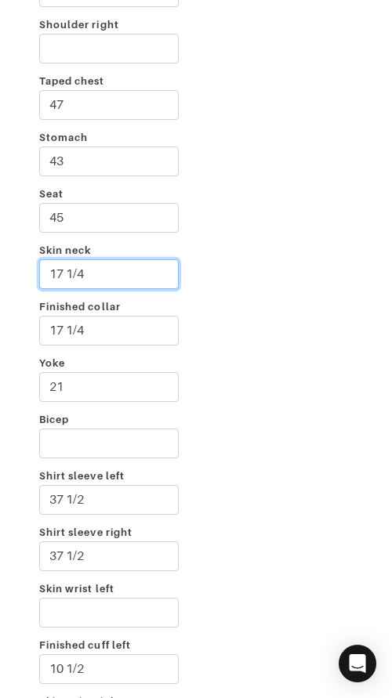
drag, startPoint x: 154, startPoint y: 272, endPoint x: 154, endPoint y: 259, distance: 12.6
click at [154, 259] on input "17 1/4" at bounding box center [108, 274] width 139 height 30
drag, startPoint x: 295, startPoint y: 254, endPoint x: 295, endPoint y: 319, distance: 65.0
click at [295, 254] on div "Incline Shoulder left Shoulder right Taped chest 47 Stomach 43 Seat 45 Skin nec…" at bounding box center [196, 466] width 368 height 1160
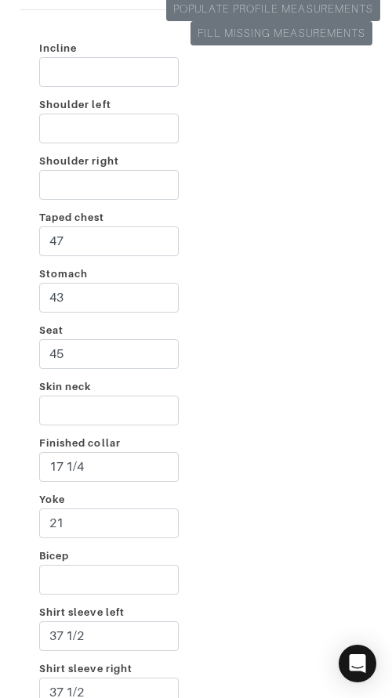
scroll to position [3340, 0]
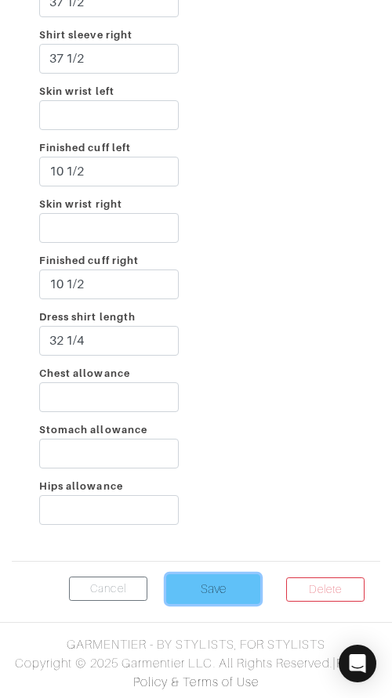
click at [245, 579] on input "Save" at bounding box center [213, 589] width 94 height 30
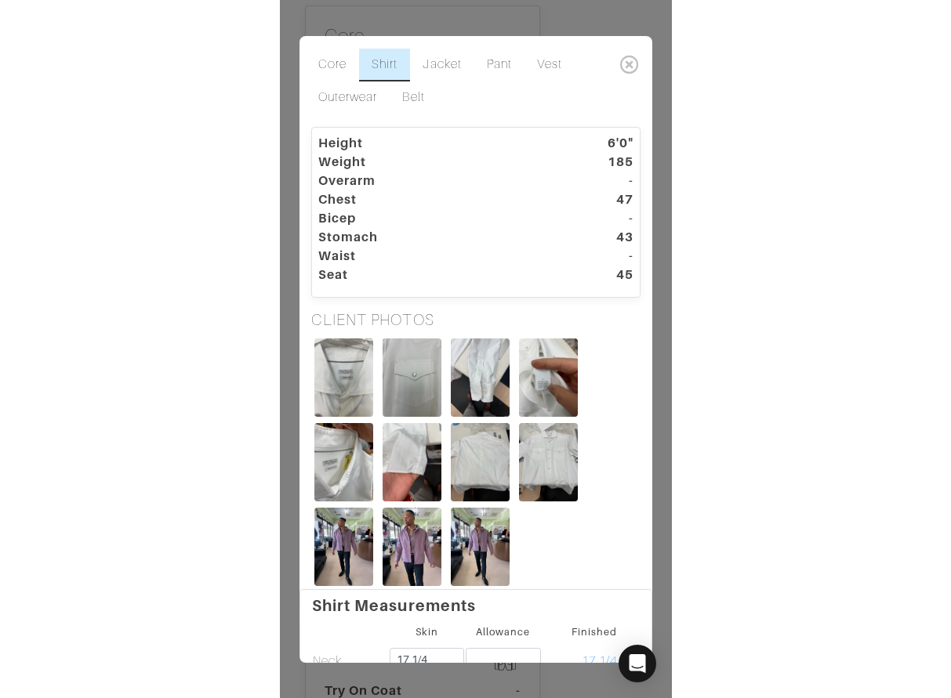
scroll to position [827, 0]
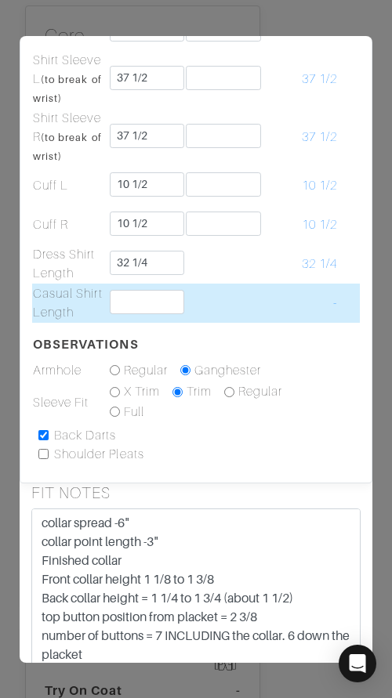
click at [224, 297] on td at bounding box center [223, 303] width 77 height 39
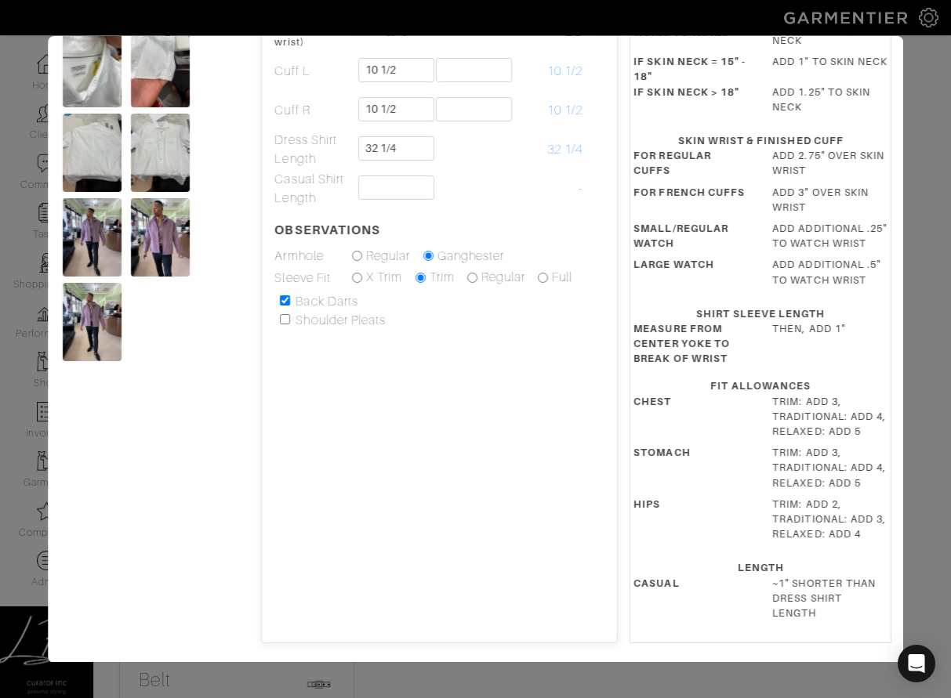
scroll to position [467, 0]
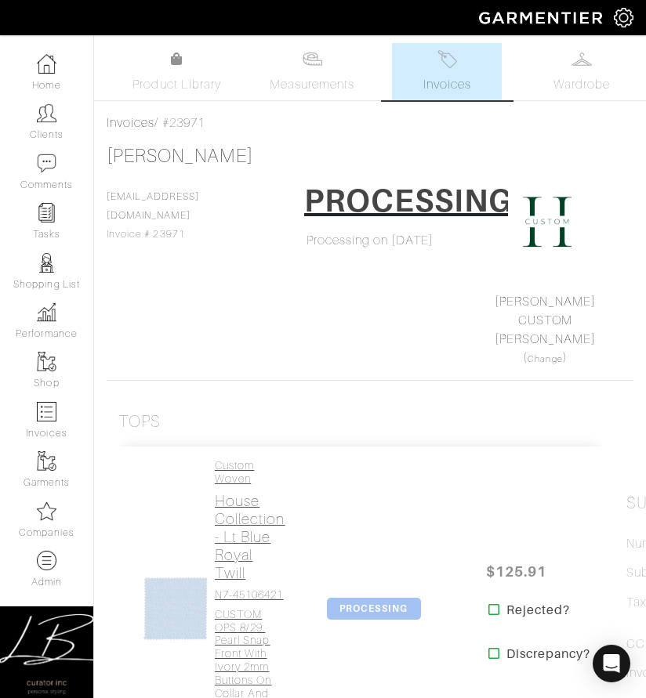
click at [244, 499] on h2 "House Collection - Lt Blue Royal Twill" at bounding box center [250, 537] width 71 height 90
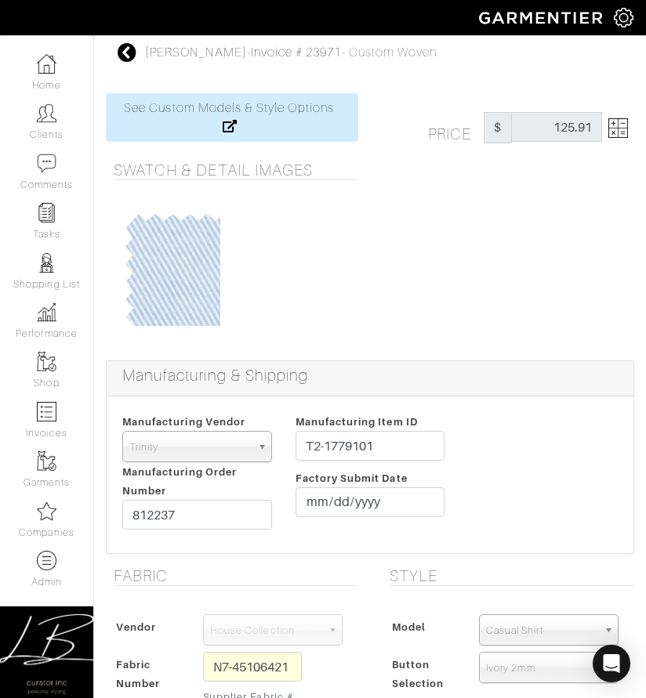
click at [391, 131] on img at bounding box center [618, 128] width 20 height 20
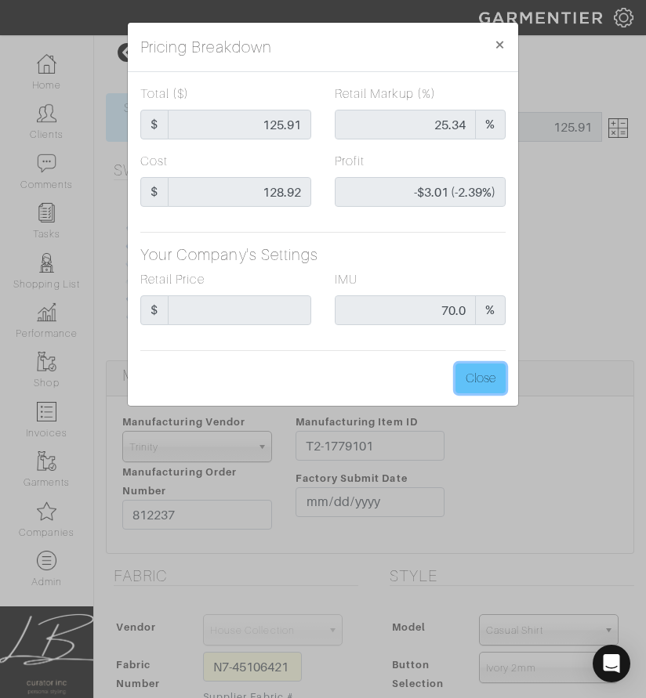
click at [391, 381] on button "Close" at bounding box center [480, 379] width 50 height 30
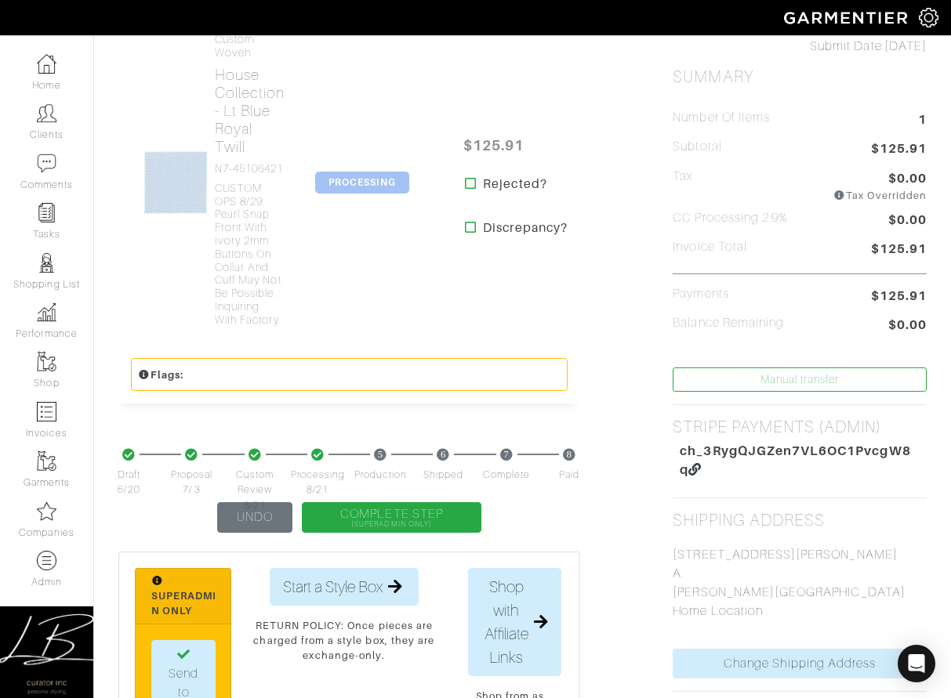
scroll to position [412, 0]
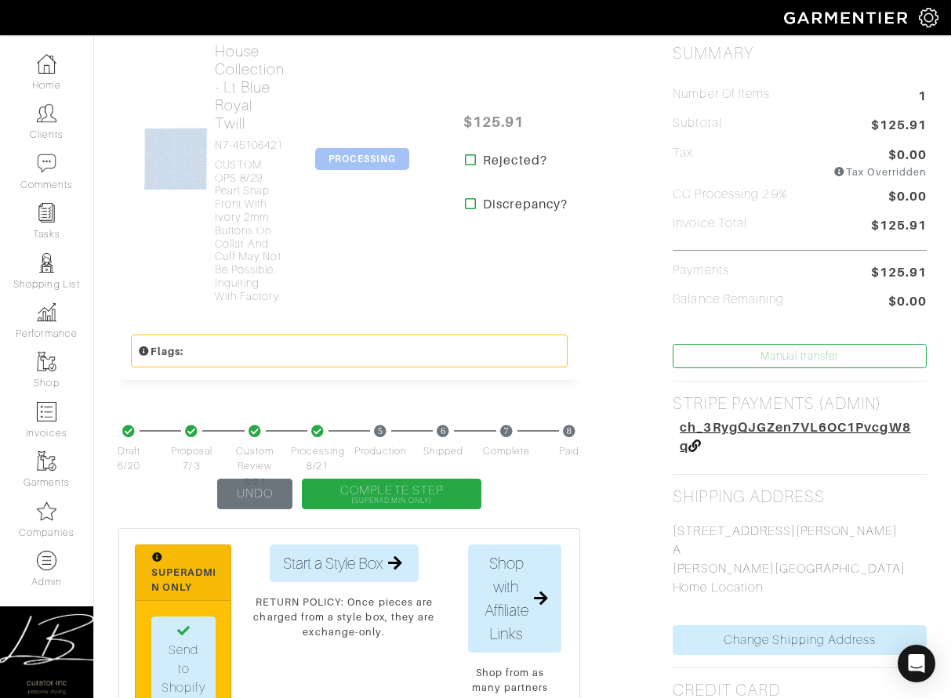
click at [391, 427] on span "ch_3RygQJGZen7VL6OC1PvcgW8q" at bounding box center [794, 437] width 230 height 34
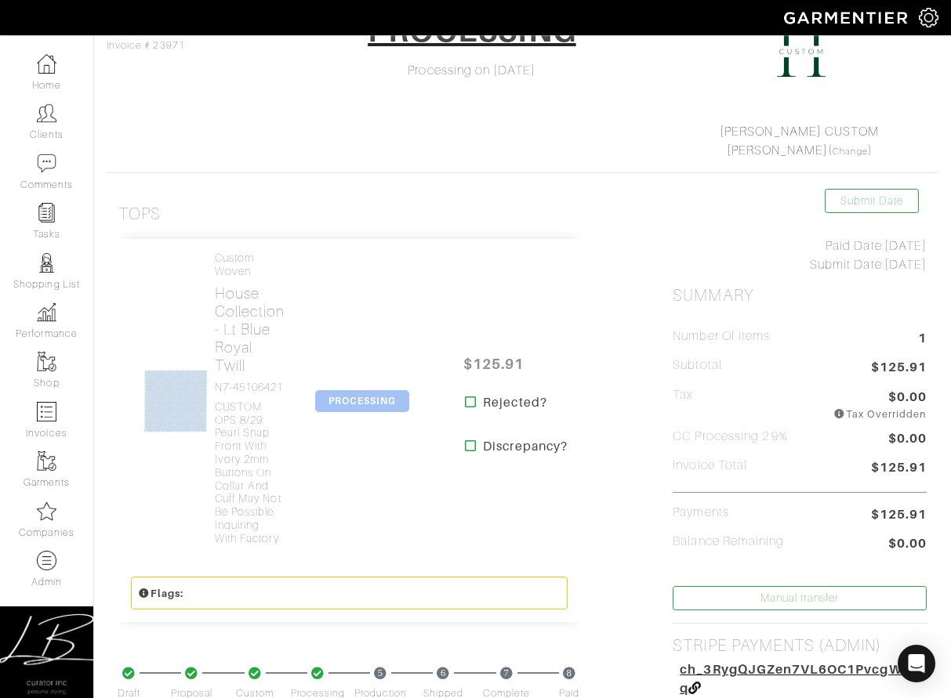
scroll to position [169, 0]
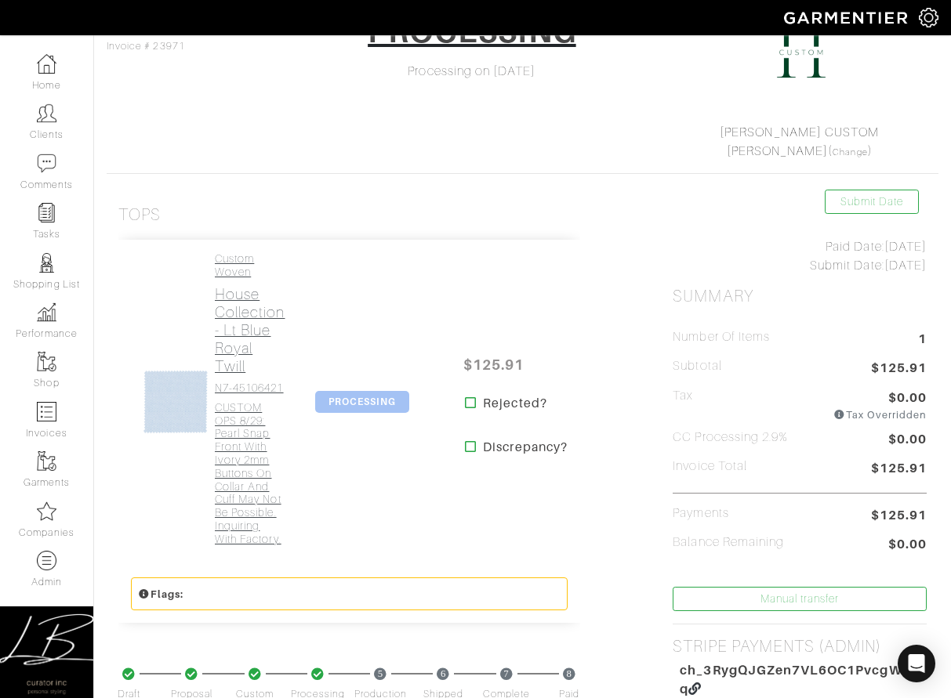
click at [255, 368] on h2 "House Collection - Lt Blue Royal Twill" at bounding box center [250, 330] width 71 height 90
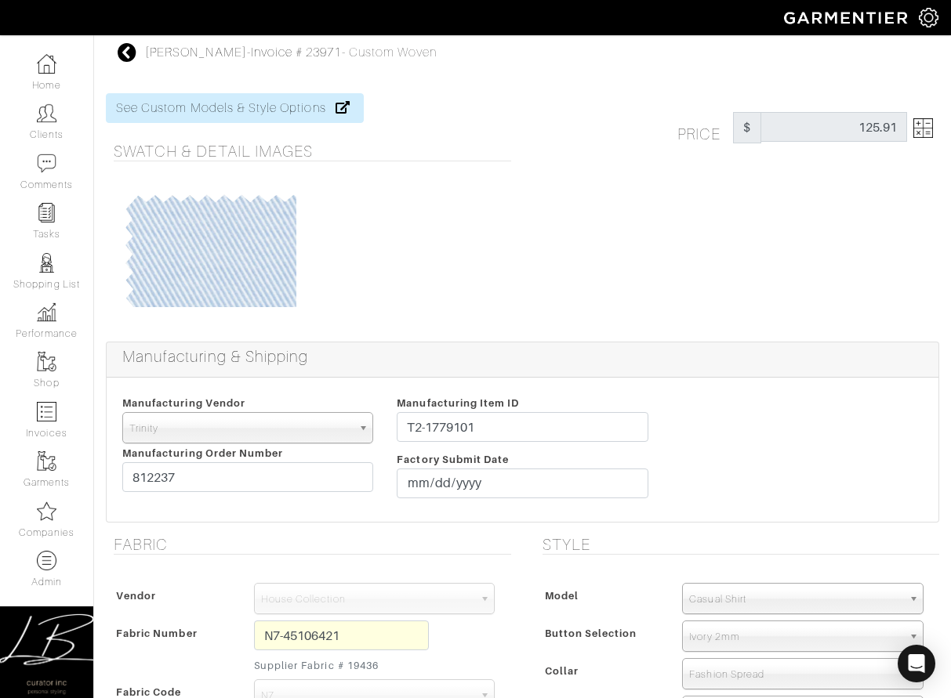
click at [391, 132] on img at bounding box center [923, 128] width 20 height 20
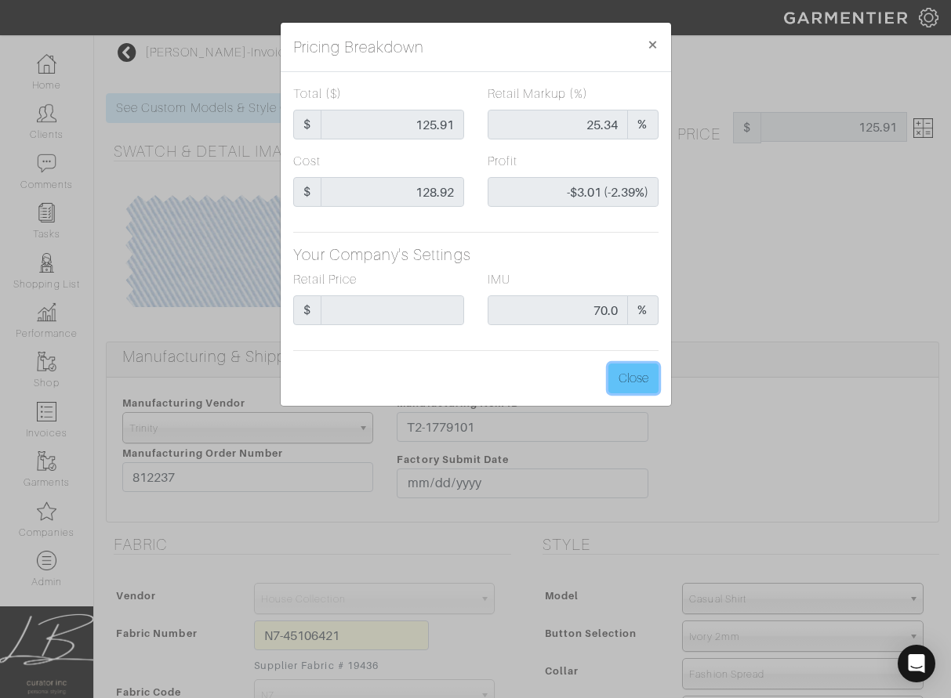
click at [391, 372] on button "Close" at bounding box center [633, 379] width 50 height 30
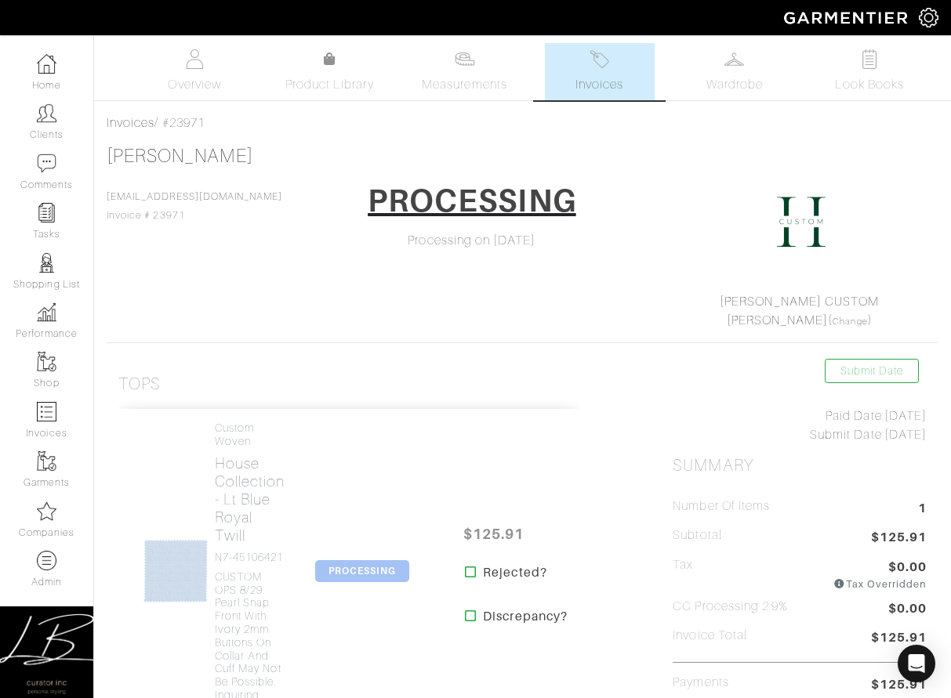
scroll to position [169, 0]
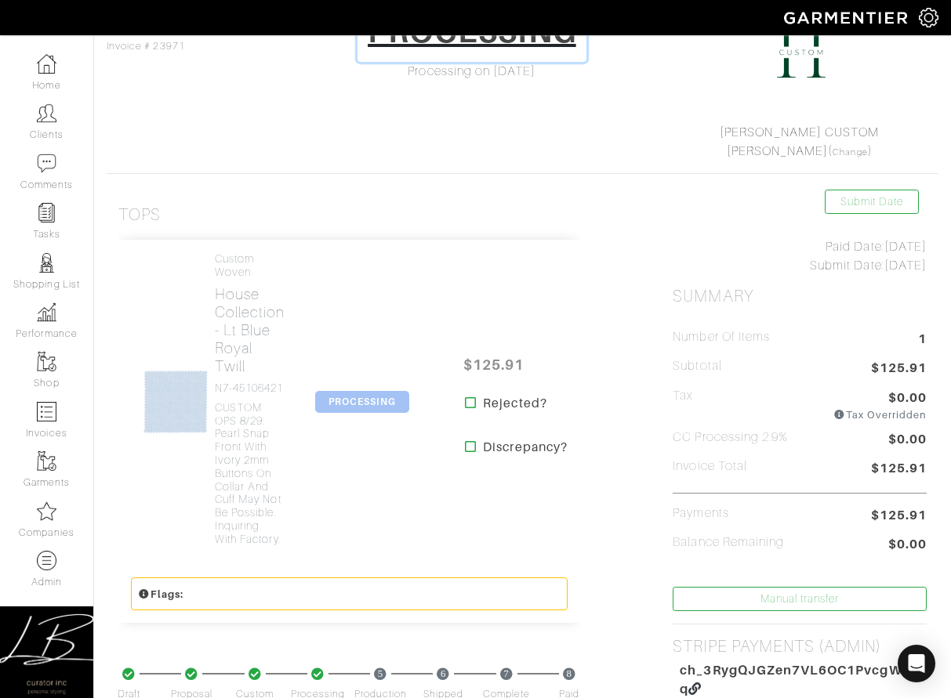
click at [391, 47] on h1 "PROCESSING" at bounding box center [472, 32] width 208 height 38
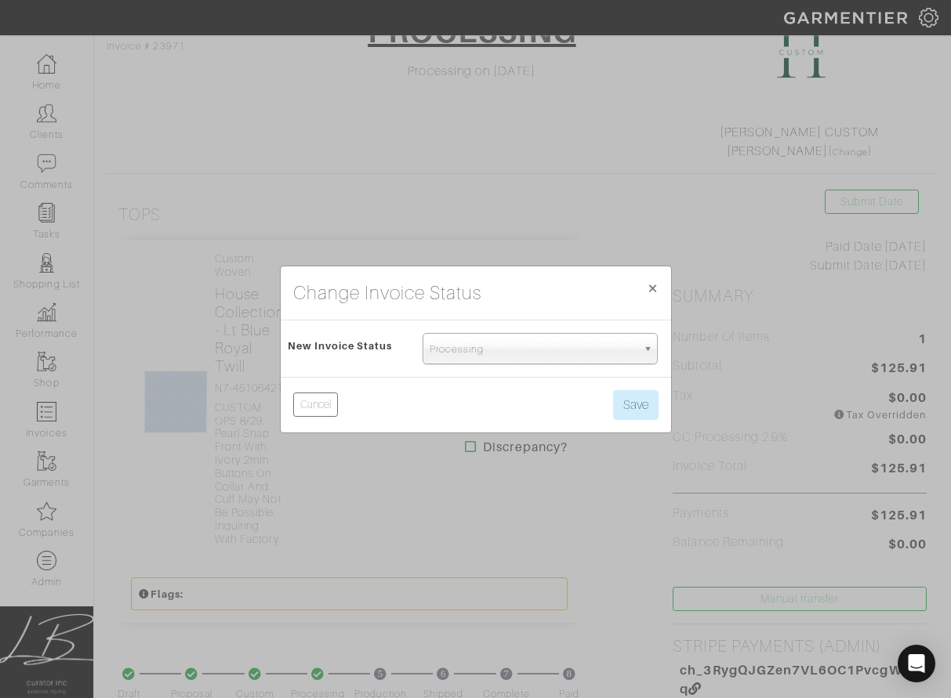
drag, startPoint x: 509, startPoint y: 358, endPoint x: 509, endPoint y: 372, distance: 14.1
click at [391, 359] on span "Processing" at bounding box center [533, 349] width 208 height 31
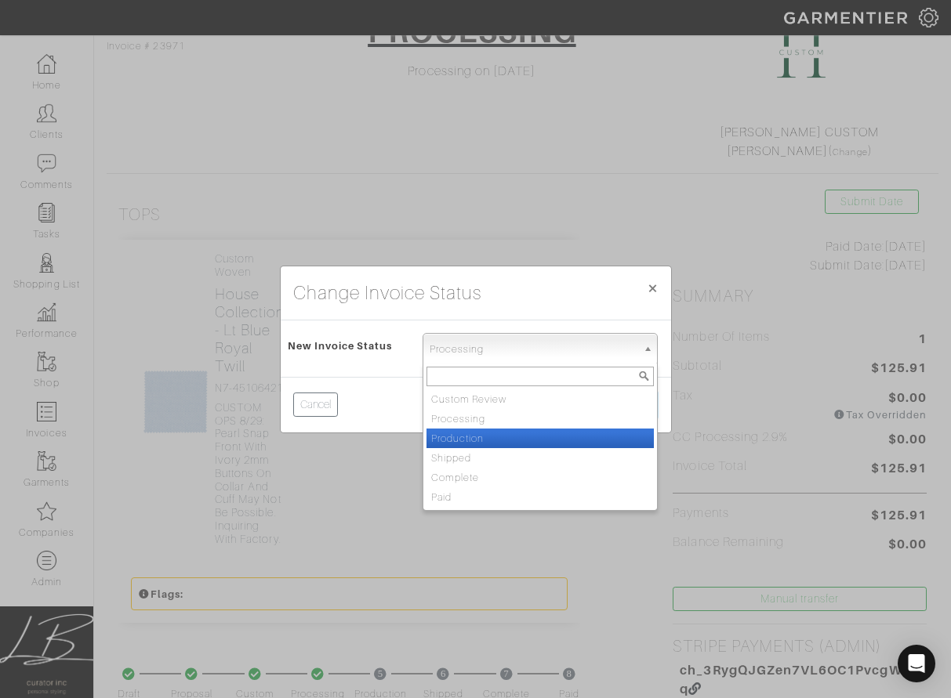
click at [391, 439] on li "Production" at bounding box center [540, 439] width 228 height 20
select select "Production"
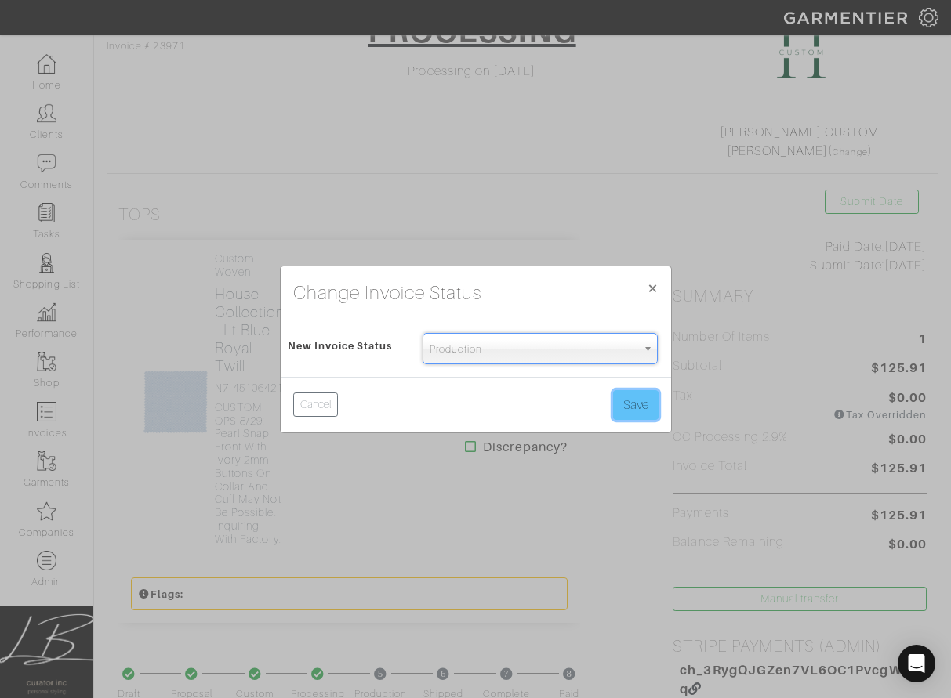
click at [391, 408] on button "Save" at bounding box center [635, 405] width 45 height 30
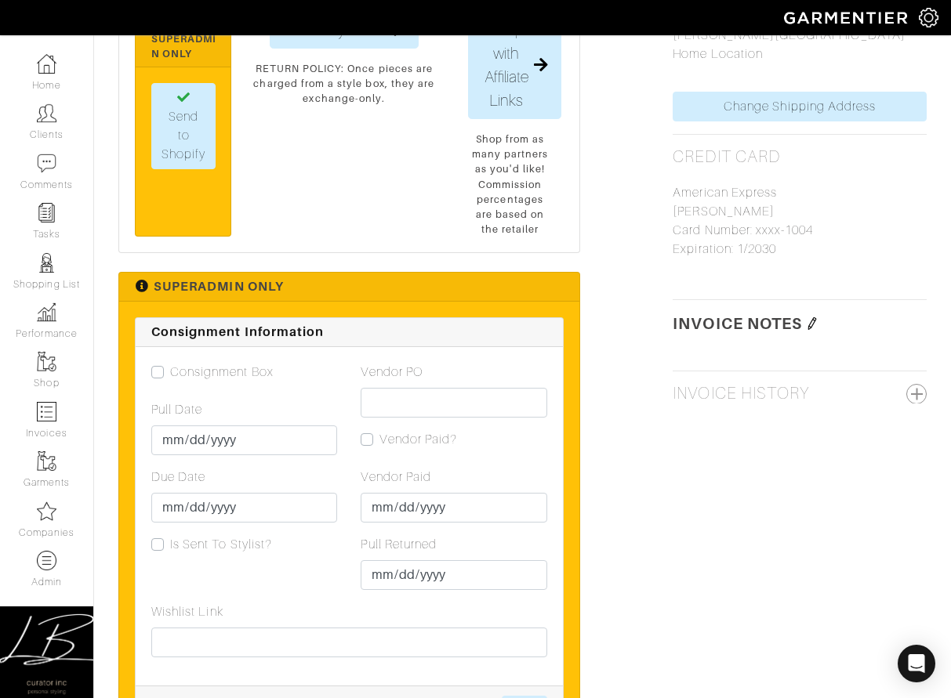
scroll to position [947, 0]
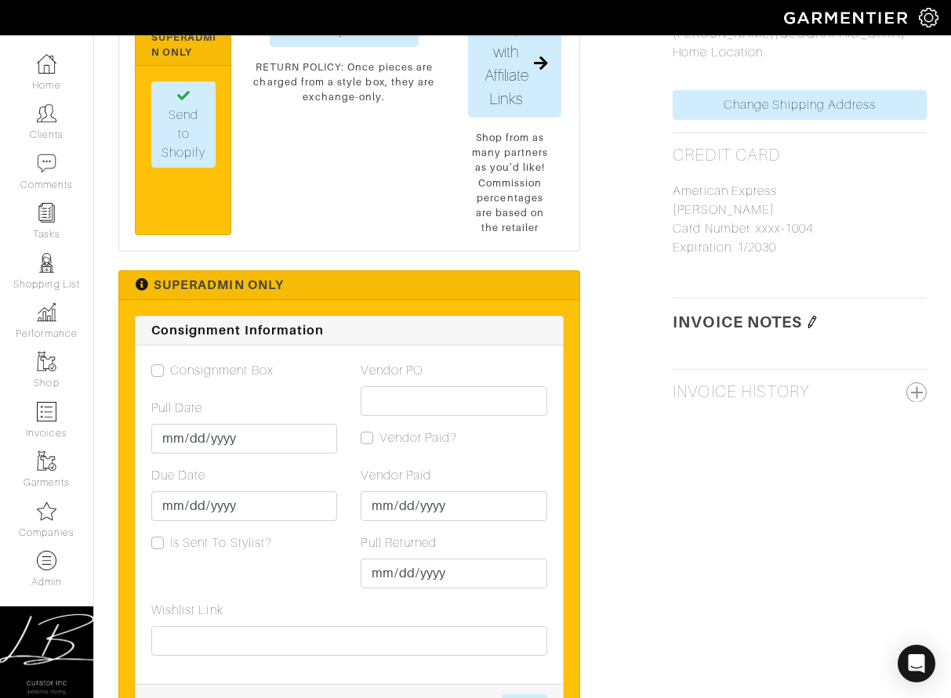
click at [813, 320] on img at bounding box center [812, 322] width 13 height 13
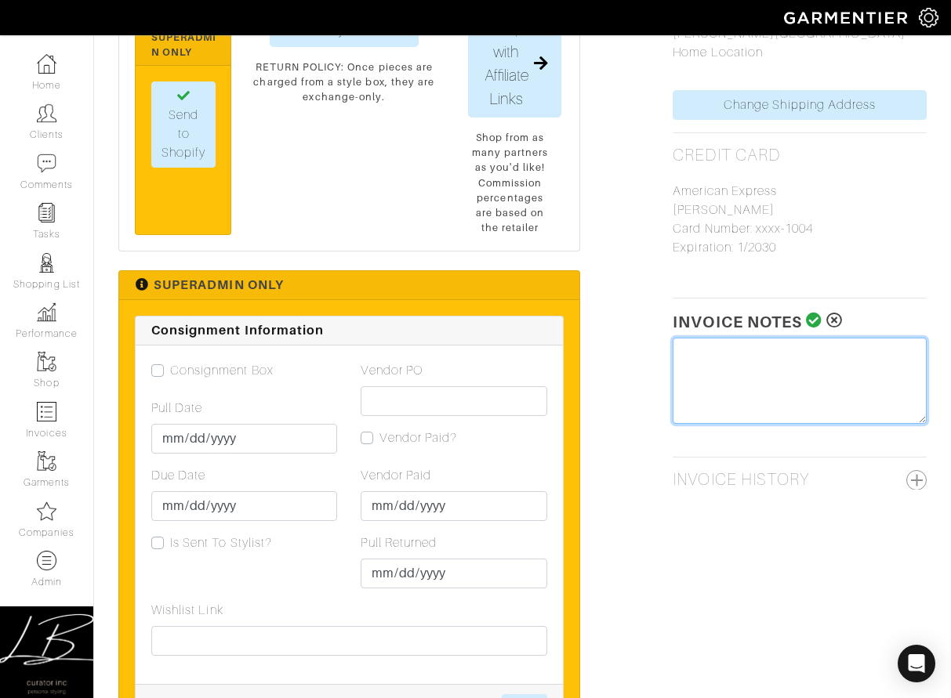
click at [796, 357] on textarea at bounding box center [799, 381] width 254 height 86
paste textarea "Custom COGS & CC Processing for #23971 - [PERSON_NAME]"
drag, startPoint x: 864, startPoint y: 371, endPoint x: 857, endPoint y: 355, distance: 16.9
click at [857, 353] on textarea "Custom COGS & CC Processing for #23971 - Dave Ferguson" at bounding box center [799, 381] width 254 height 86
type textarea "Custom COGS & CC Processing: $6.96 charged to account on 8/29/25"
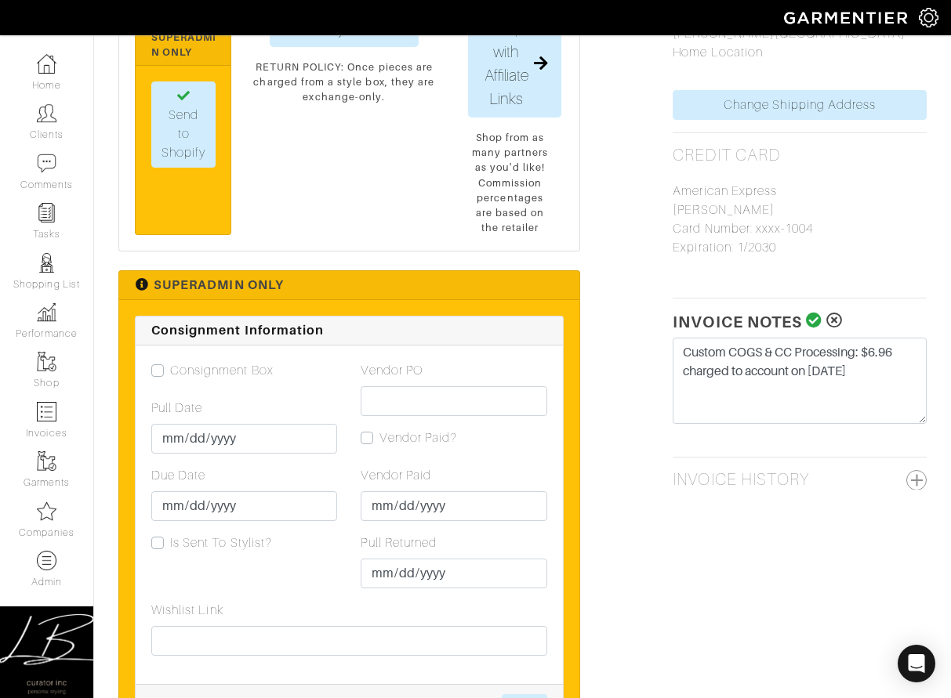
click at [810, 322] on icon at bounding box center [814, 321] width 16 height 16
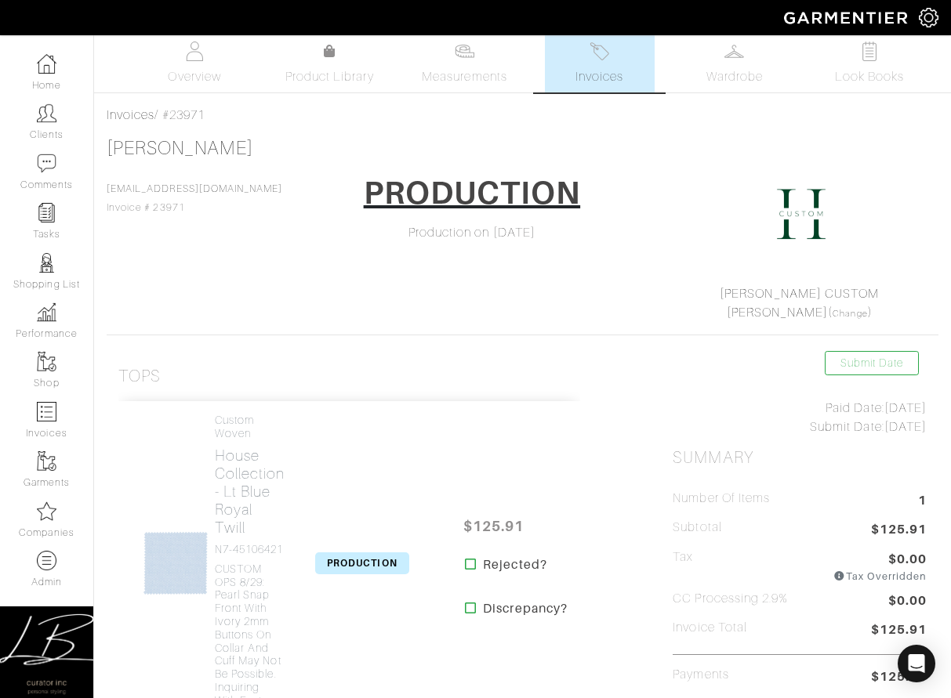
scroll to position [0, 0]
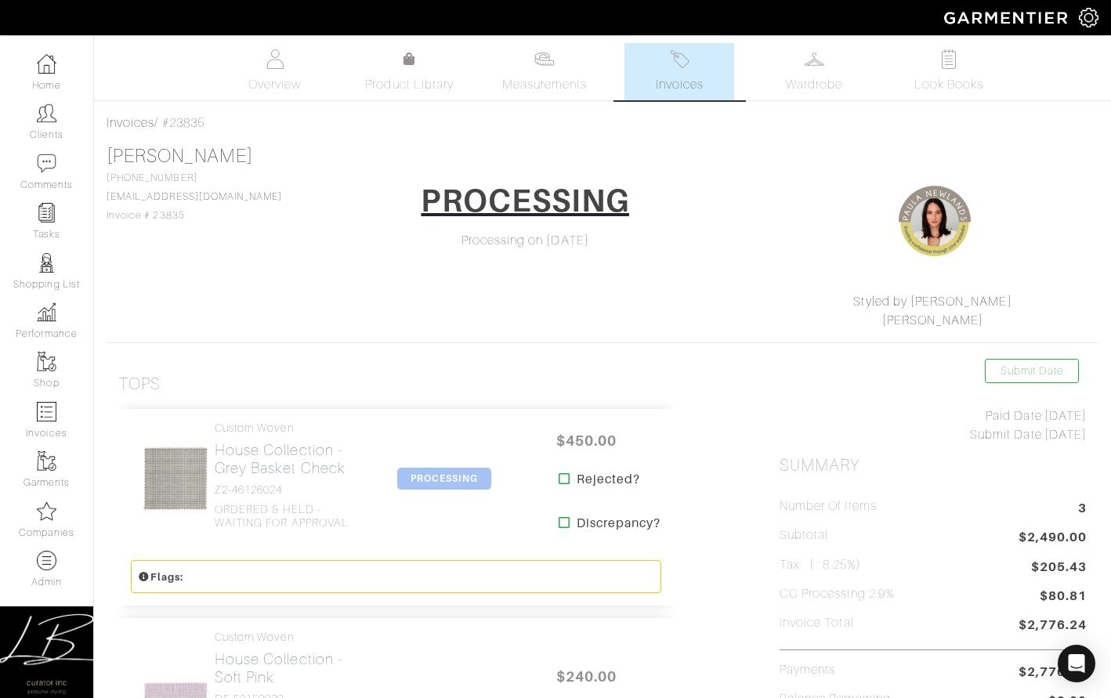
scroll to position [241, 0]
